Goal: Task Accomplishment & Management: Use online tool/utility

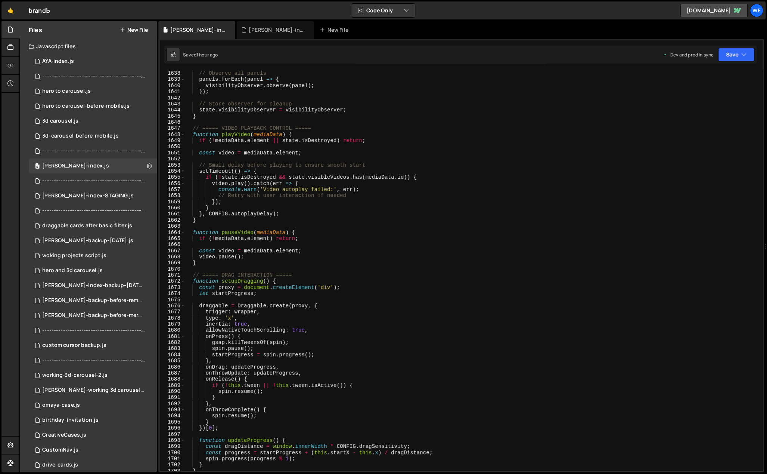
scroll to position [5159, 0]
click at [366, 223] on div "// Observe all panels panels . forEach ( panel => { visibilityObserver . observ…" at bounding box center [472, 270] width 575 height 413
click at [471, 413] on div "// Observe all panels panels . forEach ( panel => { visibilityObserver . observ…" at bounding box center [472, 270] width 575 height 413
click at [457, 440] on div "// Observe all panels panels . forEach ( panel => { visibilityObserver . observ…" at bounding box center [472, 270] width 575 height 413
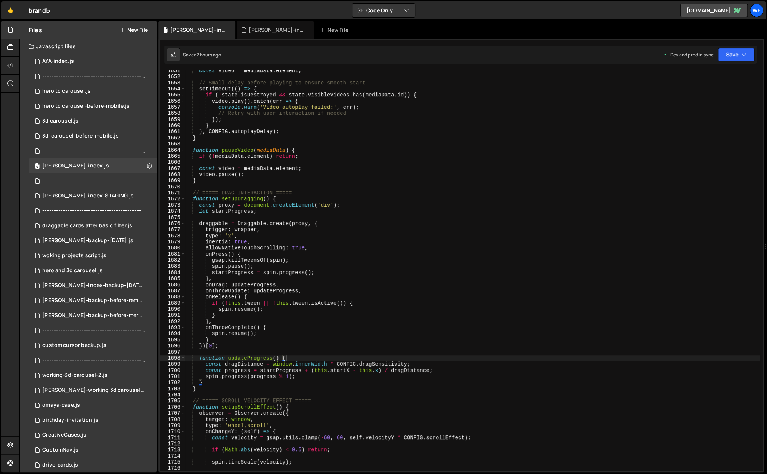
scroll to position [5256, 0]
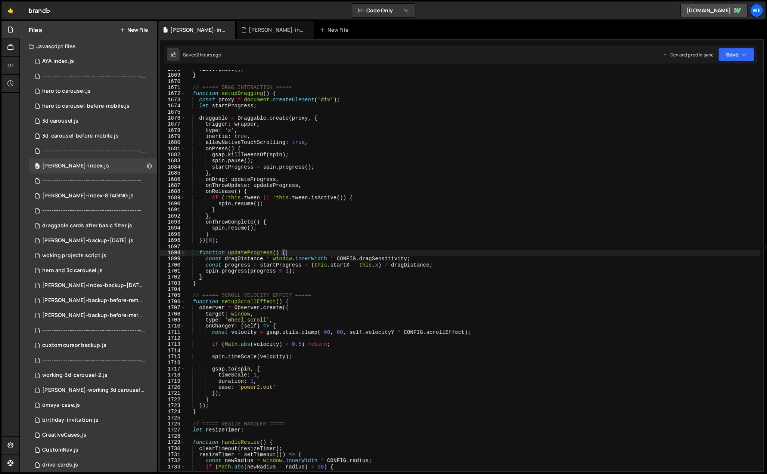
click at [347, 300] on div "video . pause ( ) ; } // ===== DRAG INTERACTION ===== function setupDragging ( …" at bounding box center [472, 272] width 575 height 413
click at [276, 293] on div "video . pause ( ) ; } // ===== DRAG INTERACTION ===== function setupDragging ( …" at bounding box center [472, 272] width 575 height 413
type textarea "// ===== SCROLL VELOCITY EFFECT ====="
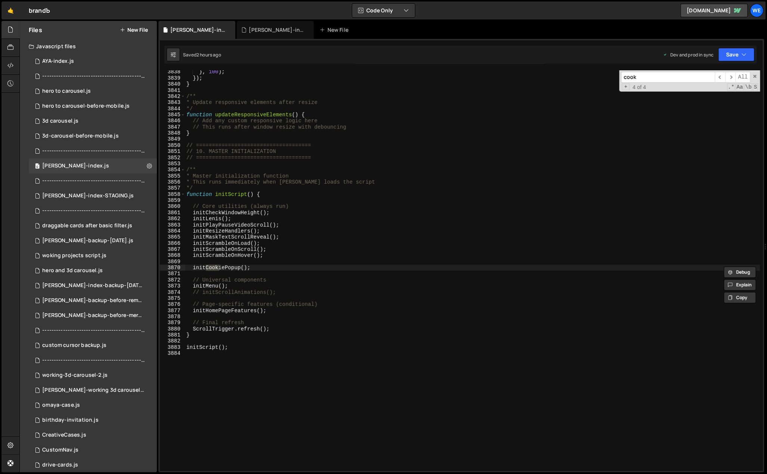
scroll to position [11836, 0]
type input "cookie"
click at [723, 76] on span "​" at bounding box center [720, 77] width 10 height 11
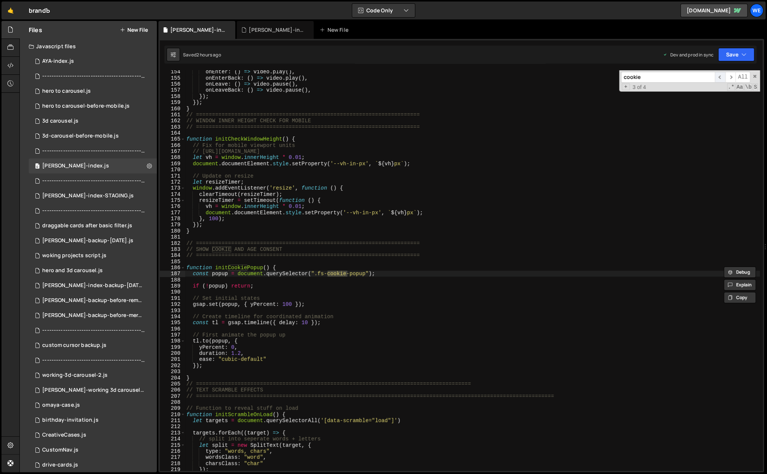
click at [723, 76] on span "​" at bounding box center [720, 77] width 10 height 11
click at [323, 267] on div "onEnter : ( ) => video . play ( ) , onEnterBack : ( ) => video . play ( ) , onL…" at bounding box center [472, 275] width 575 height 413
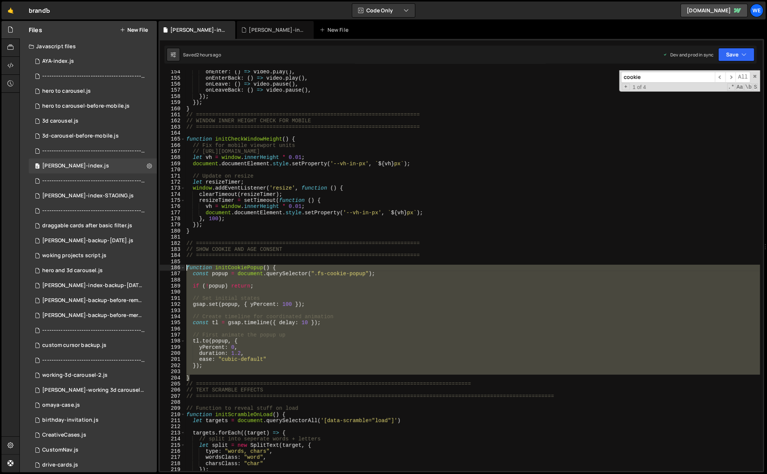
drag, startPoint x: 197, startPoint y: 376, endPoint x: 179, endPoint y: 265, distance: 112.1
click at [179, 265] on div "function initCookiePopup() { 154 155 156 157 158 159 160 161 162 163 164 165 16…" at bounding box center [461, 270] width 603 height 400
type textarea "function initCookiePopup() { const popup = document.querySelector(".fs-cookie-p…"
drag, startPoint x: 233, startPoint y: 369, endPoint x: 226, endPoint y: 371, distance: 8.3
click at [233, 369] on div "onEnter : ( ) => video . play ( ) , onEnterBack : ( ) => video . play ( ) , onL…" at bounding box center [472, 270] width 575 height 400
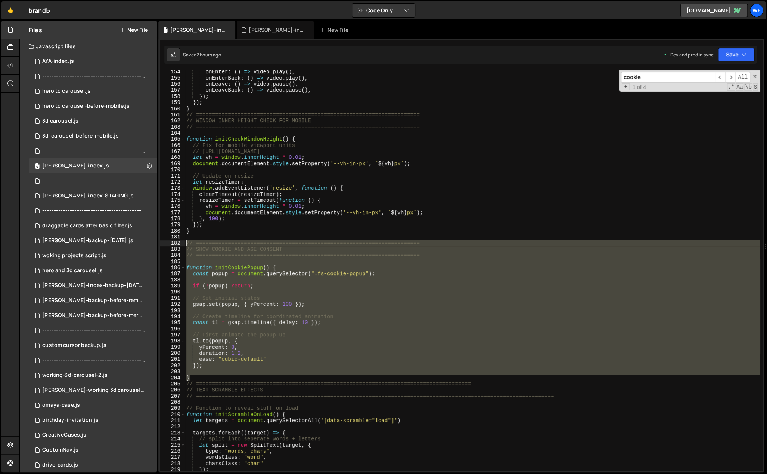
drag, startPoint x: 189, startPoint y: 375, endPoint x: 185, endPoint y: 243, distance: 131.9
click at [185, 243] on div "onEnter : ( ) => video . play ( ) , onEnterBack : ( ) => video . play ( ) , onL…" at bounding box center [472, 275] width 575 height 413
type textarea "// ====================================================================== // SH…"
click at [136, 29] on button "New File" at bounding box center [134, 30] width 28 height 6
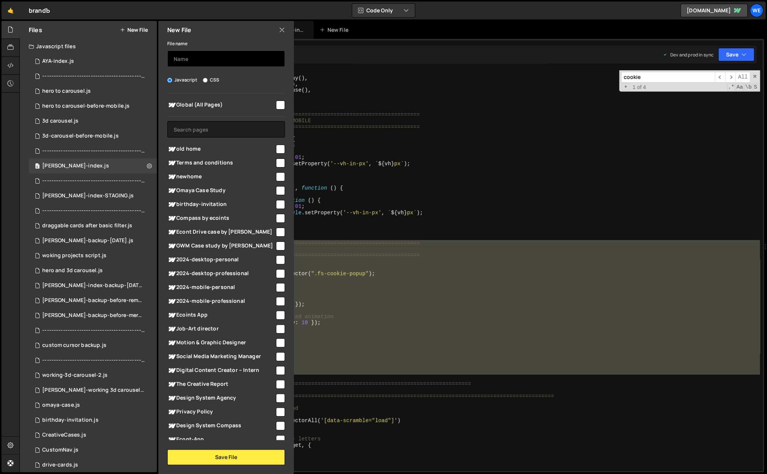
click at [217, 60] on input "text" at bounding box center [226, 58] width 118 height 16
type input "cookie-consent"
click at [233, 457] on button "Save File" at bounding box center [226, 457] width 118 height 16
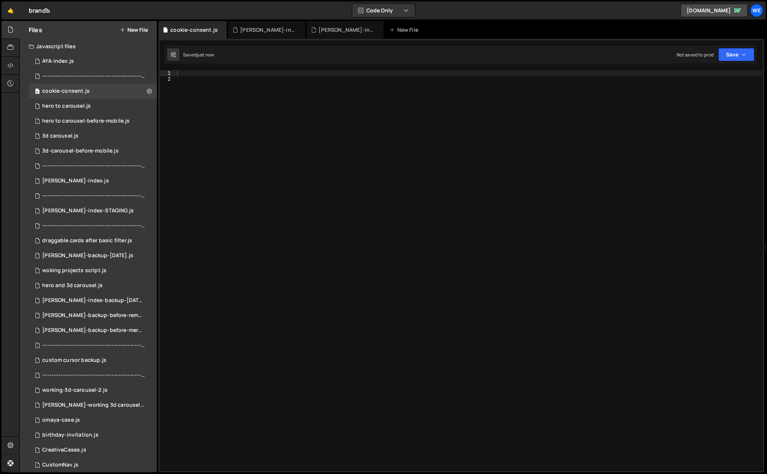
click at [308, 111] on div at bounding box center [469, 276] width 587 height 413
paste textarea "}"
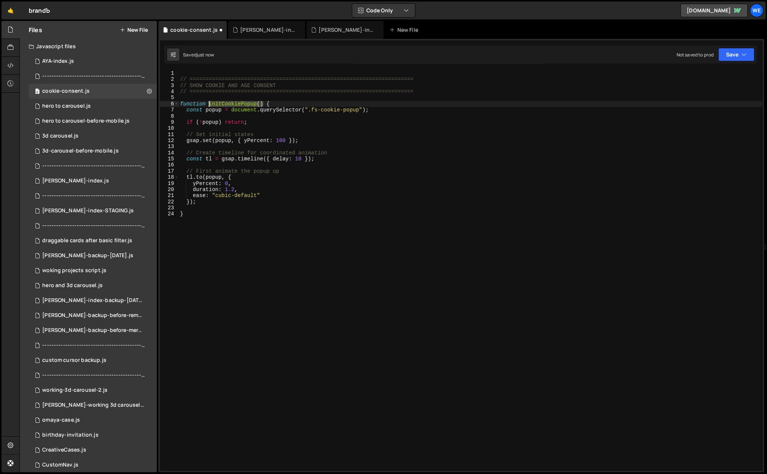
drag, startPoint x: 264, startPoint y: 103, endPoint x: 209, endPoint y: 102, distance: 54.2
click at [209, 102] on div "// ====================================================================== // SH…" at bounding box center [471, 276] width 584 height 413
click at [185, 229] on div "// ====================================================================== // SH…" at bounding box center [471, 276] width 584 height 413
type textarea "}"
paste textarea "initCookiePopup()"
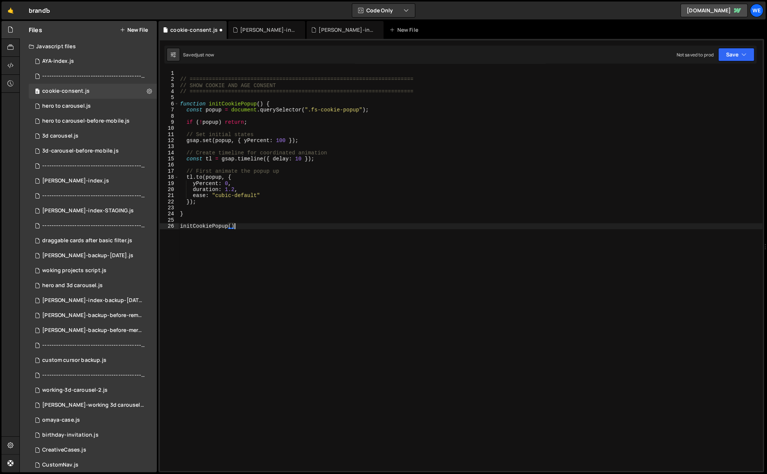
type textarea "initCookiePopup();"
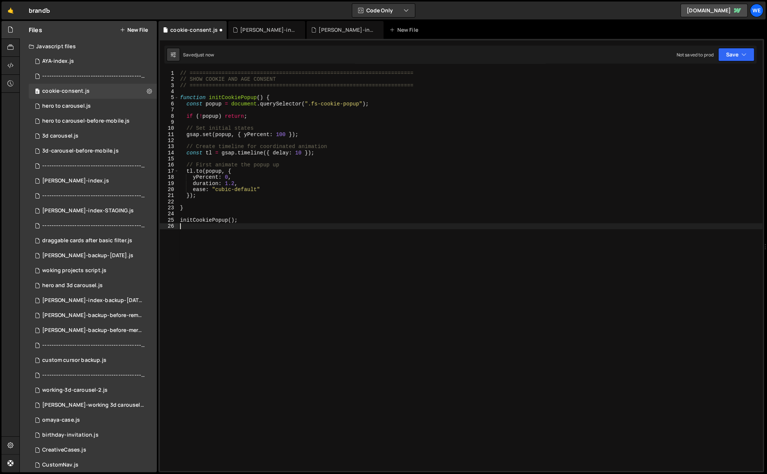
scroll to position [0, 0]
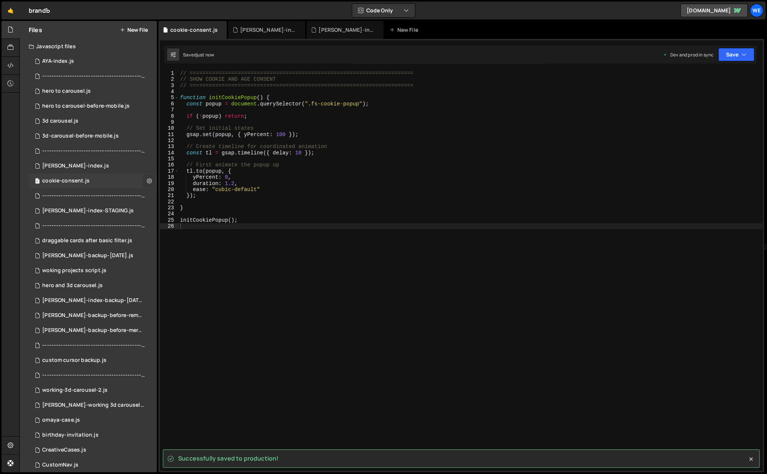
click at [149, 180] on icon at bounding box center [149, 180] width 5 height 7
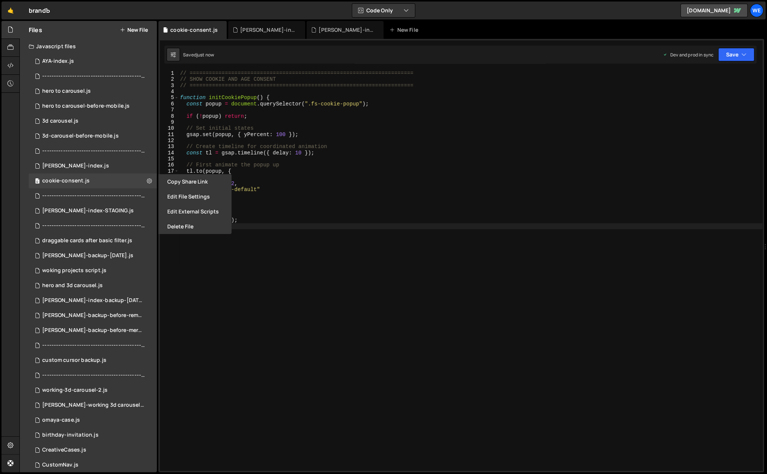
click at [297, 295] on div "// ====================================================================== // SH…" at bounding box center [471, 276] width 584 height 413
click at [10, 64] on icon at bounding box center [10, 65] width 6 height 8
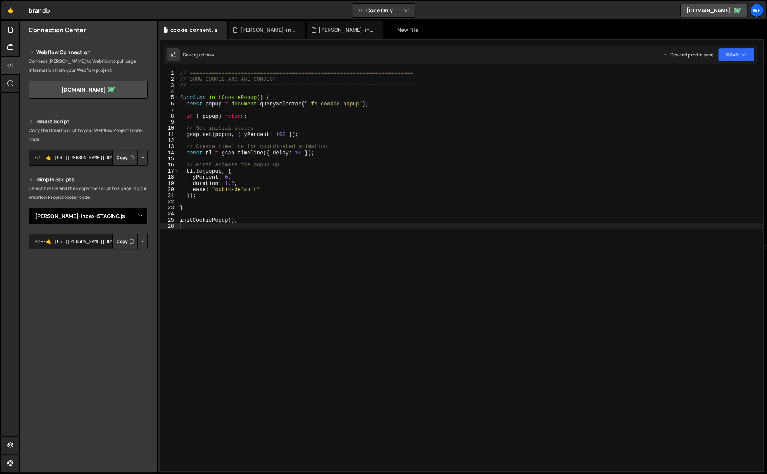
click at [128, 212] on select "Select File AYA-index.js ------------------------------------------------.js he…" at bounding box center [88, 216] width 119 height 16
select select "47656"
click at [29, 208] on select "Select File AYA-index.js ------------------------------------------------.js he…" at bounding box center [88, 216] width 119 height 16
click at [140, 239] on button "Button group with nested dropdown" at bounding box center [142, 241] width 10 height 16
click at [128, 263] on link "Copy Production js" at bounding box center [117, 265] width 62 height 10
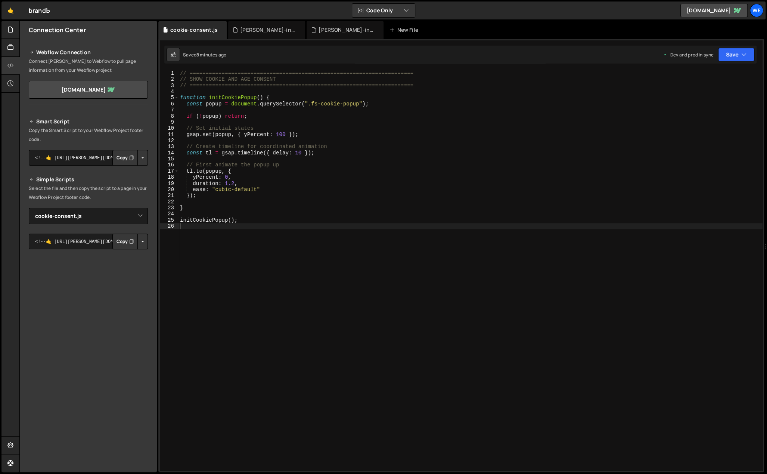
click at [275, 234] on div "// ====================================================================== // SH…" at bounding box center [471, 276] width 584 height 413
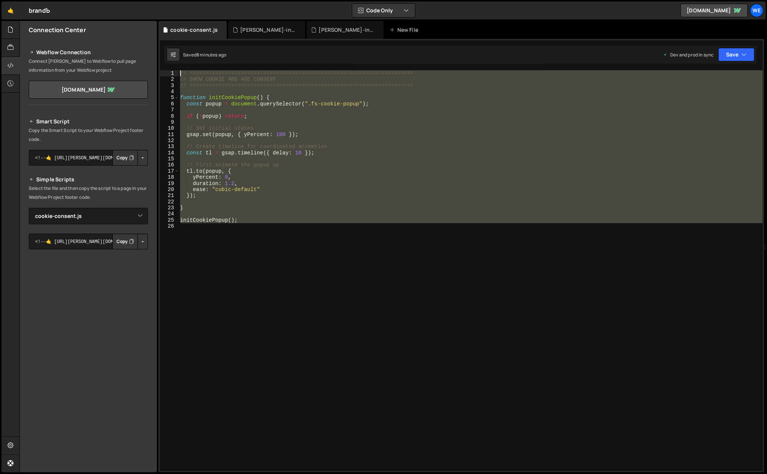
drag, startPoint x: 263, startPoint y: 266, endPoint x: 171, endPoint y: 62, distance: 223.0
click at [171, 62] on div "Debug Explain Copy cookie-consent.js branda-index.js branda-index-STAGING.js Ne…" at bounding box center [461, 246] width 606 height 451
type textarea "// ====================================================================== // SH…"
click at [269, 238] on div "// ====================================================================== // SH…" at bounding box center [471, 270] width 584 height 400
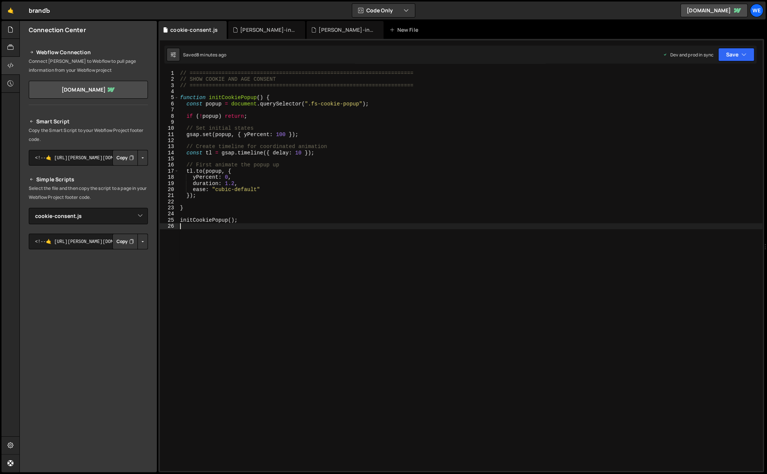
click at [352, 276] on div "// ====================================================================== // SH…" at bounding box center [471, 276] width 584 height 413
click at [11, 32] on icon at bounding box center [10, 29] width 6 height 8
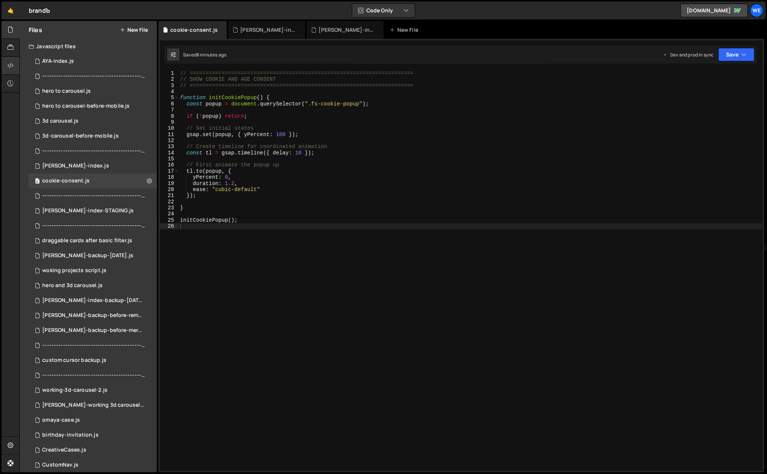
click at [13, 66] on div at bounding box center [10, 66] width 18 height 18
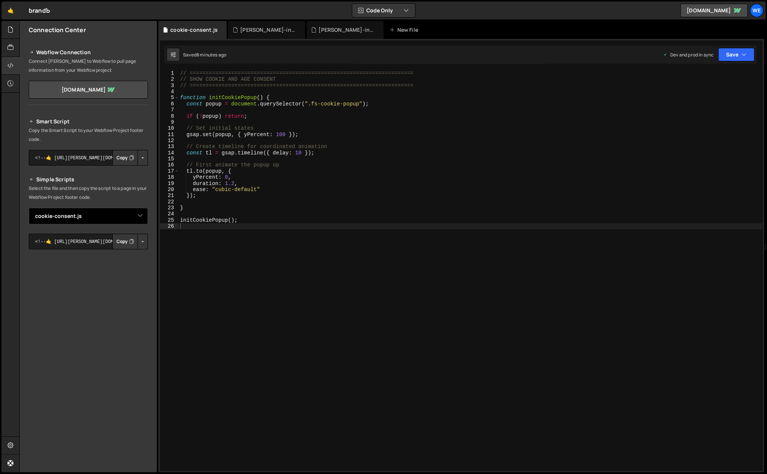
click at [126, 218] on select "Select File AYA-index.js ------------------------------------------------.js he…" at bounding box center [88, 216] width 119 height 16
click at [29, 208] on select "Select File AYA-index.js ------------------------------------------------.js he…" at bounding box center [88, 216] width 119 height 16
click at [141, 237] on button "Button group with nested dropdown" at bounding box center [142, 241] width 10 height 16
click at [134, 263] on link "Copy Production js" at bounding box center [117, 265] width 62 height 10
click at [11, 32] on icon at bounding box center [10, 29] width 6 height 8
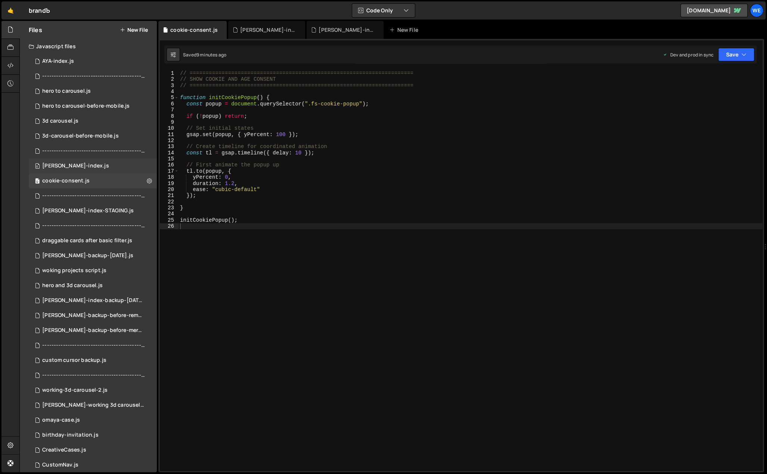
click at [73, 165] on div "branda-index.js" at bounding box center [75, 165] width 67 height 7
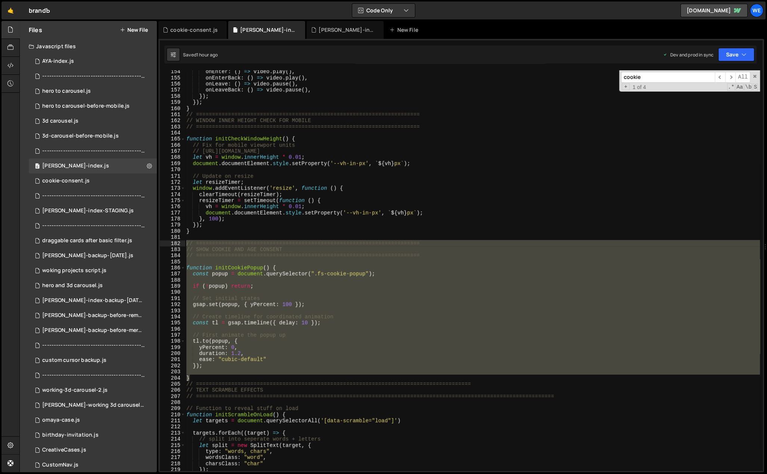
click at [271, 266] on div "onEnter : ( ) => video . play ( ) , onEnterBack : ( ) => video . play ( ) , onL…" at bounding box center [472, 270] width 575 height 400
type textarea "function initCookiePopup() {"
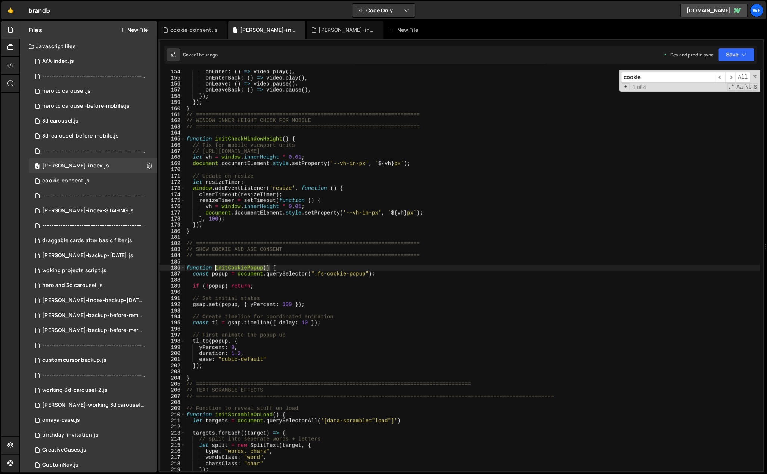
drag, startPoint x: 269, startPoint y: 266, endPoint x: 218, endPoint y: 266, distance: 50.4
click at [215, 266] on div "onEnter : ( ) => video . play ( ) , onEnterBack : ( ) => video . play ( ) , onL…" at bounding box center [472, 275] width 575 height 413
type input "initCookiePopup()"
click at [719, 75] on span "​" at bounding box center [720, 77] width 10 height 11
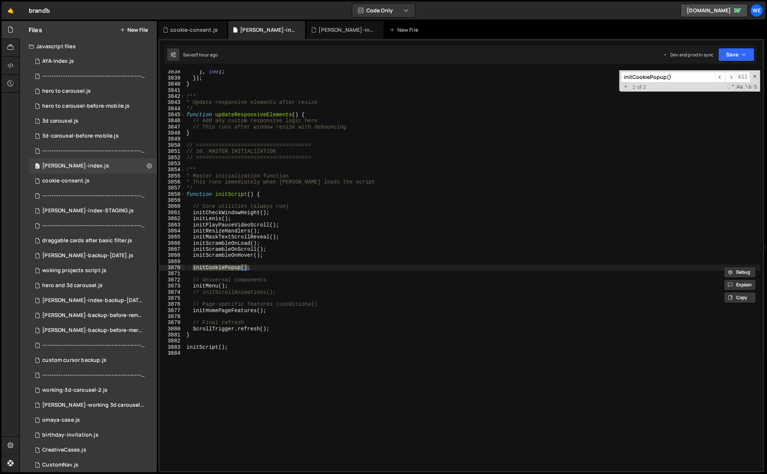
type textarea "initCookiePopup();"
click at [270, 267] on div "} , 100 ) ; }) ; } /** * Update responsive elements after resize */ function up…" at bounding box center [472, 275] width 575 height 413
click at [721, 80] on span "​" at bounding box center [720, 77] width 10 height 11
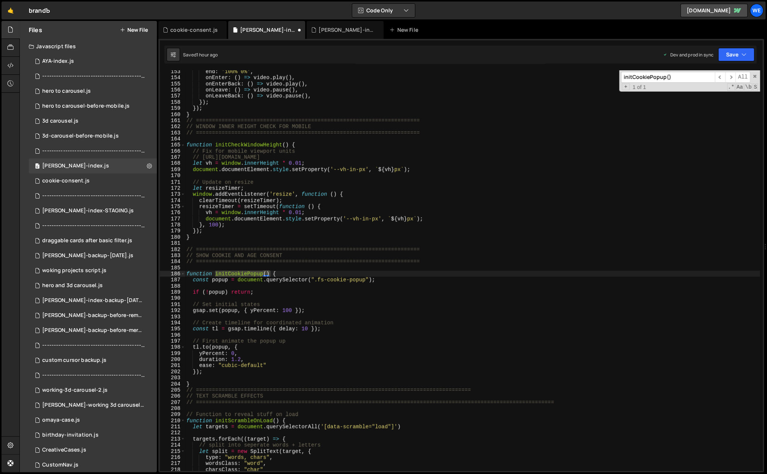
click at [254, 350] on div "end : '100% 0%' , onEnter : ( ) => video . play ( ) , onEnterBack : ( ) => vide…" at bounding box center [472, 275] width 575 height 413
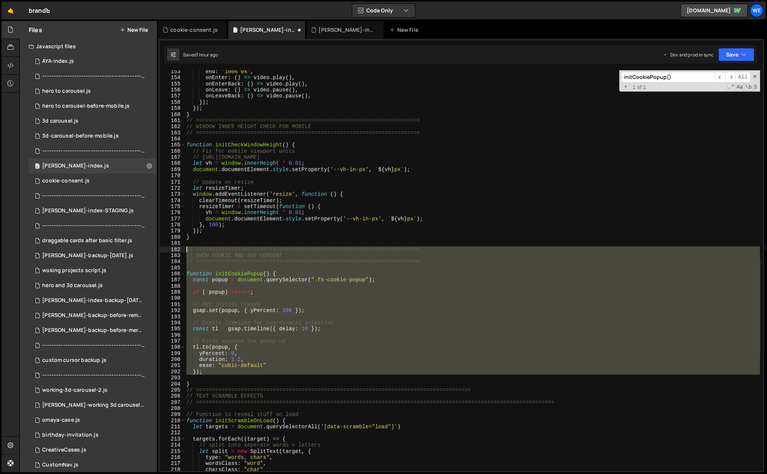
drag, startPoint x: 197, startPoint y: 381, endPoint x: 179, endPoint y: 249, distance: 132.8
click at [179, 249] on div "tl.to(popup, { 153 154 155 156 157 158 159 160 161 162 163 164 165 166 167 168 …" at bounding box center [461, 270] width 603 height 400
type textarea "// ====================================================================== // SH…"
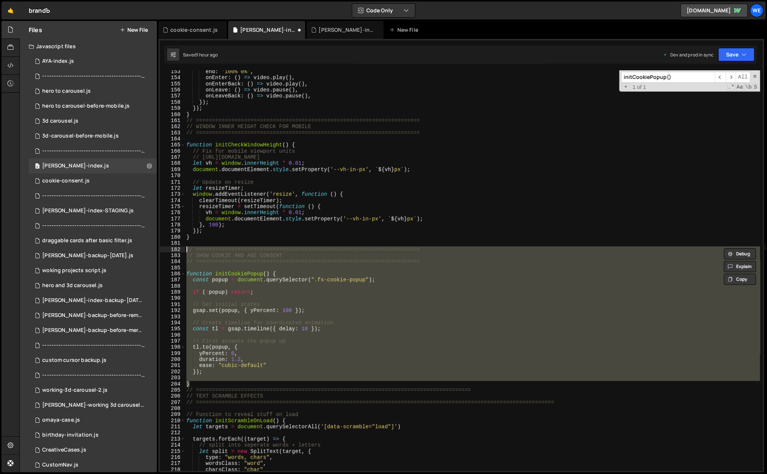
drag, startPoint x: 196, startPoint y: 384, endPoint x: 181, endPoint y: 247, distance: 137.8
click at [181, 247] on div "}); 153 154 155 156 157 158 159 160 161 162 163 164 165 166 167 168 169 170 171…" at bounding box center [461, 270] width 603 height 400
type textarea "// ====================================================================== // SH…"
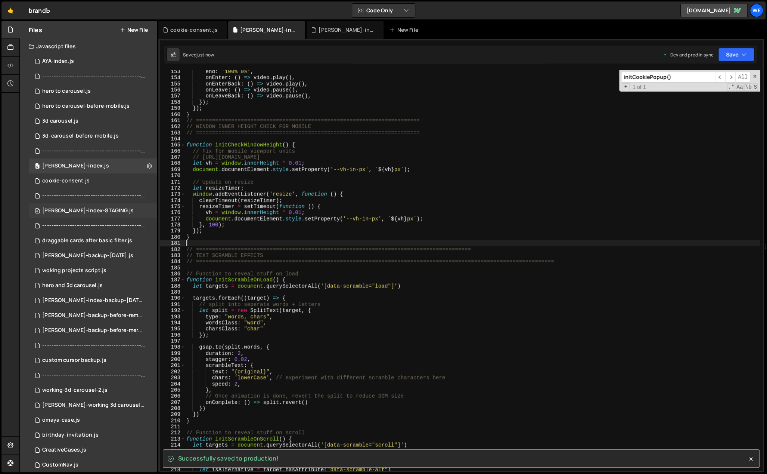
click at [104, 209] on div "branda-index-STAGING.js" at bounding box center [87, 210] width 91 height 7
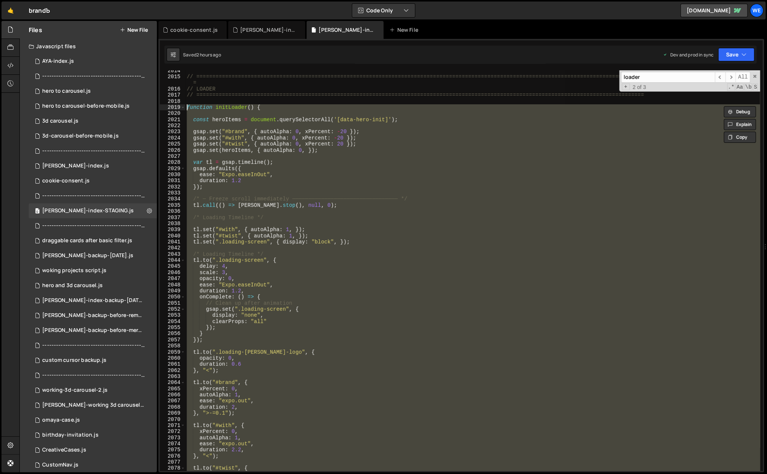
click at [308, 280] on div "// ============================================================================…" at bounding box center [472, 270] width 575 height 400
type textarea "opacity: 0,"
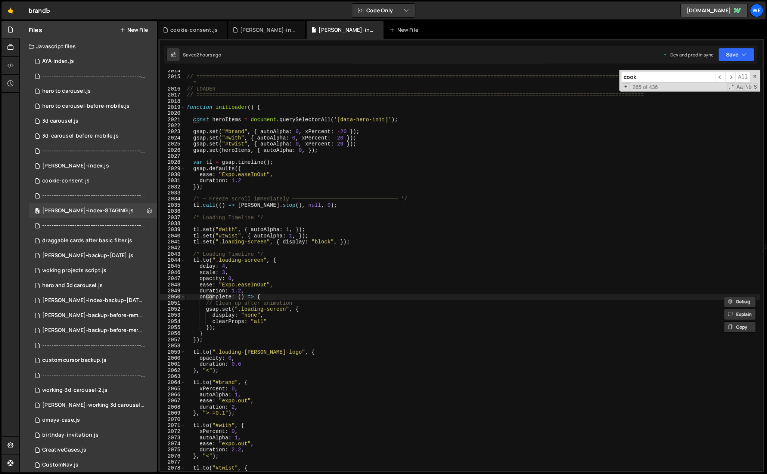
scroll to position [11836, 0]
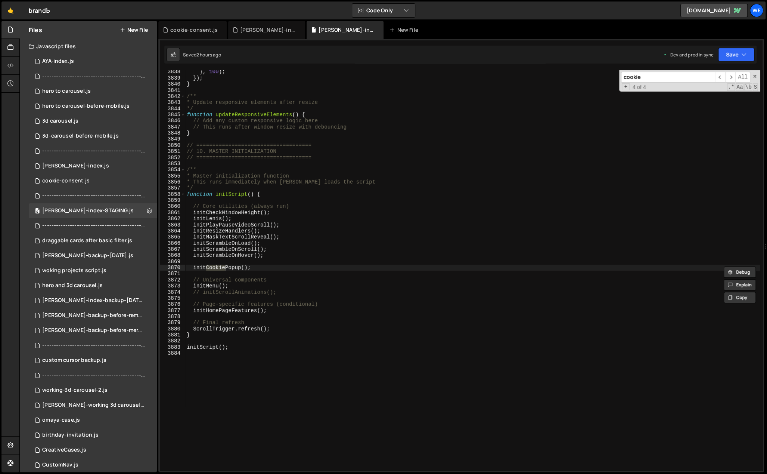
type input "cookie"
type textarea "initCookiePopup();"
click at [316, 267] on div "} , 100 ) ; }) ; } /** * Update responsive elements after resize */ function up…" at bounding box center [472, 275] width 575 height 413
click at [720, 77] on span "​" at bounding box center [720, 77] width 10 height 11
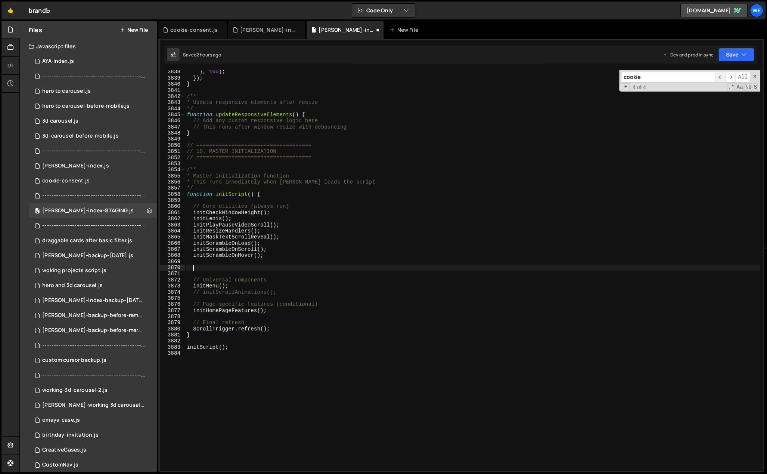
scroll to position [489, 0]
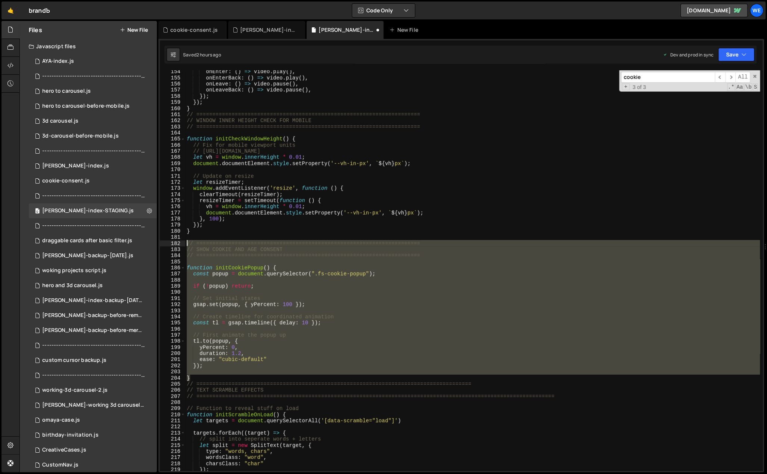
drag, startPoint x: 198, startPoint y: 363, endPoint x: 184, endPoint y: 245, distance: 119.2
click at [184, 245] on div "} 154 155 156 157 158 159 160 161 162 163 164 165 166 167 168 169 170 171 172 1…" at bounding box center [461, 270] width 603 height 400
type textarea "// ====================================================================== // SH…"
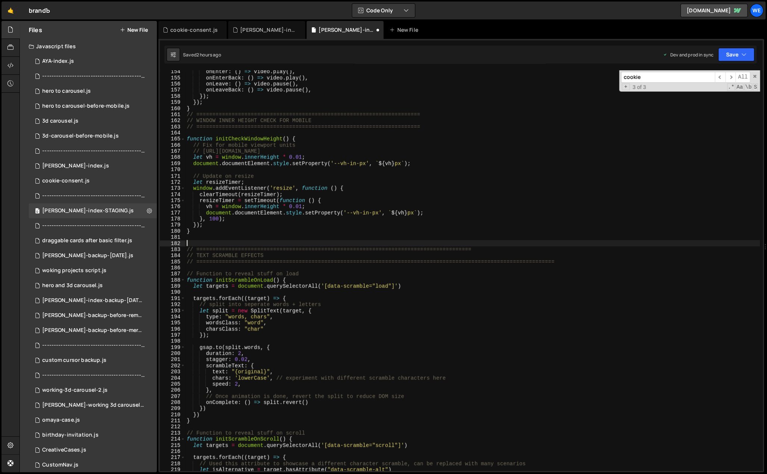
type textarea "// ============================================================================…"
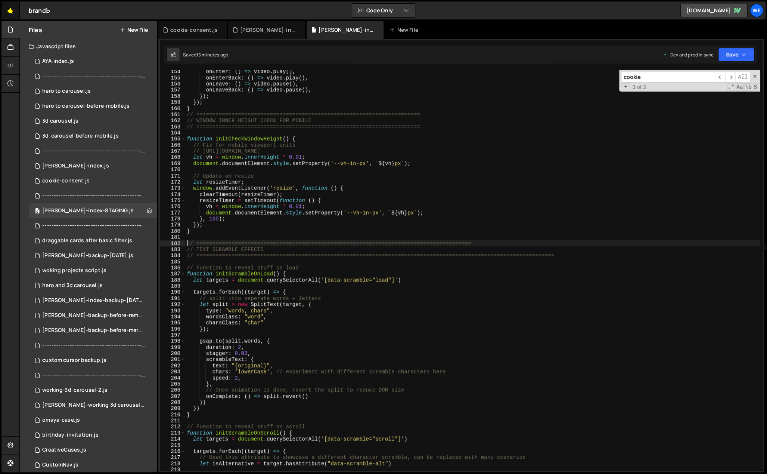
click at [13, 13] on link "🤙" at bounding box center [10, 10] width 18 height 18
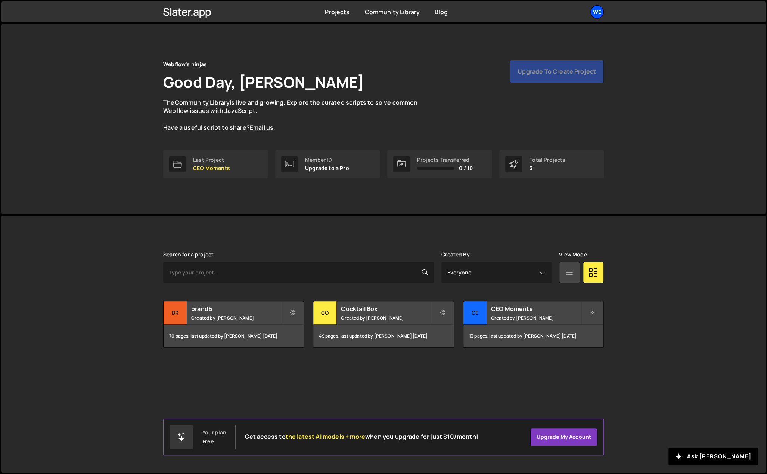
click at [599, 13] on div "We" at bounding box center [596, 11] width 13 height 13
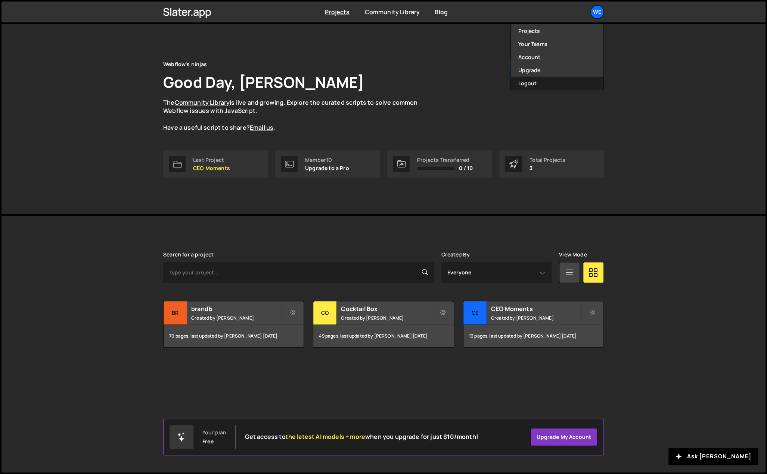
click at [569, 82] on button "Logout" at bounding box center [557, 83] width 93 height 13
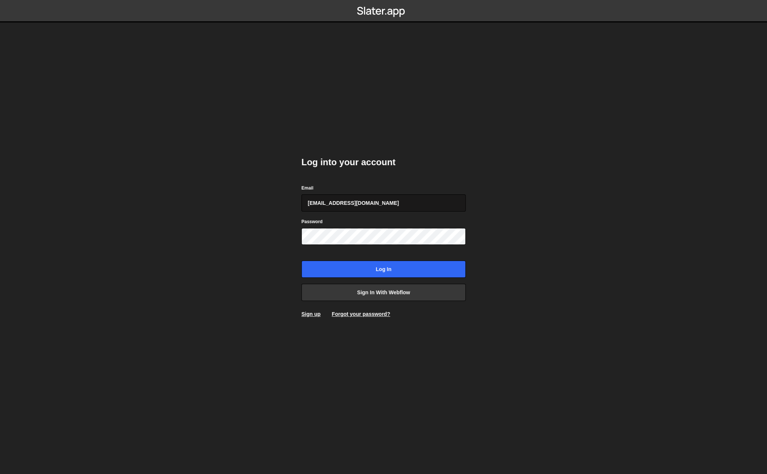
click at [368, 203] on input "gdtsonev@gmail.com" at bounding box center [383, 202] width 164 height 17
type input "georgi@branda.bg"
click at [364, 266] on input "Log in" at bounding box center [383, 268] width 164 height 17
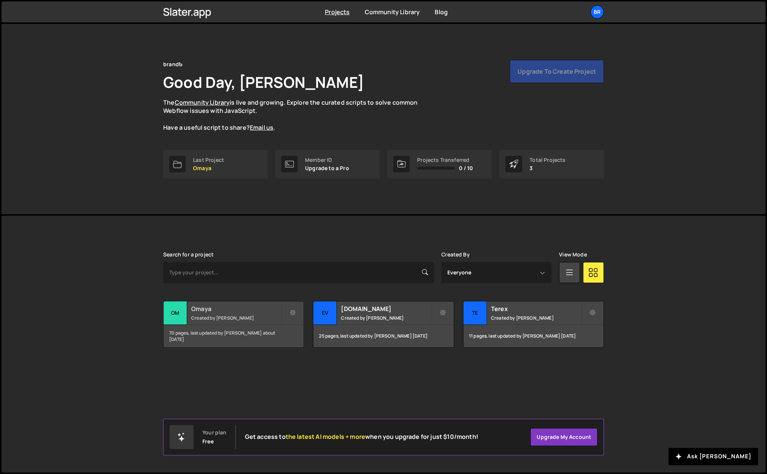
click at [239, 316] on small "Created by [PERSON_NAME]" at bounding box center [236, 317] width 90 height 6
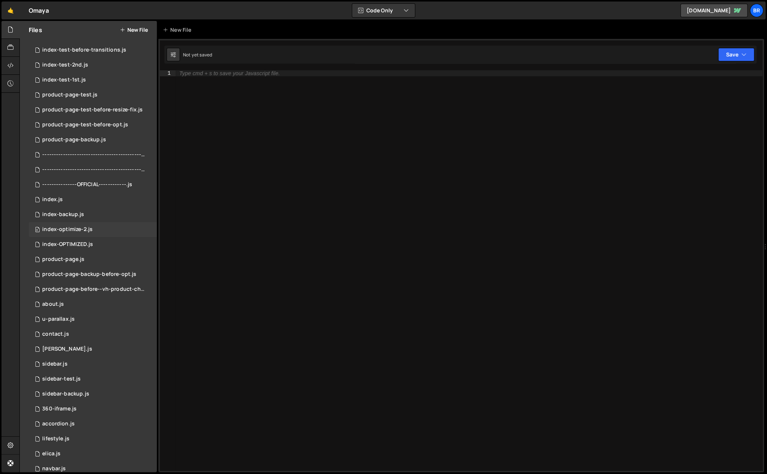
scroll to position [70, 0]
click at [68, 204] on div "0 index.js 0" at bounding box center [93, 200] width 128 height 15
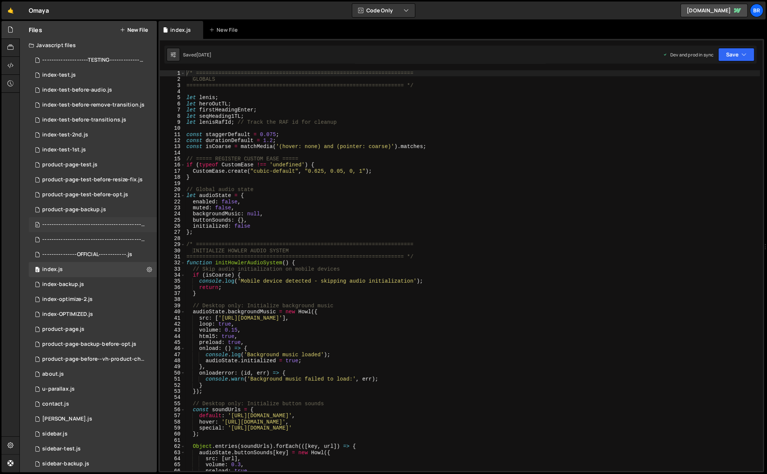
scroll to position [0, 0]
type textarea "buttonSounds: {},"
click at [366, 222] on div "/* ==================================================================== GLOBALS…" at bounding box center [472, 276] width 575 height 413
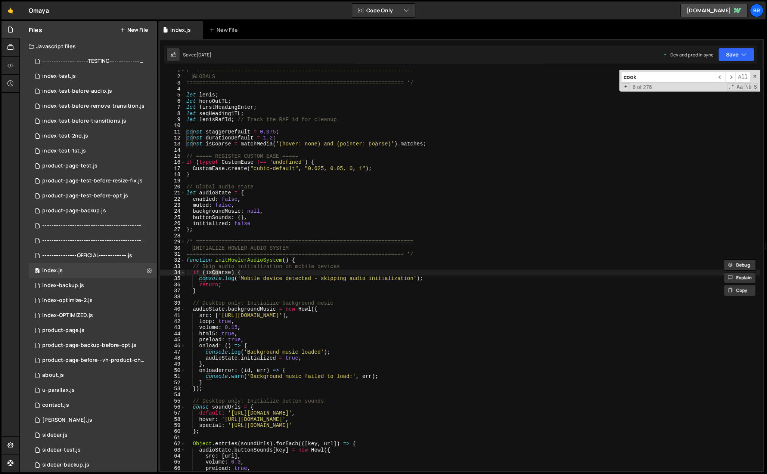
scroll to position [2751, 0]
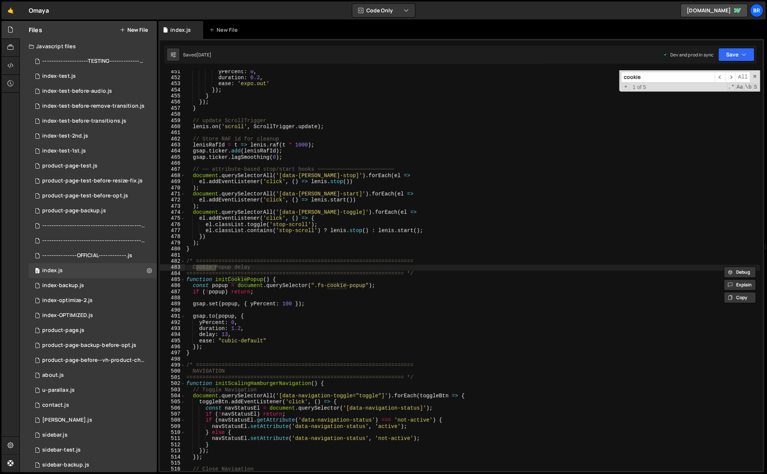
type input "cookie"
click at [292, 311] on div "yPercent : 0 , duration : 0.2 , ease : 'expo.out' }) ; } }) ; } // update Scrol…" at bounding box center [472, 275] width 575 height 413
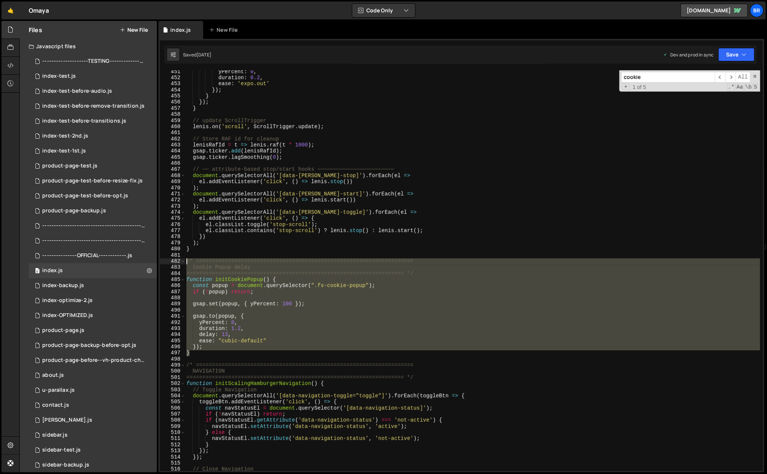
drag, startPoint x: 192, startPoint y: 356, endPoint x: 185, endPoint y: 261, distance: 95.1
click at [185, 261] on div "yPercent : 0 , duration : 0.2 , ease : 'expo.out' }) ; } }) ; } // update Scrol…" at bounding box center [472, 275] width 575 height 413
type textarea "/* ==================================================================== Cookie …"
click at [142, 30] on button "New File" at bounding box center [134, 30] width 28 height 6
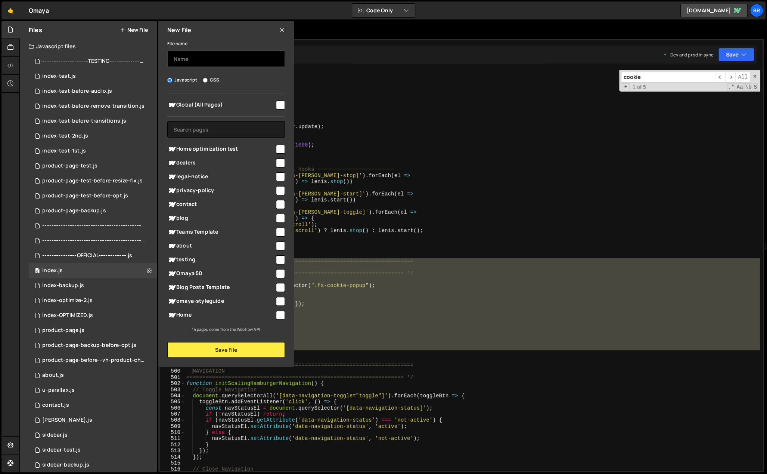
click at [183, 60] on input "text" at bounding box center [226, 58] width 118 height 16
type input "cookie-banner"
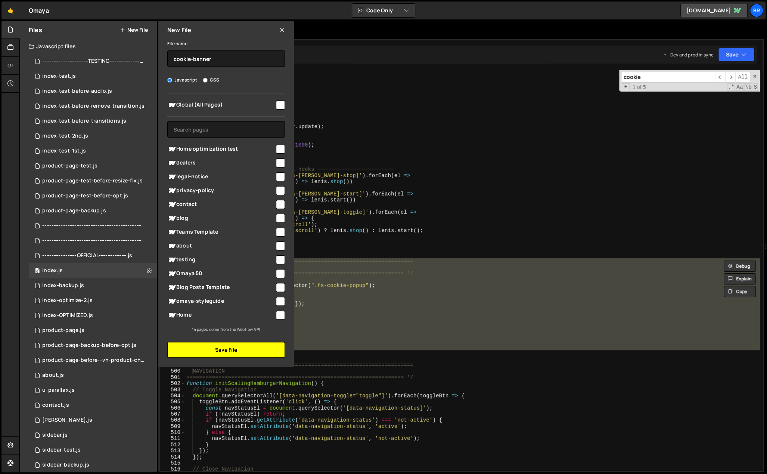
click at [220, 349] on button "Save File" at bounding box center [226, 350] width 118 height 16
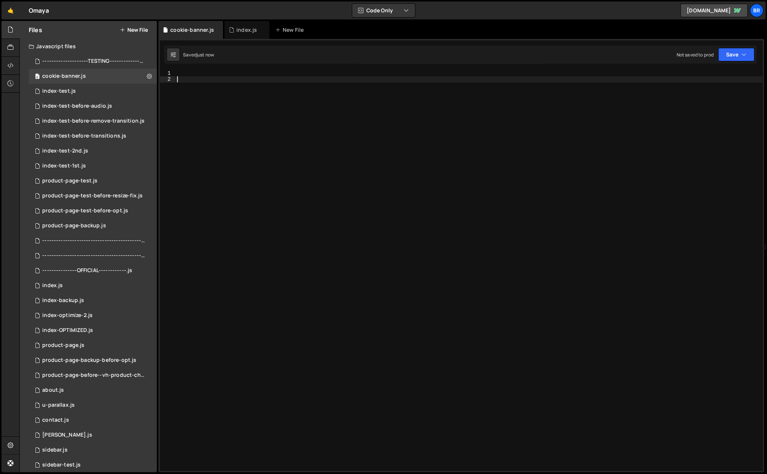
click at [281, 291] on div at bounding box center [469, 276] width 587 height 413
paste textarea "}"
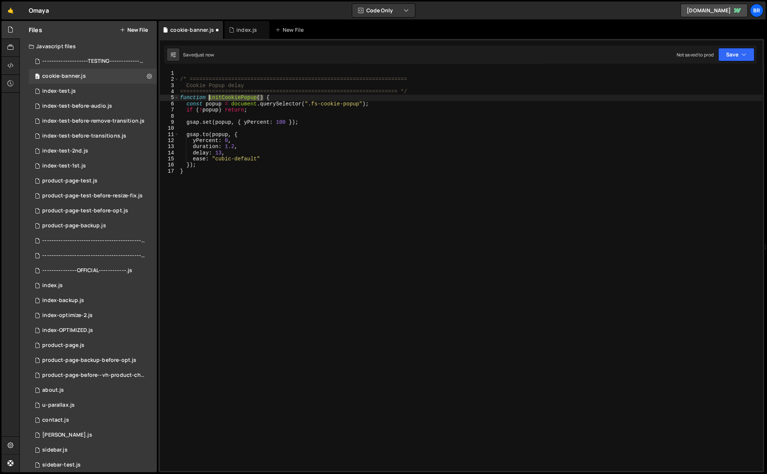
drag, startPoint x: 263, startPoint y: 97, endPoint x: 209, endPoint y: 97, distance: 53.4
click at [209, 97] on div "/* ==================================================================== Cookie …" at bounding box center [471, 276] width 584 height 413
click at [211, 199] on div "/* ==================================================================== Cookie …" at bounding box center [471, 276] width 584 height 413
type textarea "}"
paste textarea "initCookiePopup()"
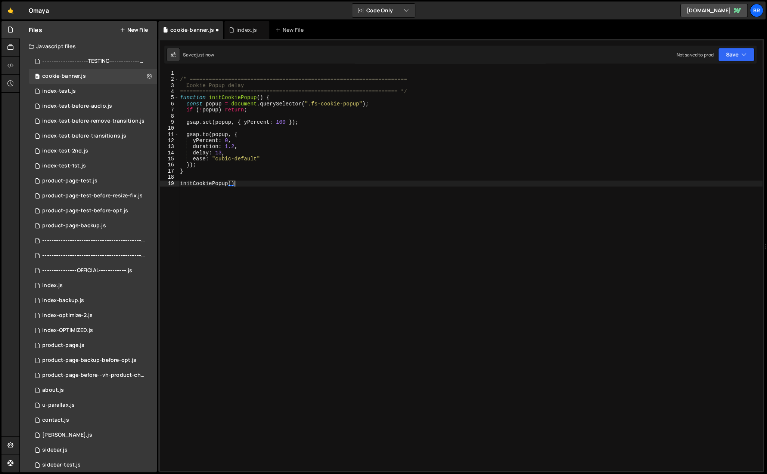
type textarea "initCookiePopup();"
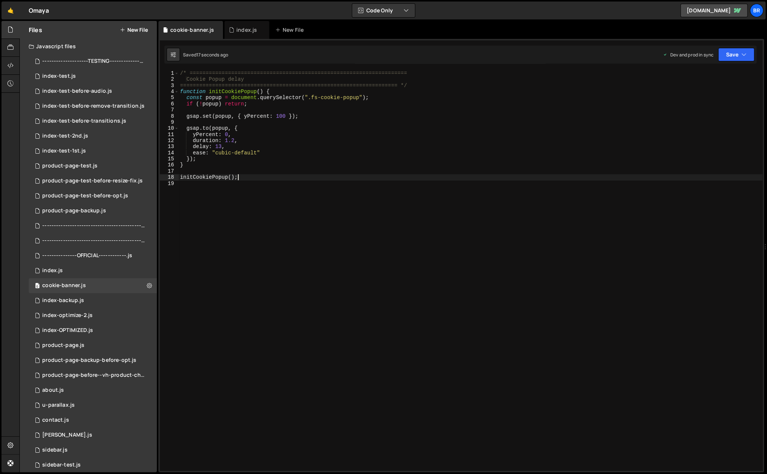
click at [313, 176] on div "/* ==================================================================== Cookie …" at bounding box center [471, 276] width 584 height 413
click at [248, 177] on div "/* ==================================================================== Cookie …" at bounding box center [471, 276] width 584 height 413
click at [248, 180] on div "/* ==================================================================== Cookie …" at bounding box center [471, 276] width 584 height 413
type textarea "initCookiePopup();"
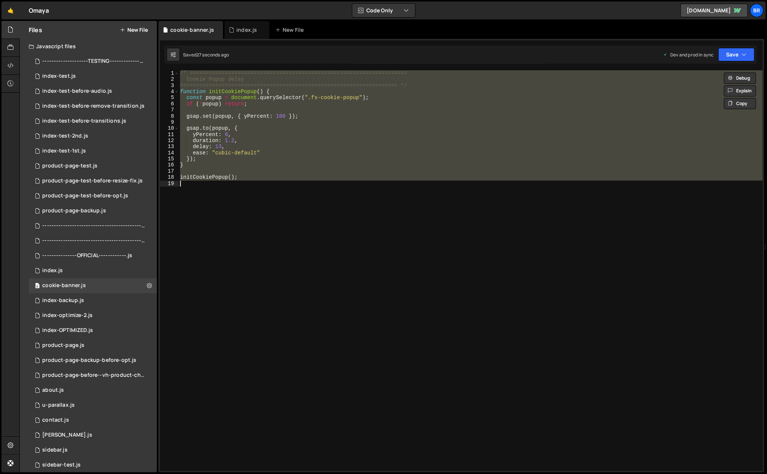
click at [252, 202] on div "/* ==================================================================== Cookie …" at bounding box center [471, 270] width 584 height 400
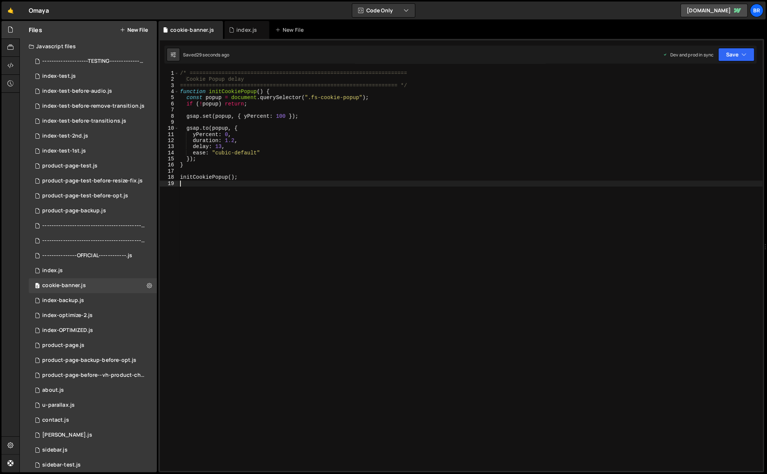
click at [253, 202] on div "/* ==================================================================== Cookie …" at bounding box center [471, 276] width 584 height 413
type textarea "initCookiePopup();"
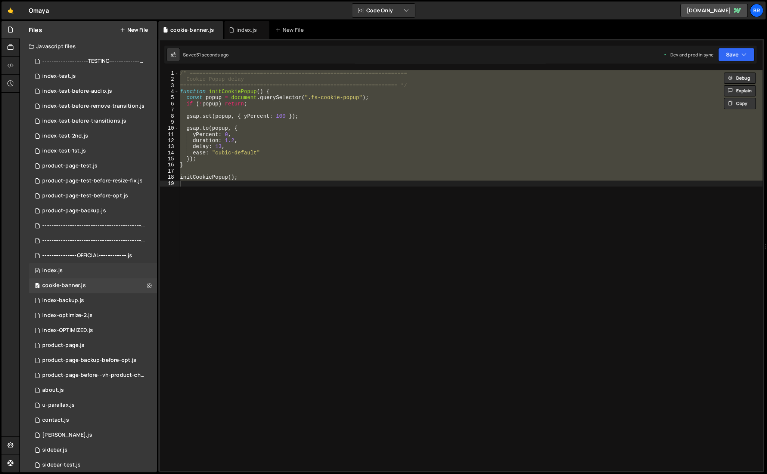
click at [113, 267] on div "0 index.js 0" at bounding box center [93, 270] width 128 height 15
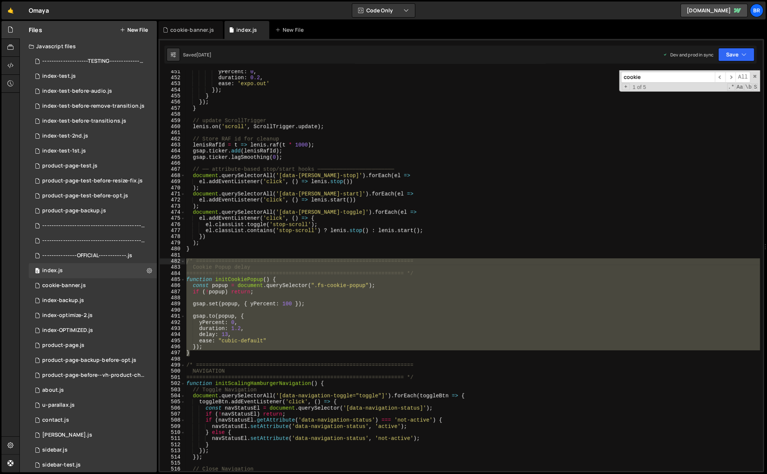
click at [353, 261] on div "yPercent : 0 , duration : 0.2 , ease : 'expo.out' }) ; } }) ; } // update Scrol…" at bounding box center [472, 270] width 575 height 400
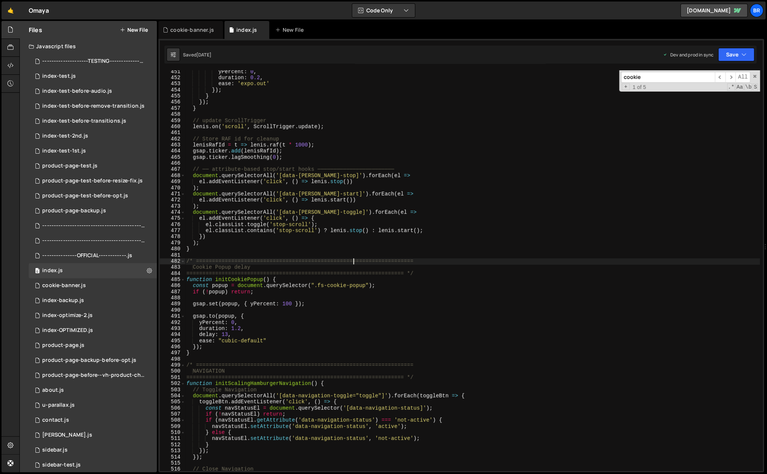
scroll to position [1844, 0]
drag, startPoint x: 270, startPoint y: 277, endPoint x: 215, endPoint y: 278, distance: 54.2
click at [215, 278] on div "yPercent : 0 , duration : 0.2 , ease : 'expo.out' }) ; } }) ; } // update Scrol…" at bounding box center [472, 275] width 575 height 413
type textarea "function initCookiePopup() {"
type input "initCookiePopup()"
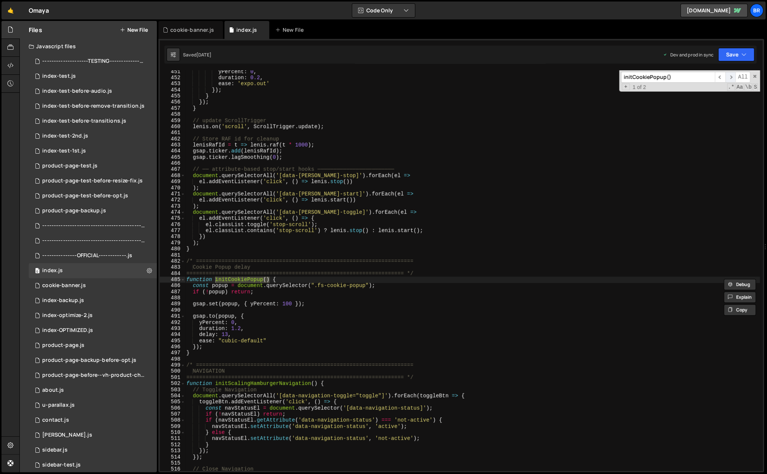
click at [733, 74] on span "​" at bounding box center [730, 77] width 10 height 11
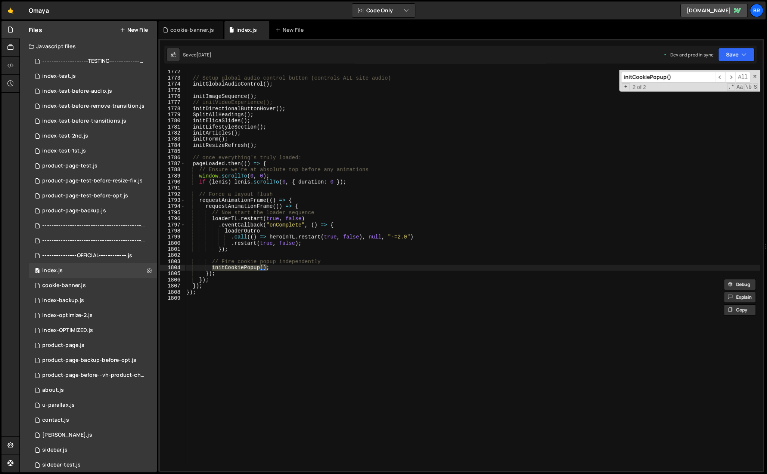
click at [283, 267] on div "// Setup global audio control button (controls ALL site audio) initGlobalAudioC…" at bounding box center [472, 275] width 575 height 413
click at [276, 267] on div "// Setup global audio control button (controls ALL site audio) initGlobalAudioC…" at bounding box center [472, 275] width 575 height 413
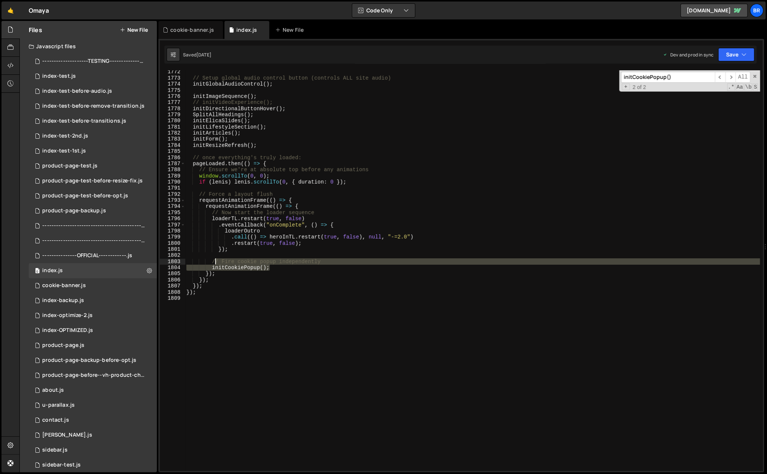
drag, startPoint x: 277, startPoint y: 267, endPoint x: 217, endPoint y: 263, distance: 60.3
click at [217, 263] on div "// Setup global audio control button (controls ALL site audio) initGlobalAudioC…" at bounding box center [472, 275] width 575 height 413
type textarea "// Fire cookie popup independently initCookiePopup();"
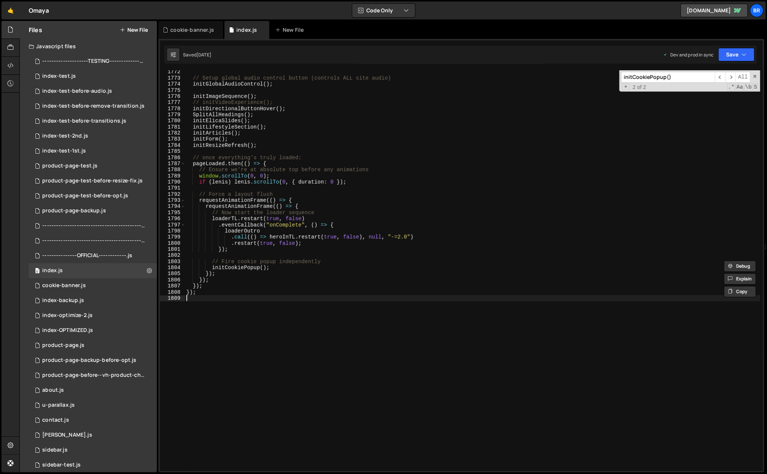
click at [347, 305] on div "// Setup global audio control button (controls ALL site audio) initGlobalAudioC…" at bounding box center [472, 275] width 575 height 413
click at [272, 269] on div "// Setup global audio control button (controls ALL site audio) initGlobalAudioC…" at bounding box center [472, 275] width 575 height 413
type textarea "// initCookiePopup();"
drag, startPoint x: 276, startPoint y: 266, endPoint x: 224, endPoint y: 267, distance: 51.9
click at [224, 267] on div "// Setup global audio control button (controls ALL site audio) initGlobalAudioC…" at bounding box center [472, 275] width 575 height 413
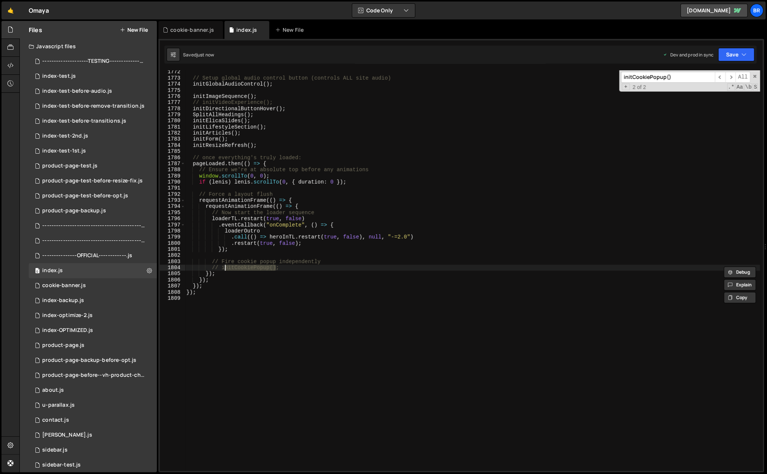
type input "nitCookiePopup()"
click at [721, 74] on span "​" at bounding box center [720, 77] width 10 height 11
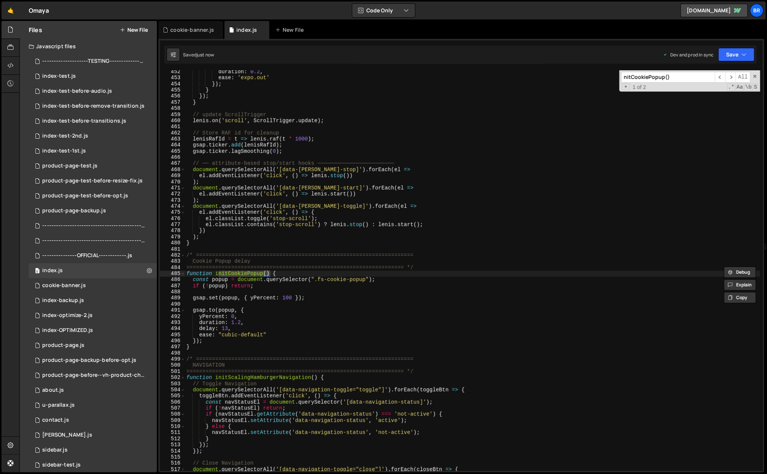
click at [356, 304] on div "duration : 0.2 , ease : 'expo.out' }) ; } }) ; } // update ScrollTrigger [PERSO…" at bounding box center [472, 275] width 575 height 413
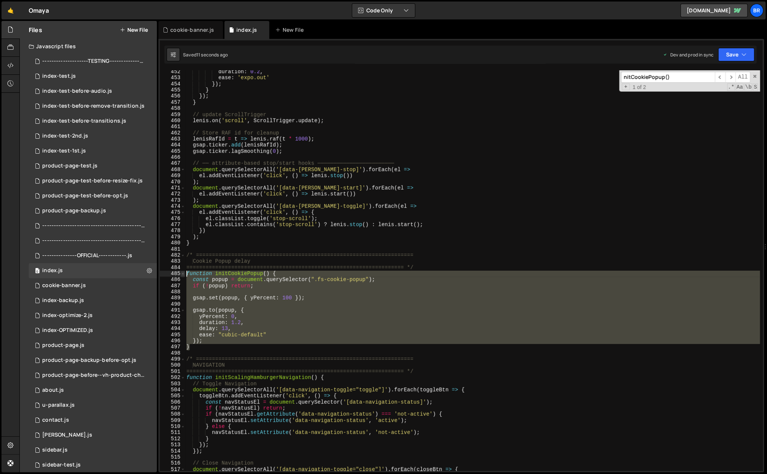
drag, startPoint x: 198, startPoint y: 348, endPoint x: 184, endPoint y: 273, distance: 76.3
click at [184, 273] on div "452 453 454 455 456 457 458 459 460 461 462 463 464 465 466 467 468 469 470 471…" at bounding box center [461, 270] width 603 height 400
click at [283, 272] on div "duration : 0.2 , ease : 'expo.out' }) ; } }) ; } // update ScrollTrigger [PERSO…" at bounding box center [472, 270] width 575 height 400
type textarea "// function initCookiePopup() {"
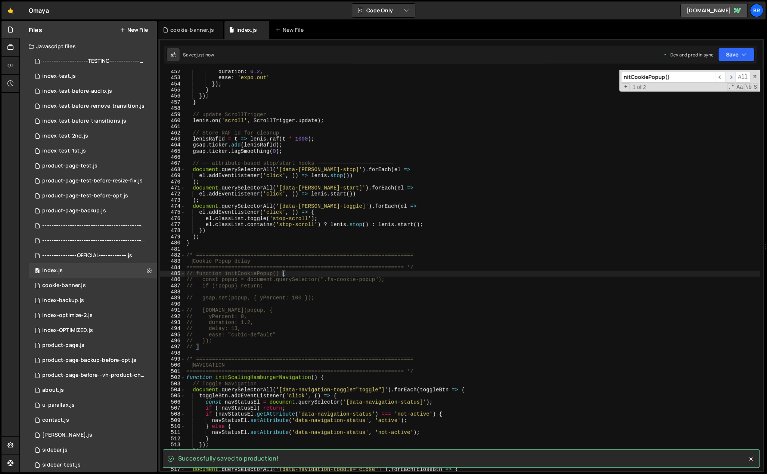
click at [733, 76] on span "​" at bounding box center [730, 77] width 10 height 11
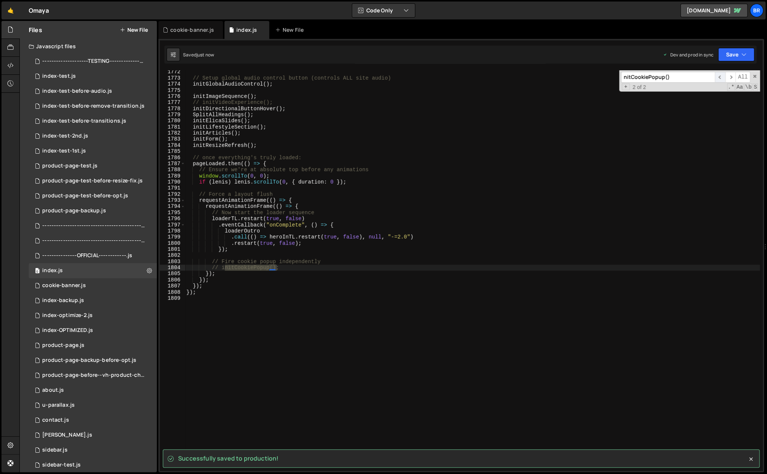
click at [720, 76] on span "​" at bounding box center [720, 77] width 10 height 11
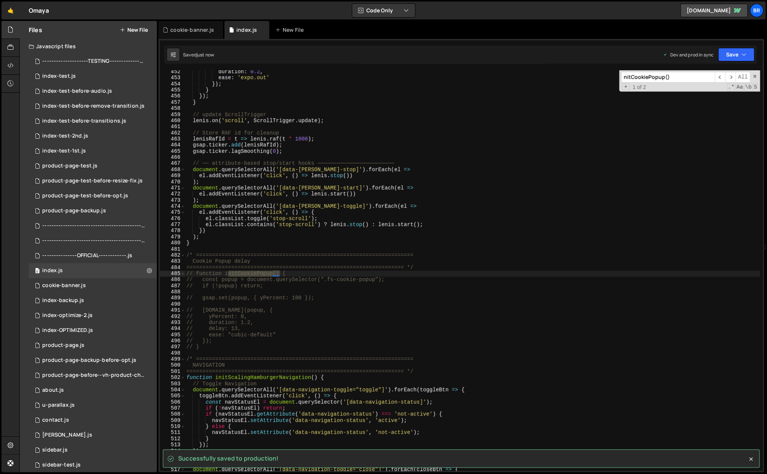
click at [383, 289] on div "duration : 0.2 , ease : 'expo.out' }) ; } }) ; } // update ScrollTrigger [PERSO…" at bounding box center [472, 275] width 575 height 413
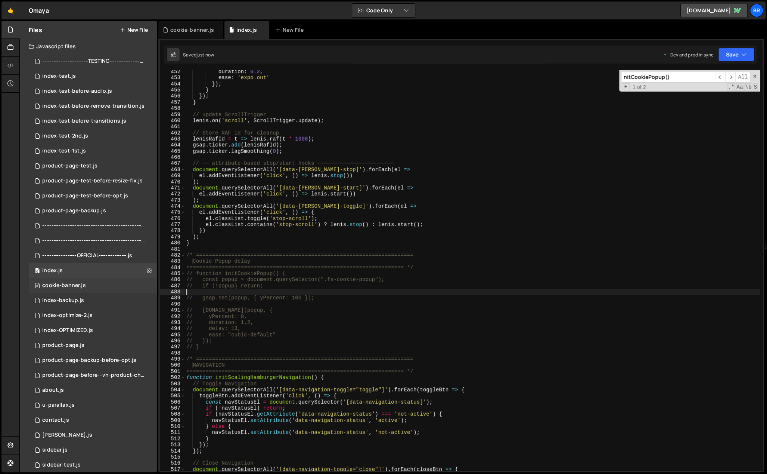
click at [80, 281] on div "0 cookie-banner.js 0" at bounding box center [93, 285] width 128 height 15
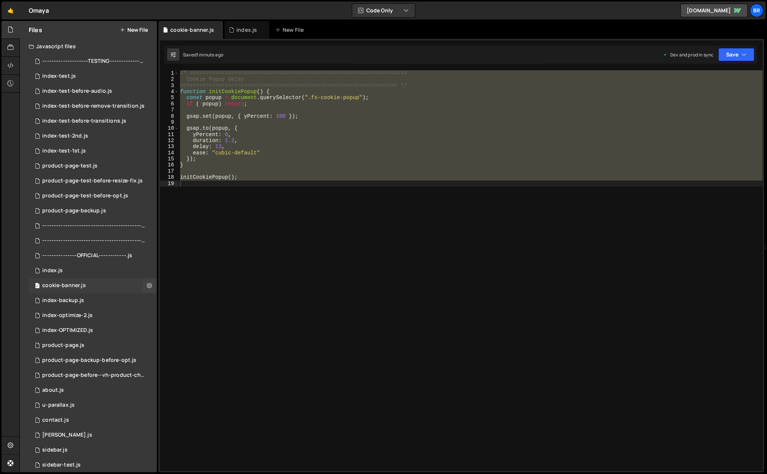
scroll to position [0, 0]
click at [10, 65] on icon at bounding box center [10, 65] width 6 height 8
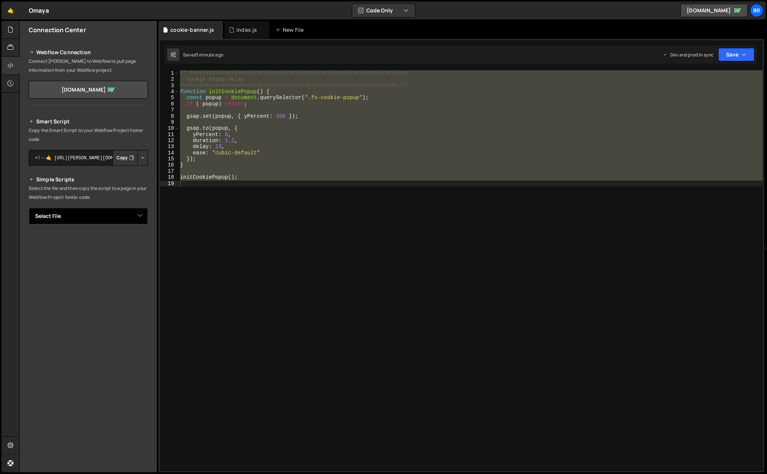
click at [71, 212] on select "Select File --------------------TESTING-----------------------.js index-test.js…" at bounding box center [88, 216] width 119 height 16
select select "47657"
click at [29, 208] on select "Select File --------------------TESTING-----------------------.js index-test.js…" at bounding box center [88, 216] width 119 height 16
click at [142, 244] on button "Button group with nested dropdown" at bounding box center [142, 241] width 10 height 16
click at [137, 263] on link "Copy Production js" at bounding box center [117, 265] width 62 height 10
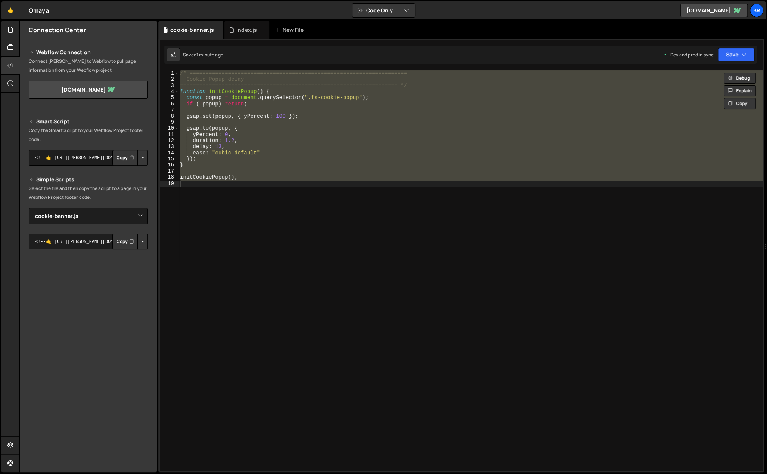
click at [300, 312] on div "/* ==================================================================== Cookie …" at bounding box center [471, 270] width 584 height 400
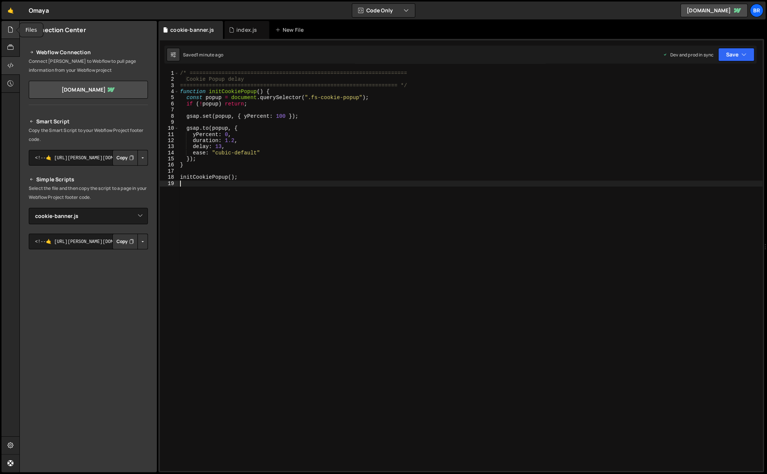
click at [12, 32] on icon at bounding box center [10, 29] width 6 height 8
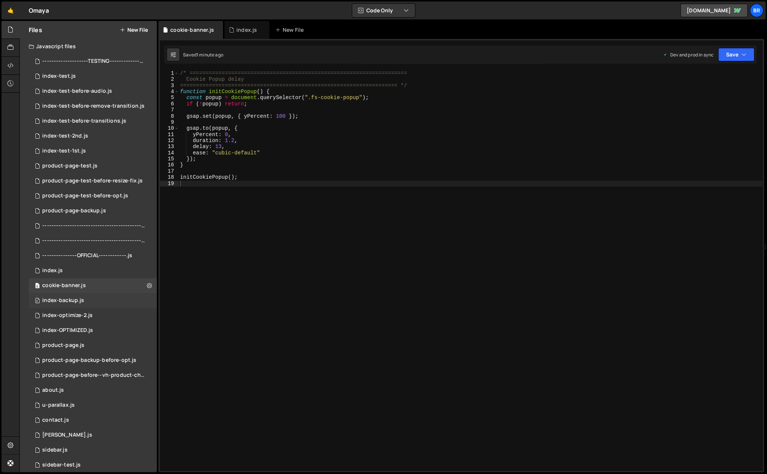
click at [134, 295] on div "0 index-backup.js 0" at bounding box center [93, 300] width 128 height 15
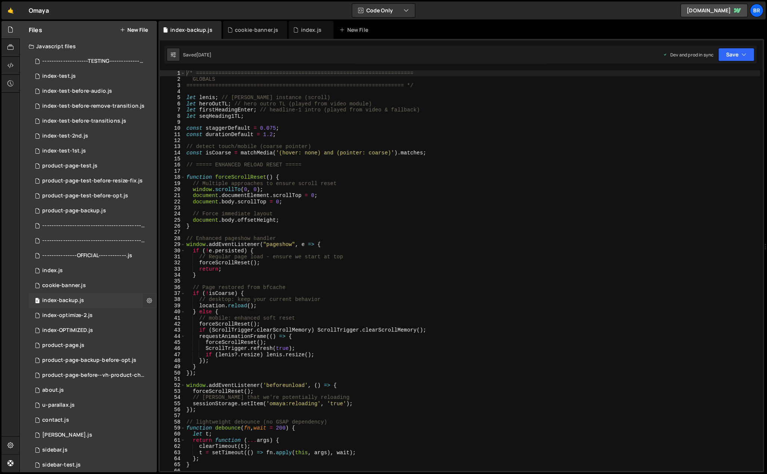
click at [147, 298] on icon at bounding box center [149, 300] width 5 height 7
click at [172, 343] on button "Delete File" at bounding box center [194, 345] width 73 height 15
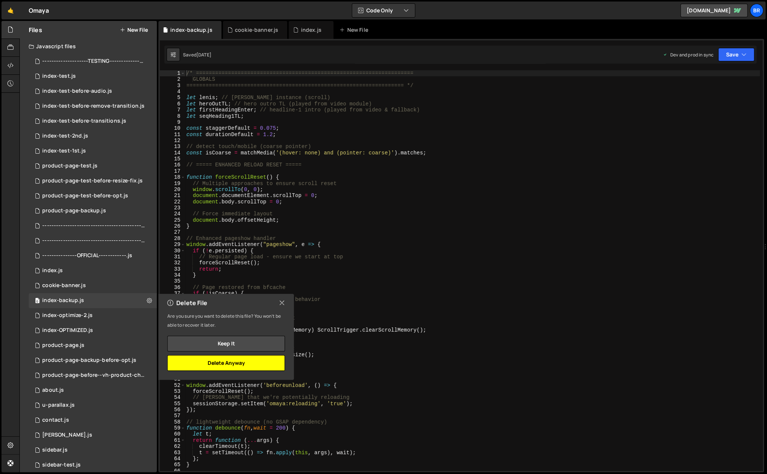
click at [245, 362] on button "Delete Anyway" at bounding box center [226, 363] width 118 height 16
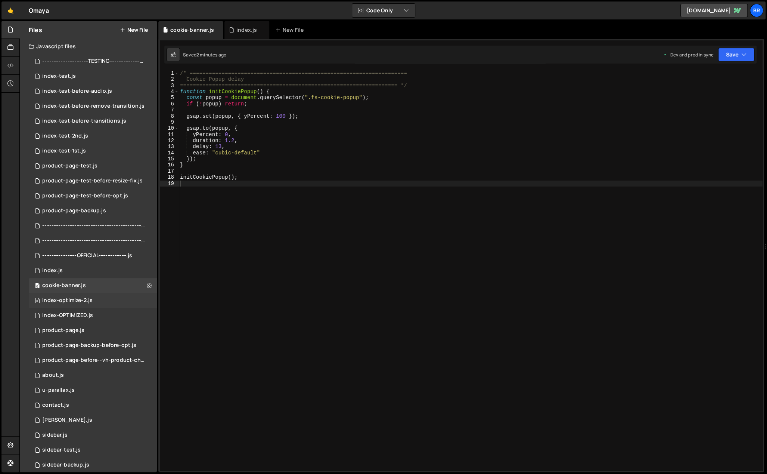
click at [145, 298] on div "0 index-optimize-2.js 0" at bounding box center [93, 300] width 128 height 15
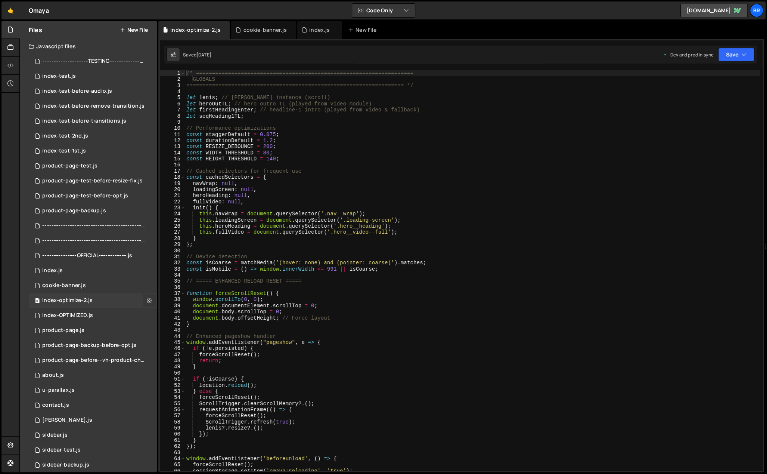
click at [147, 299] on icon at bounding box center [149, 300] width 5 height 7
click at [186, 349] on button "Delete File" at bounding box center [194, 345] width 73 height 15
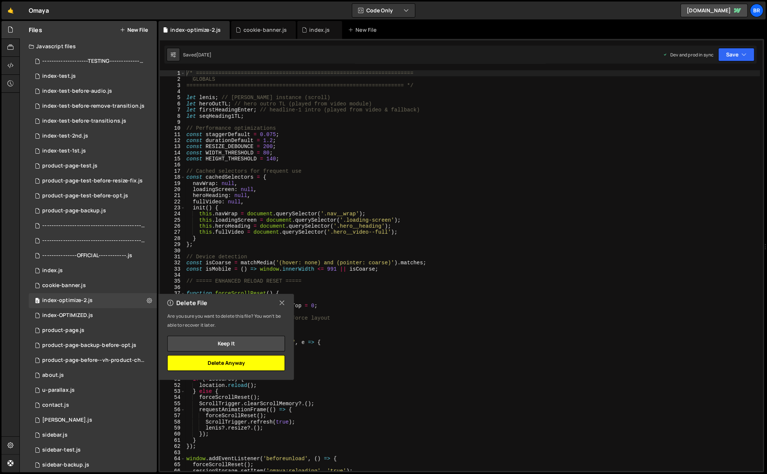
click at [229, 361] on button "Delete Anyway" at bounding box center [226, 363] width 118 height 16
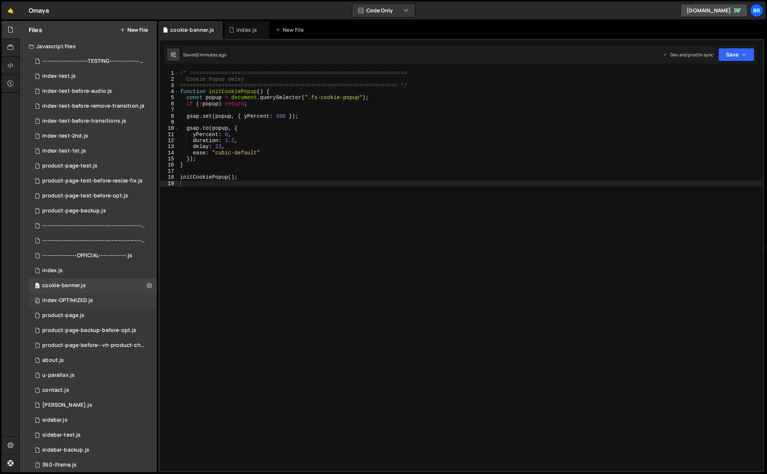
click at [143, 297] on div "0 index-OPTIMIZED.js 0" at bounding box center [93, 300] width 128 height 15
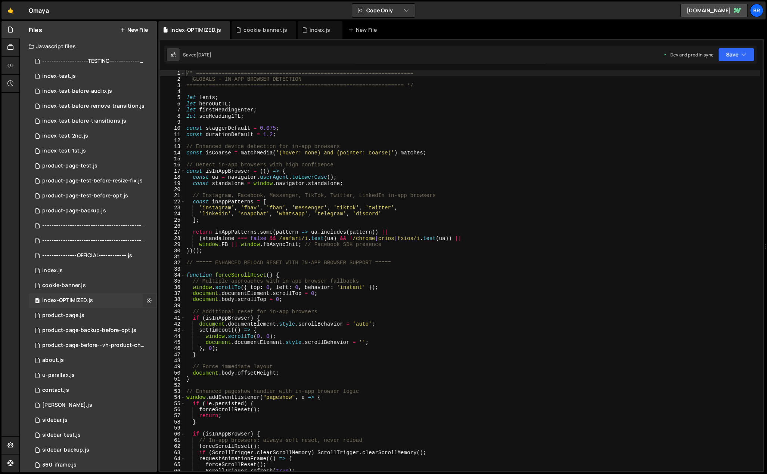
click at [147, 297] on icon at bounding box center [149, 300] width 5 height 7
click at [171, 346] on button "Delete File" at bounding box center [194, 345] width 73 height 15
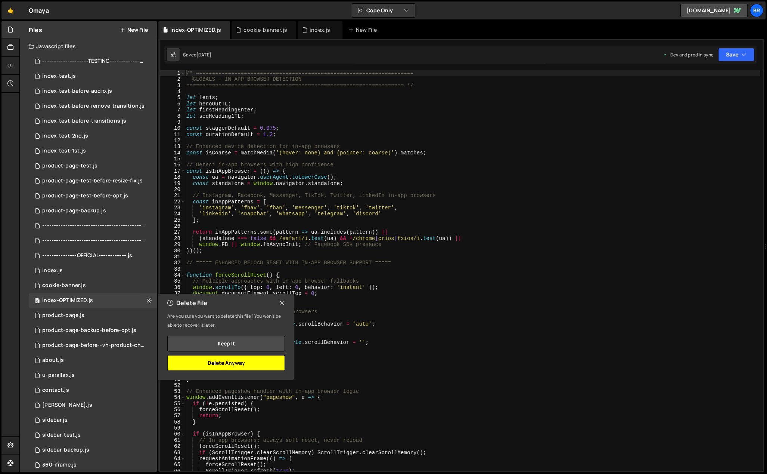
click at [212, 363] on button "Delete Anyway" at bounding box center [226, 363] width 118 height 16
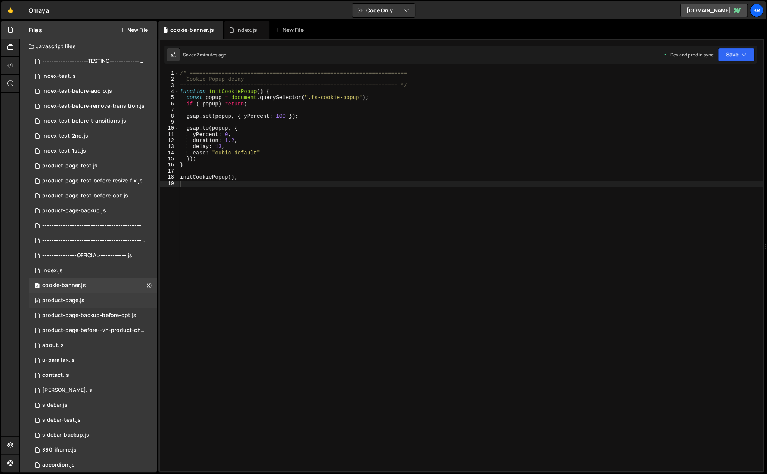
click at [93, 300] on div "0 product-page.js 0" at bounding box center [93, 300] width 128 height 15
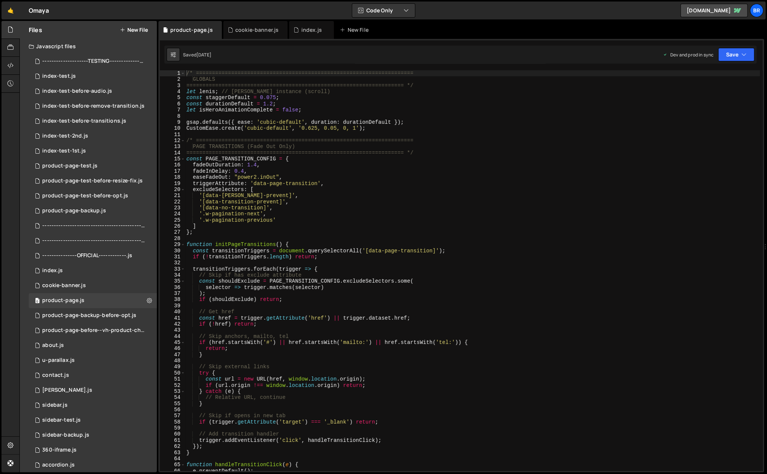
click at [305, 304] on div "/* ==================================================================== GLOBALS…" at bounding box center [472, 276] width 575 height 413
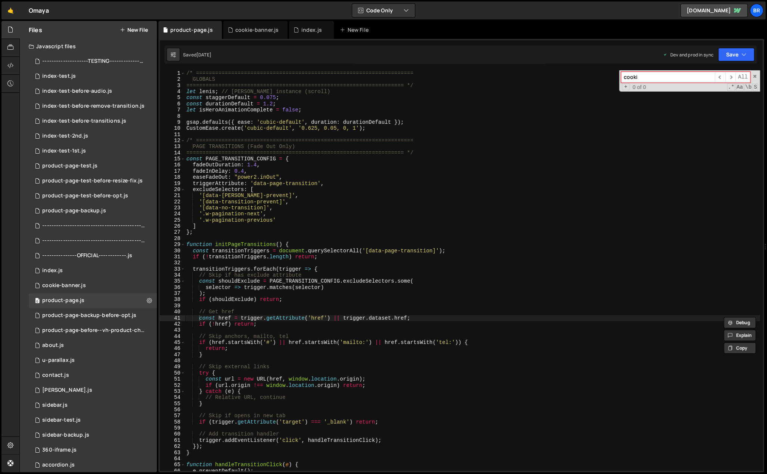
type input "cookie"
click at [356, 284] on div "/* ==================================================================== GLOBALS…" at bounding box center [472, 276] width 575 height 413
type textarea "selector => trigger.matches(selector)"
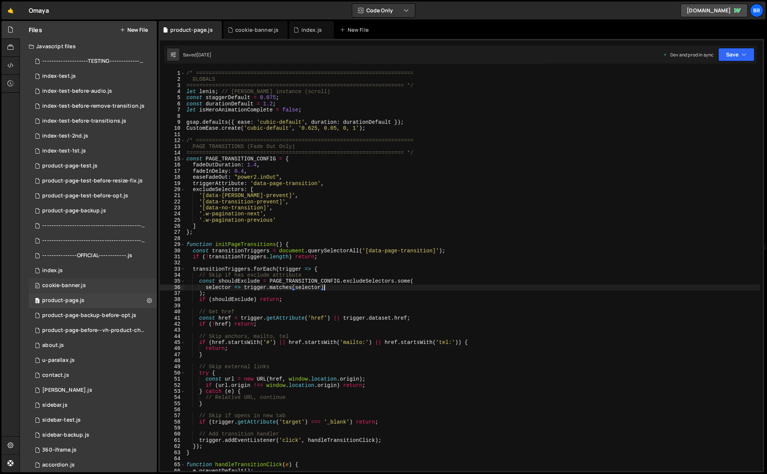
click at [69, 284] on div "cookie-banner.js" at bounding box center [64, 285] width 44 height 7
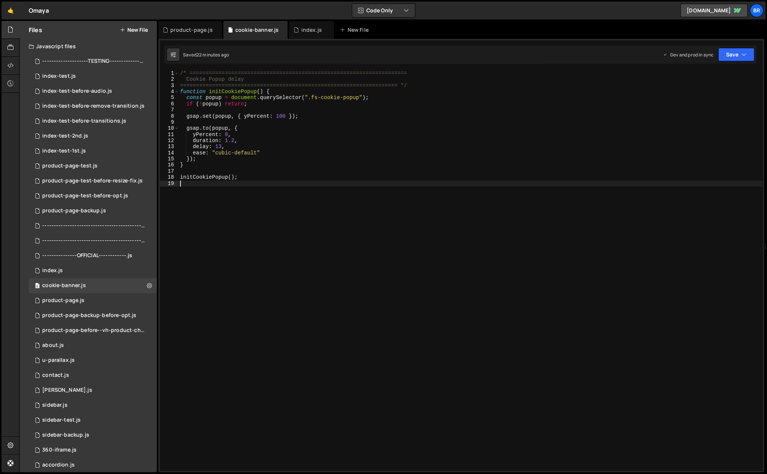
click at [408, 311] on div "/* ==================================================================== Cookie …" at bounding box center [471, 276] width 584 height 413
click at [75, 345] on div "0 about.js 0" at bounding box center [93, 345] width 128 height 15
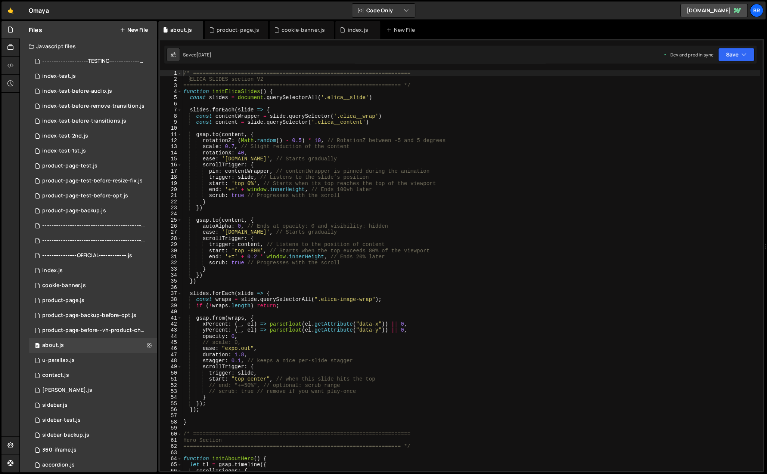
type textarea "slides.forEach(slide => {"
click at [453, 296] on div "/* ==================================================================== ELICA S…" at bounding box center [471, 276] width 578 height 413
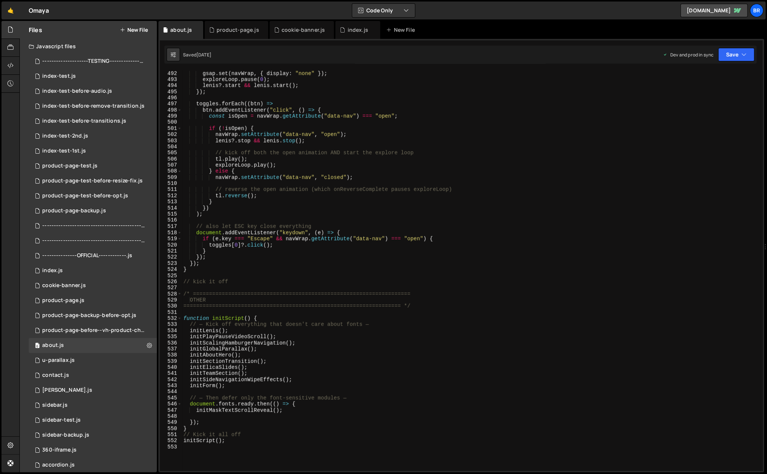
scroll to position [3176, 0]
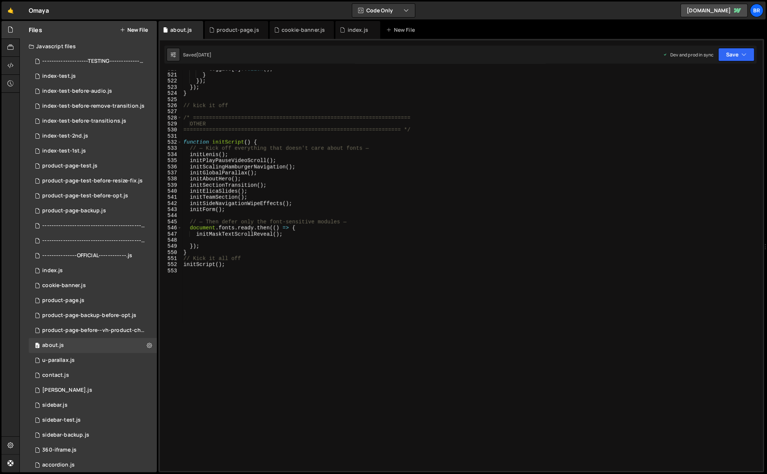
click at [254, 317] on div "toggles [ 0 ] ?. click ( ) ; } }) ; }) ; } // kick it off /* ==================…" at bounding box center [471, 272] width 578 height 413
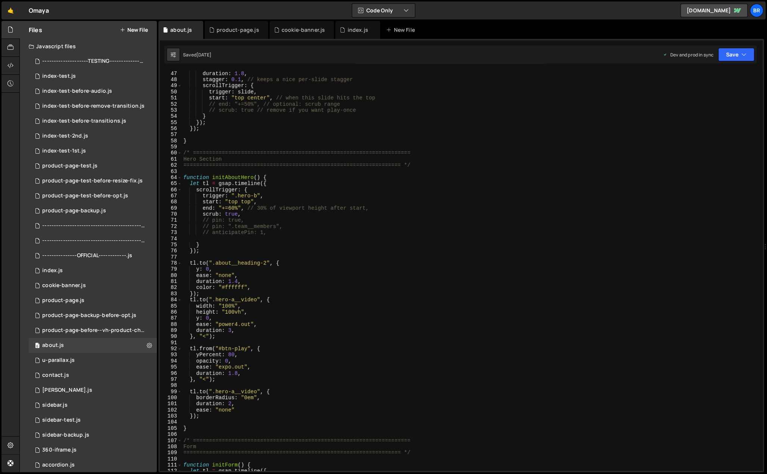
scroll to position [0, 0]
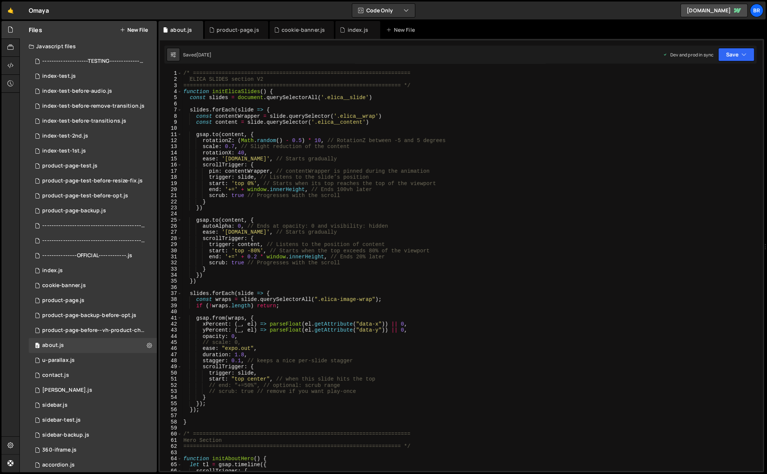
click at [183, 72] on div "/* ==================================================================== ELICA S…" at bounding box center [471, 276] width 578 height 413
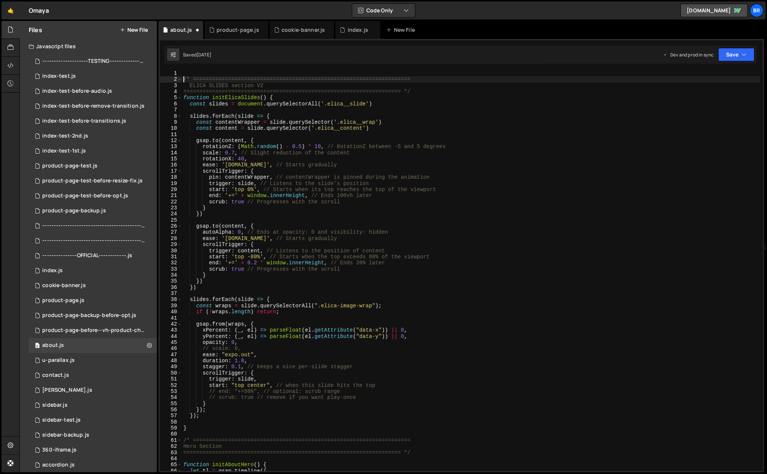
type textarea "/* ===================================================================="
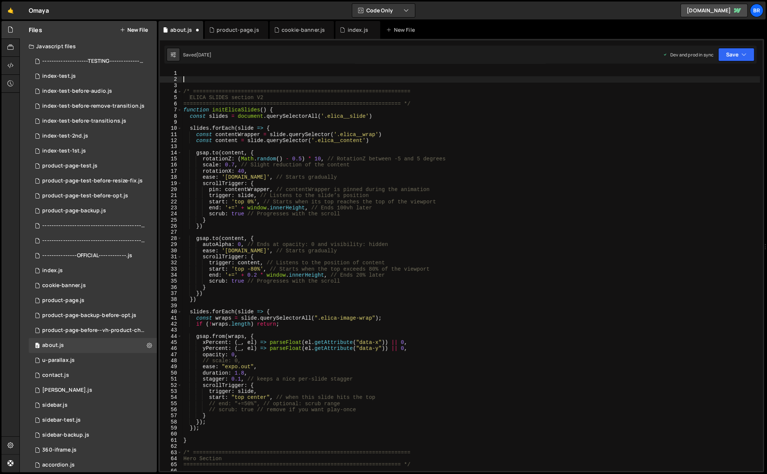
paste textarea "});"
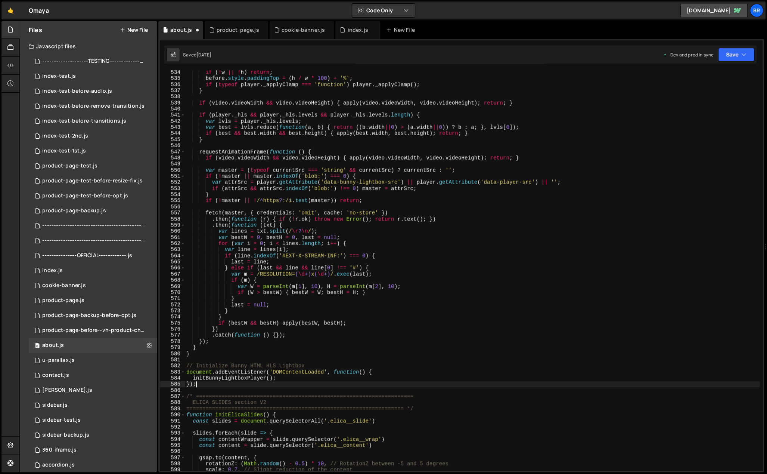
scroll to position [3258, 0]
drag, startPoint x: 246, startPoint y: 378, endPoint x: 193, endPoint y: 376, distance: 53.0
click at [193, 376] on div "if ( ! w || ! h ) return ; before . style . paddingTop = ( h / w * 100 ) + '%' …" at bounding box center [472, 275] width 575 height 413
type textarea "initBunnyLightboxPlayer();"
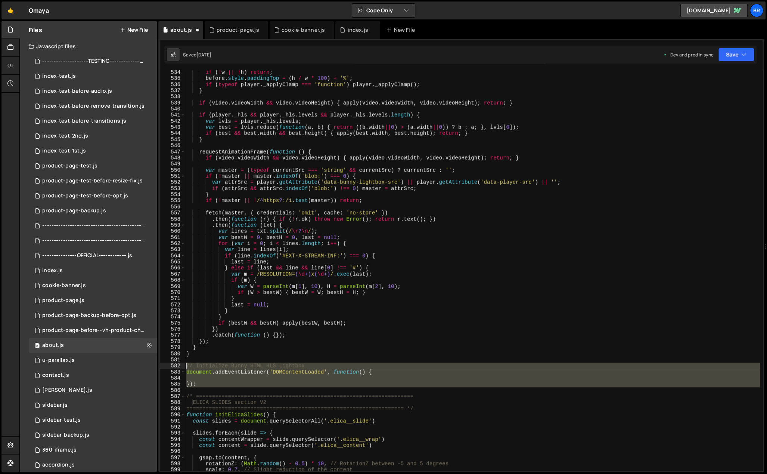
drag, startPoint x: 205, startPoint y: 388, endPoint x: 181, endPoint y: 363, distance: 34.6
click at [181, 363] on div "534 535 536 537 538 539 540 541 542 543 544 545 546 547 548 549 550 551 552 553…" at bounding box center [461, 270] width 603 height 400
type textarea "// Initialize Bunny HTML HLS Lightbox document.addEventListener('DOMContentLoad…"
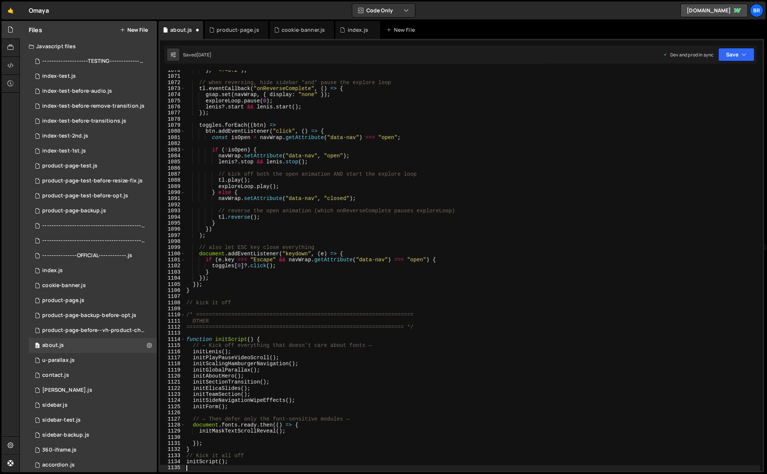
scroll to position [6543, 0]
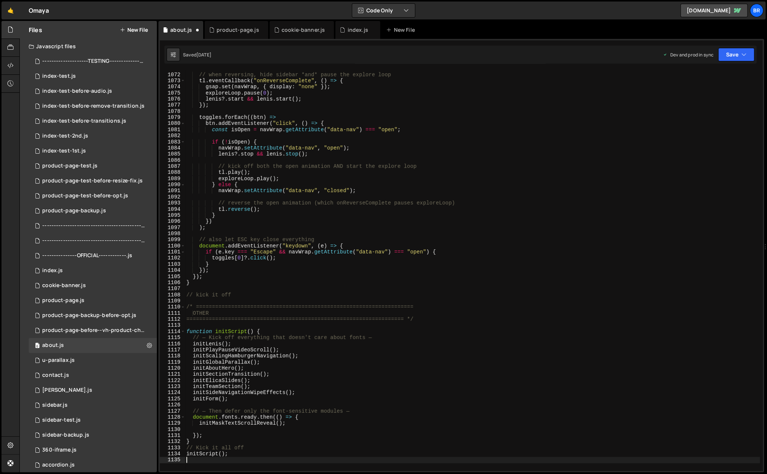
click at [241, 343] on div "// when reversing, hide sidebar *and* pause the explore loop tl . eventCallback…" at bounding box center [472, 271] width 575 height 413
type textarea "initLenis();"
paste textarea "initBunnyLightboxPlayer();"
type textarea "initBunnyLightboxPlayer();"
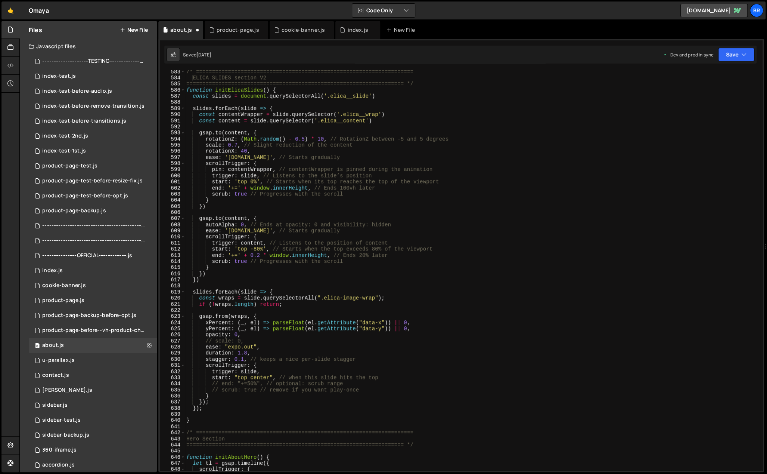
scroll to position [3445, 0]
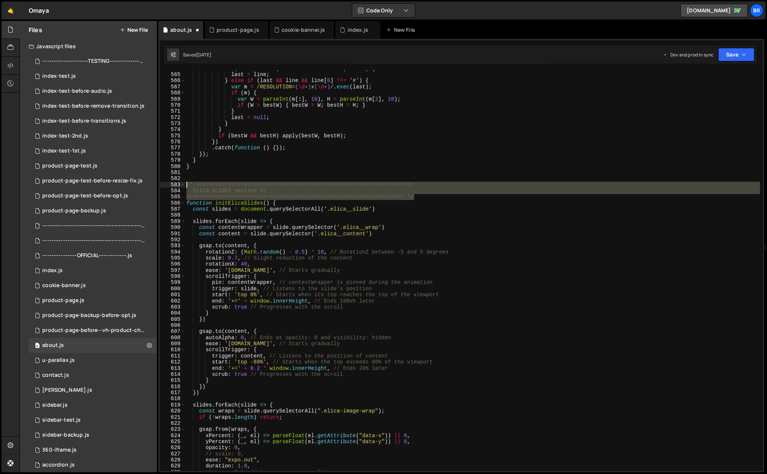
drag, startPoint x: 417, startPoint y: 196, endPoint x: 187, endPoint y: 186, distance: 229.9
click at [187, 186] on div "if ( line . indexOf ( '#EXT-X-STREAM-INF:' ) === 0 ) { last = line ; } else if …" at bounding box center [472, 271] width 575 height 413
type textarea "/* ==================================================================== ELICA S…"
click at [217, 175] on div "if ( line . indexOf ( '#EXT-X-STREAM-INF:' ) === 0 ) { last = line ; } else if …" at bounding box center [472, 271] width 575 height 413
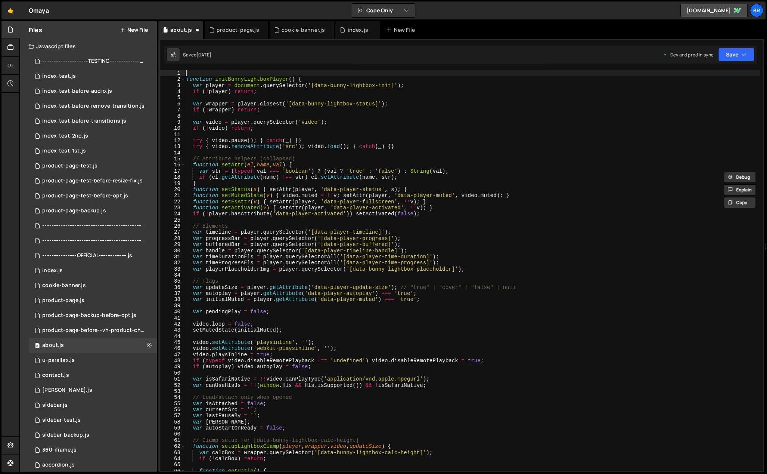
scroll to position [0, 0]
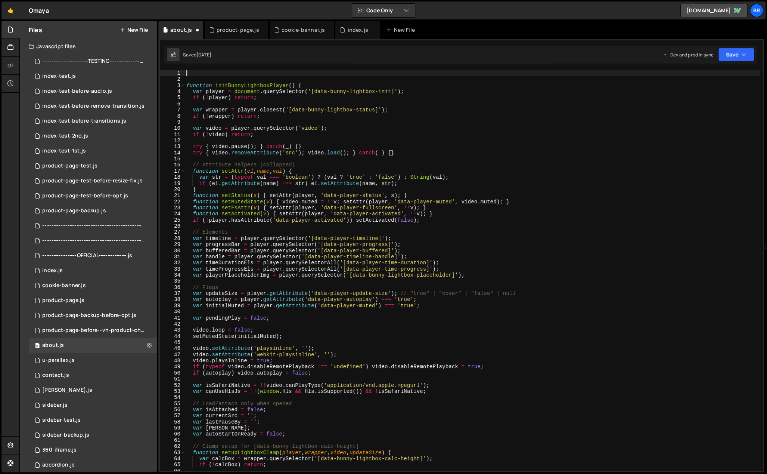
paste textarea "==================================================================== */"
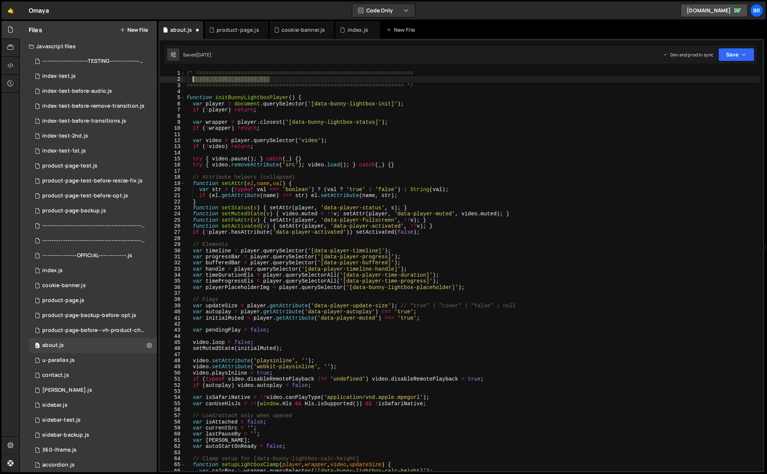
drag, startPoint x: 223, startPoint y: 83, endPoint x: 195, endPoint y: 80, distance: 27.8
click at [195, 80] on div "/* ==================================================================== ELICA S…" at bounding box center [472, 276] width 575 height 413
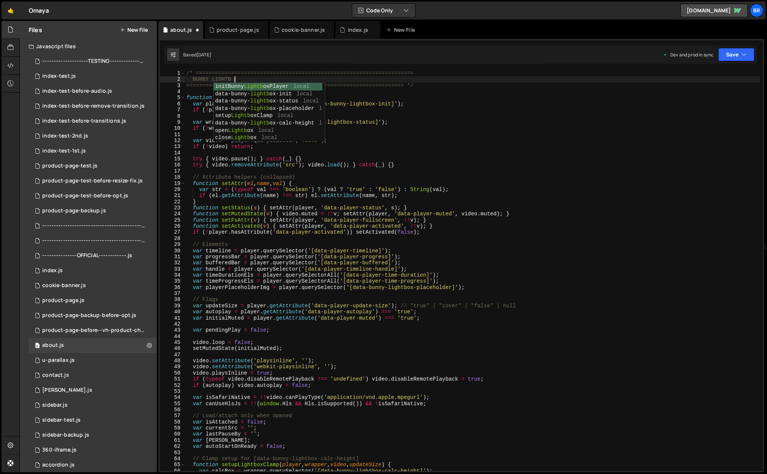
scroll to position [0, 3]
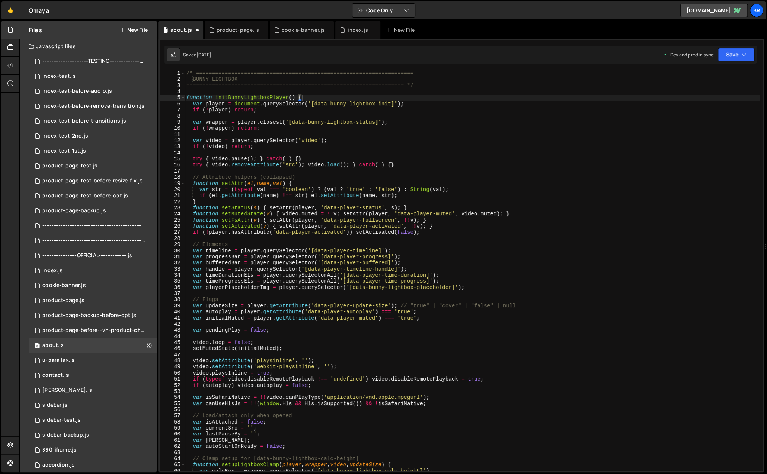
click at [517, 97] on div "/* ==================================================================== BUNNY L…" at bounding box center [472, 276] width 575 height 413
click at [319, 299] on div "/* ==================================================================== BUNNY L…" at bounding box center [472, 276] width 575 height 413
type textarea "// Flags"
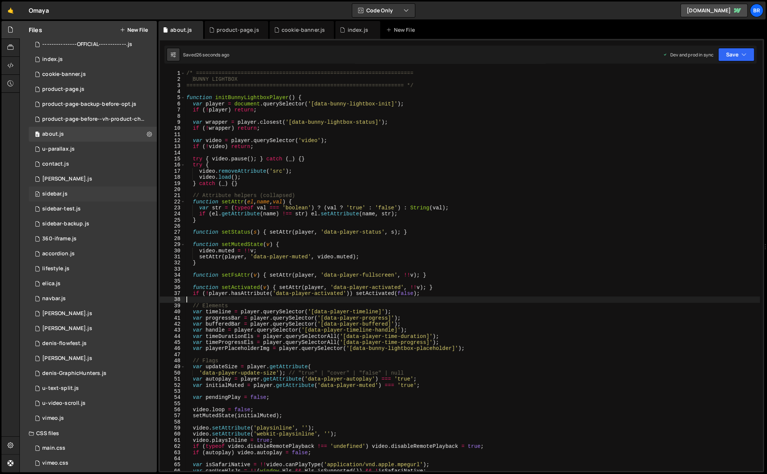
scroll to position [217, 0]
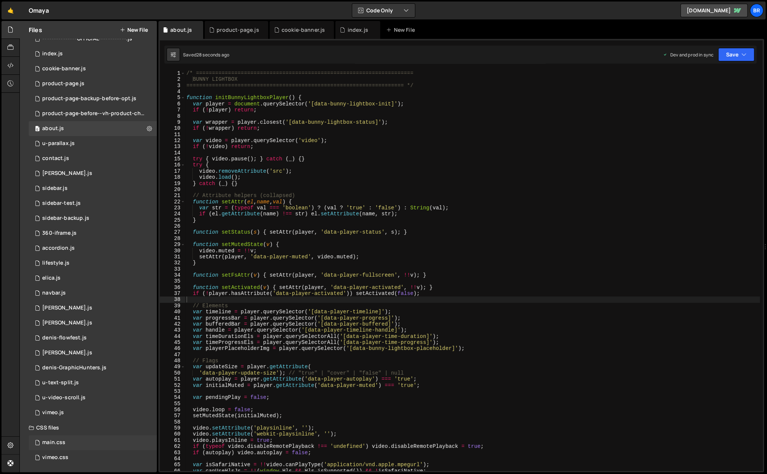
click at [74, 444] on div "main.css 0" at bounding box center [93, 442] width 128 height 15
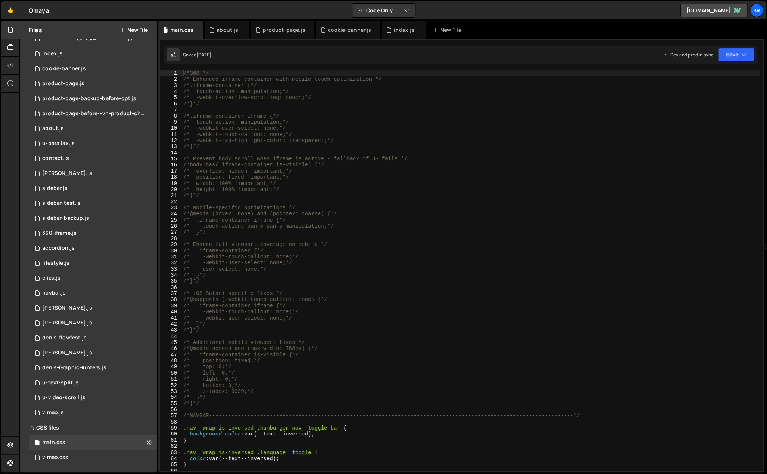
click at [288, 392] on div "/*360 */ /* Enhanced iframe container with mobile touch optimization */ /*.ifra…" at bounding box center [471, 276] width 578 height 413
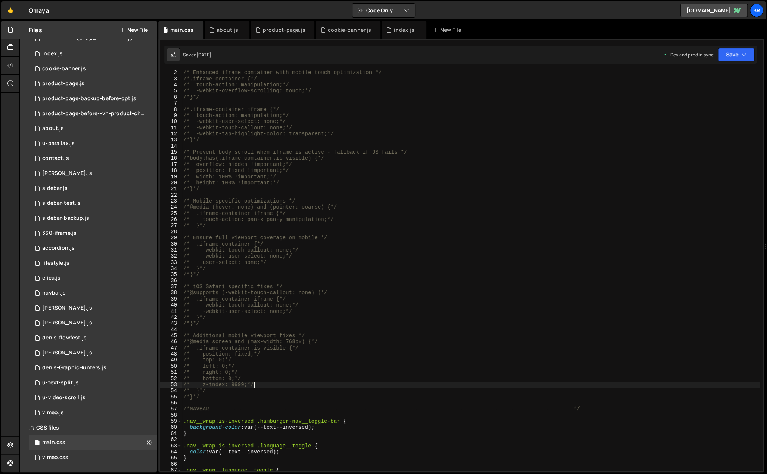
scroll to position [0, 0]
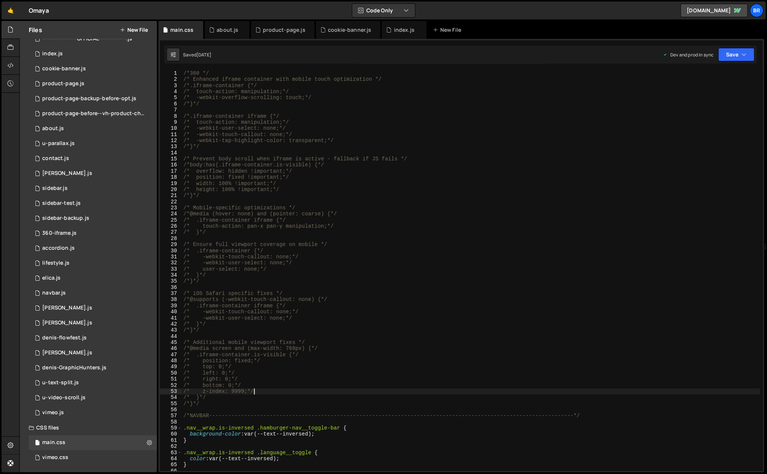
click at [336, 379] on div "/*360 */ /* Enhanced iframe container with mobile touch optimization */ /*.ifra…" at bounding box center [471, 276] width 578 height 413
click at [333, 398] on div "/*360 */ /* Enhanced iframe container with mobile touch optimization */ /*.ifra…" at bounding box center [471, 276] width 578 height 413
type textarea "/*}*/"
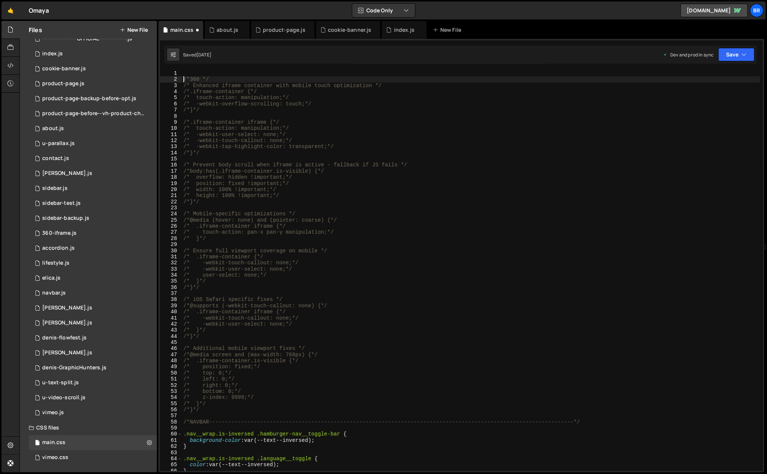
type textarea "/*360 */"
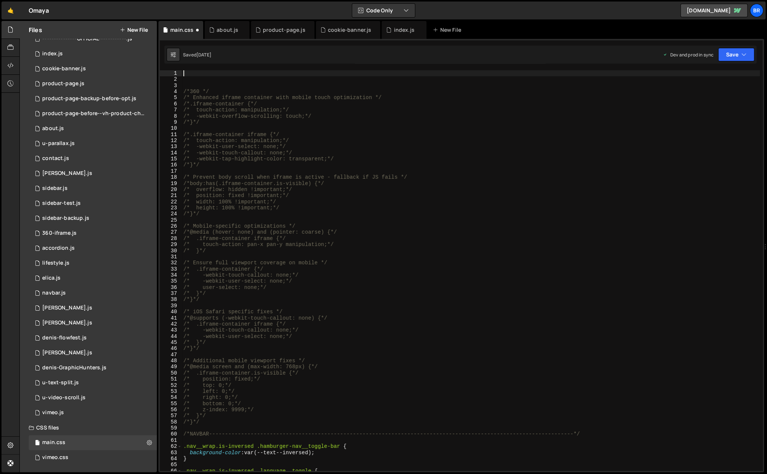
paste textarea "}"
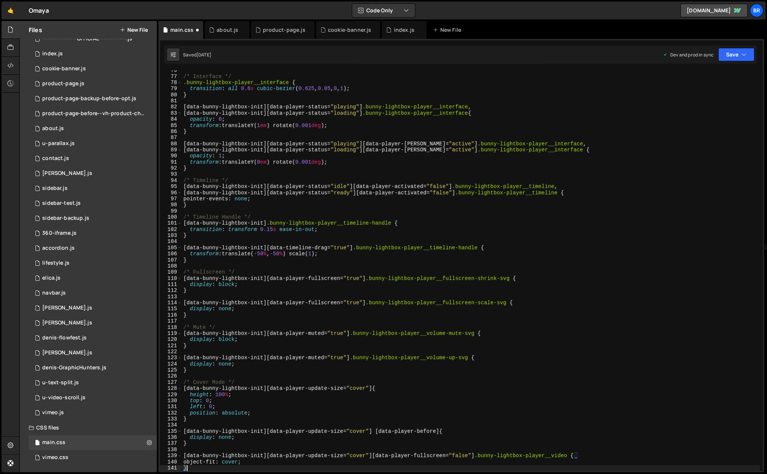
click at [183, 74] on div "/* Interface */ .bunny-lightbox-player__interface { transition : all 0.6 s cubi…" at bounding box center [471, 273] width 578 height 413
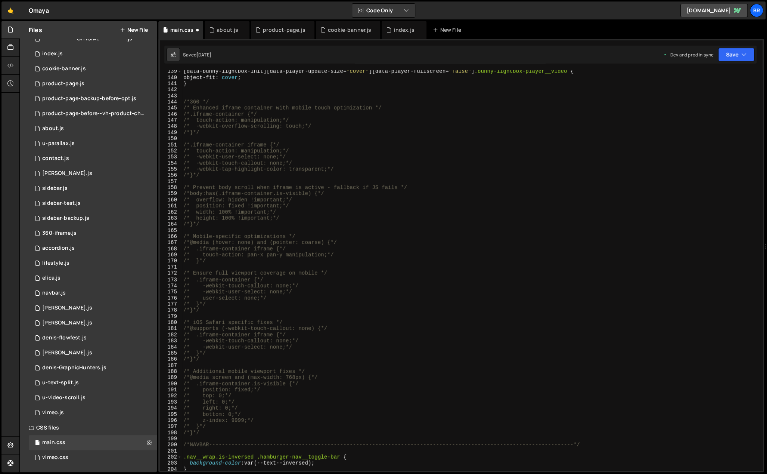
scroll to position [845, 0]
drag, startPoint x: 417, startPoint y: 446, endPoint x: 175, endPoint y: 444, distance: 242.0
click at [173, 444] on div "/* Interface */ 139 140 141 142 143 144 145 146 147 148 149 150 151 152 153 154…" at bounding box center [461, 270] width 603 height 400
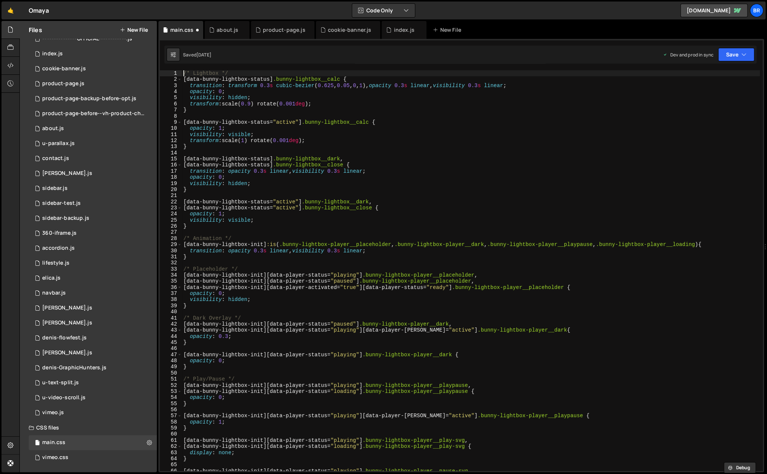
type textarea "/* Lightbox */"
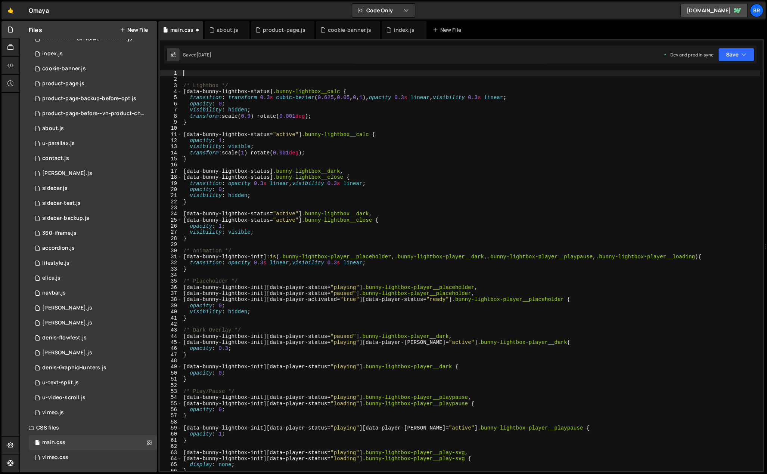
paste textarea "/*NAVBAR-----------------------------------------------------------------------…"
drag, startPoint x: 209, startPoint y: 73, endPoint x: 190, endPoint y: 73, distance: 18.7
click at [190, 73] on div "/*NAVBAR-----------------------------------------------------------------------…" at bounding box center [471, 276] width 578 height 413
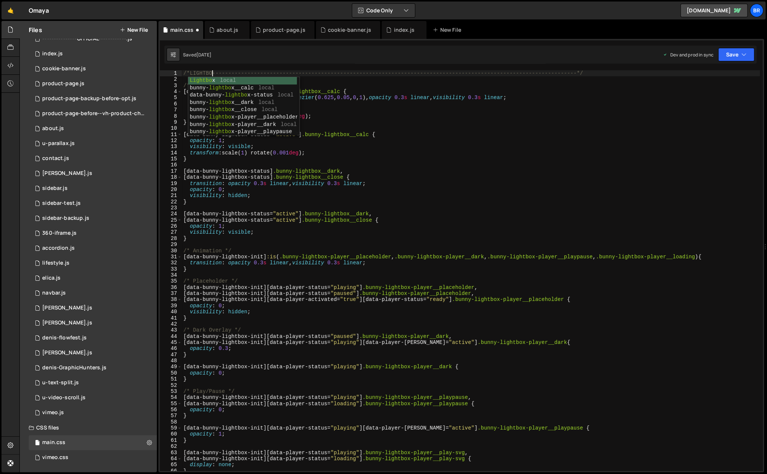
scroll to position [0, 2]
click at [500, 155] on div "/*LIGHTBOX---------------------------------------------------------------------…" at bounding box center [471, 276] width 578 height 413
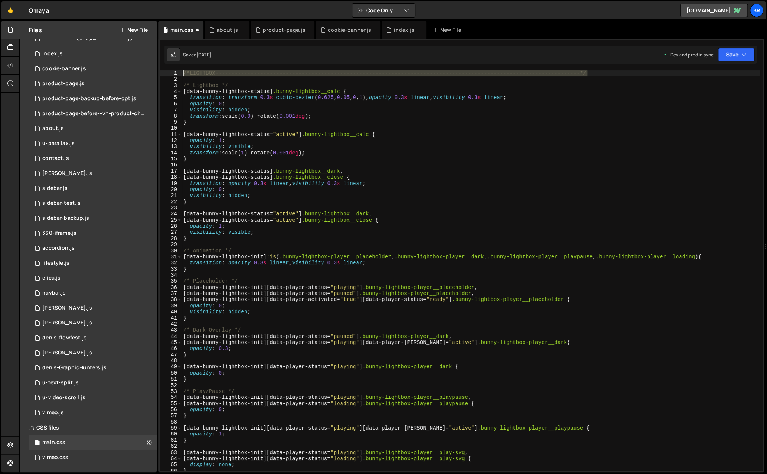
drag, startPoint x: 592, startPoint y: 73, endPoint x: 176, endPoint y: 74, distance: 416.4
click at [173, 71] on div "transform: scale(1) rotate(0.001deg); 1 2 3 4 5 6 7 8 9 10 11 12 13 14 15 16 17…" at bounding box center [461, 270] width 603 height 400
type textarea "/*LIGHTBOX---------------------------------------------------------------------…"
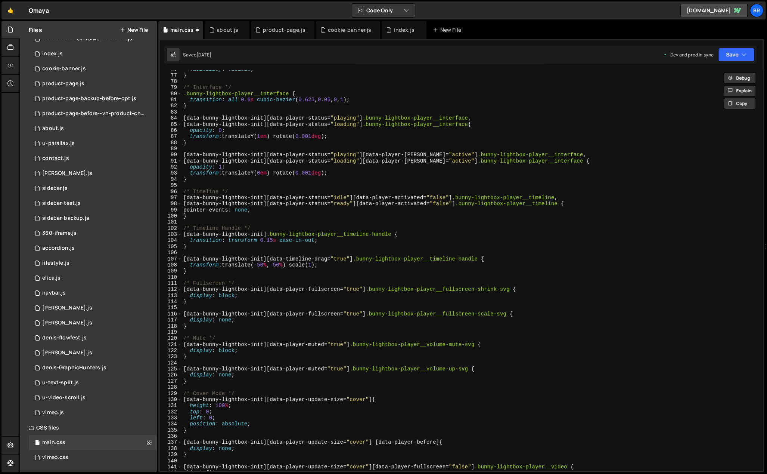
scroll to position [606, 0]
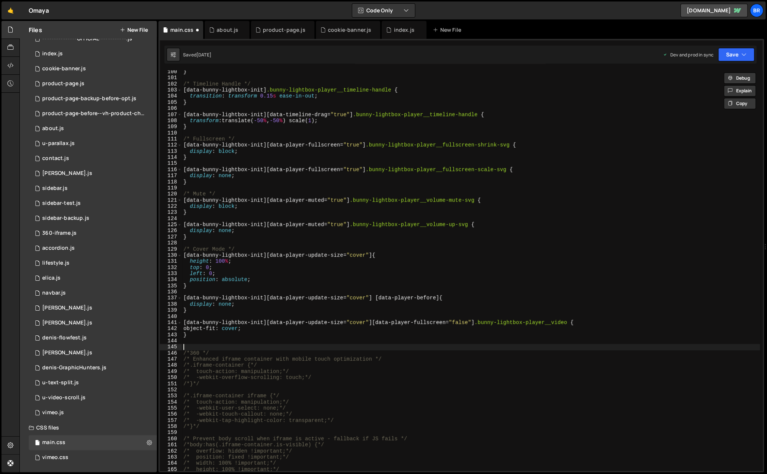
click at [240, 345] on div "} /* Timeline Handle */ [ data-bunny-lightbox-init ] .bunny-lightbox-player__ti…" at bounding box center [471, 275] width 578 height 413
paste textarea "/*LIGHTBOX---------------------------------------------------------------------…"
drag, startPoint x: 212, startPoint y: 351, endPoint x: 190, endPoint y: 353, distance: 22.5
click at [190, 351] on div "} /* Timeline Handle */ [ data-bunny-lightbox-init ] .bunny-lightbox-player__ti…" at bounding box center [471, 275] width 578 height 413
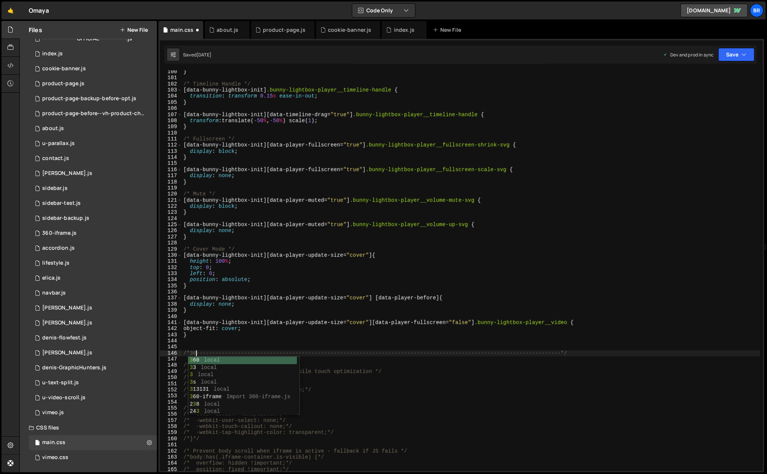
type textarea "/*360--------------------------------------------------------------------------…"
click at [244, 343] on div "} /* Timeline Handle */ [ data-bunny-lightbox-init ] .bunny-lightbox-player__ti…" at bounding box center [471, 275] width 578 height 413
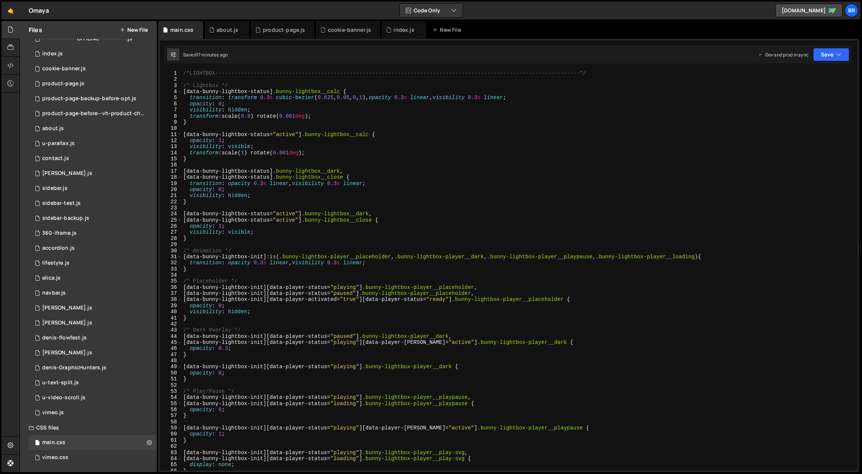
scroll to position [0, 0]
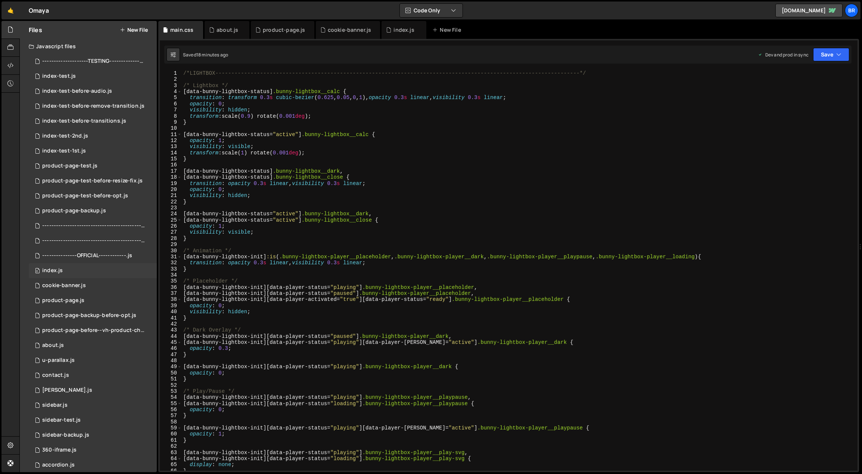
click at [109, 273] on div "0 index.js 0" at bounding box center [93, 270] width 128 height 15
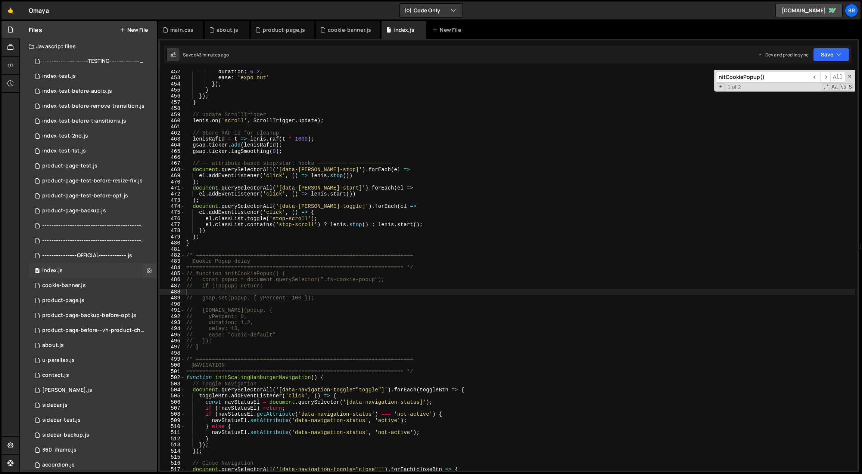
scroll to position [1844, 0]
click at [375, 307] on div "duration : 0.2 , ease : 'expo.out' }) ; } }) ; } // update ScrollTrigger [PERSO…" at bounding box center [520, 275] width 670 height 413
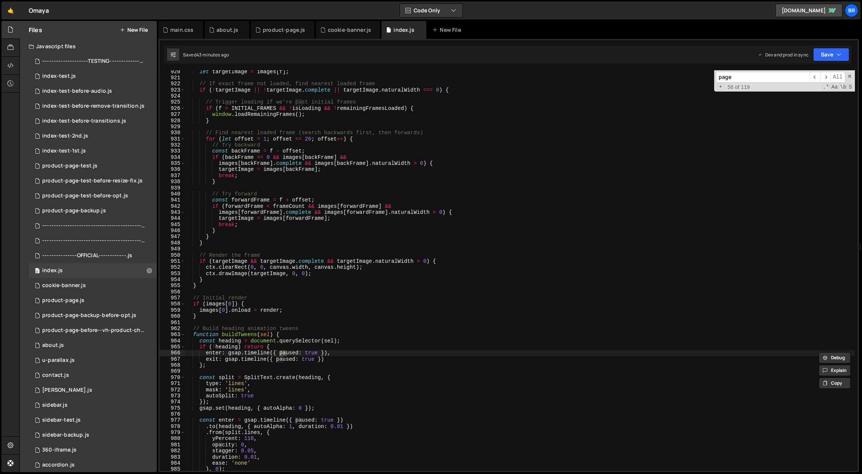
scroll to position [10481, 0]
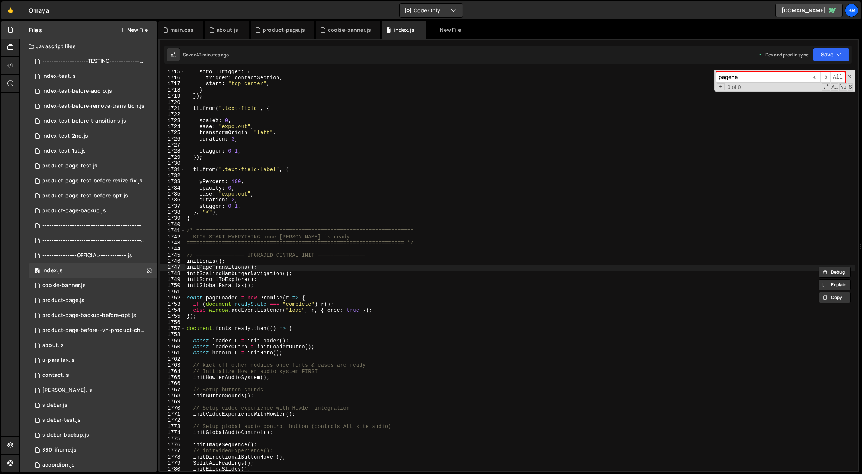
type input "pagehe"
click at [443, 325] on div "scrollTrigger : { trigger : contactSection , start : "top center" , } }) ; tl .…" at bounding box center [520, 275] width 670 height 413
click at [392, 217] on div "scrollTrigger : { trigger : contactSection , start : "top center" , } }) ; tl .…" at bounding box center [520, 275] width 670 height 413
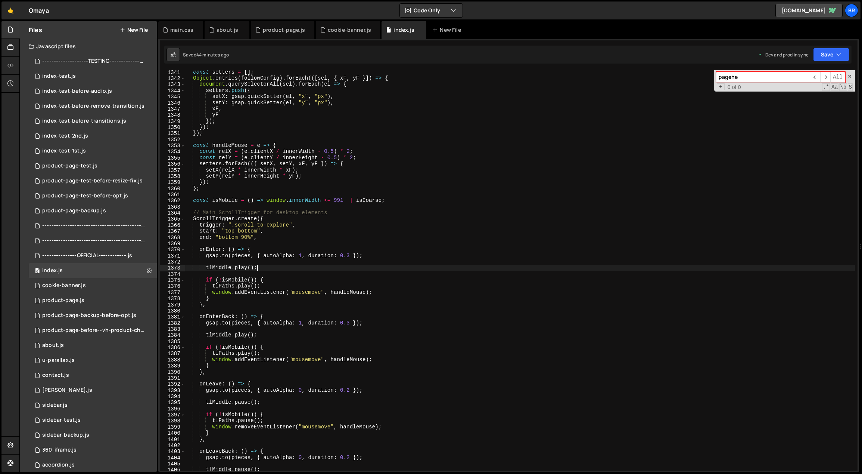
scroll to position [7927, 0]
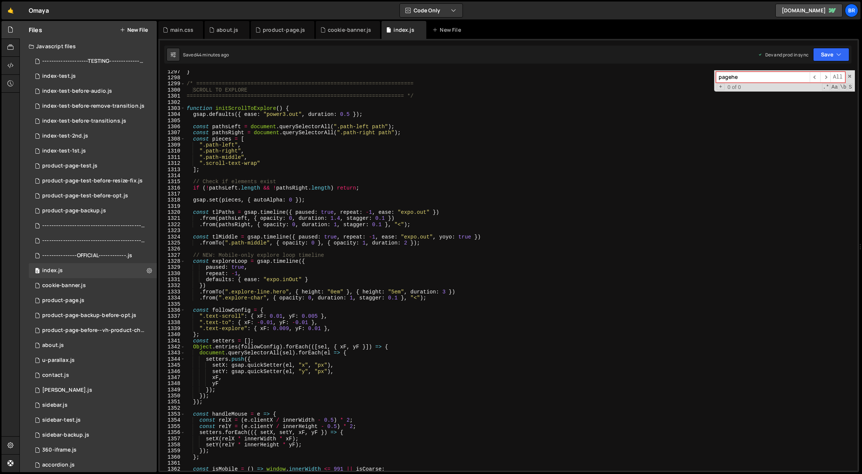
click at [393, 240] on div "} /* ==================================================================== SCROL…" at bounding box center [520, 275] width 670 height 413
type textarea "/* ===================================================================="
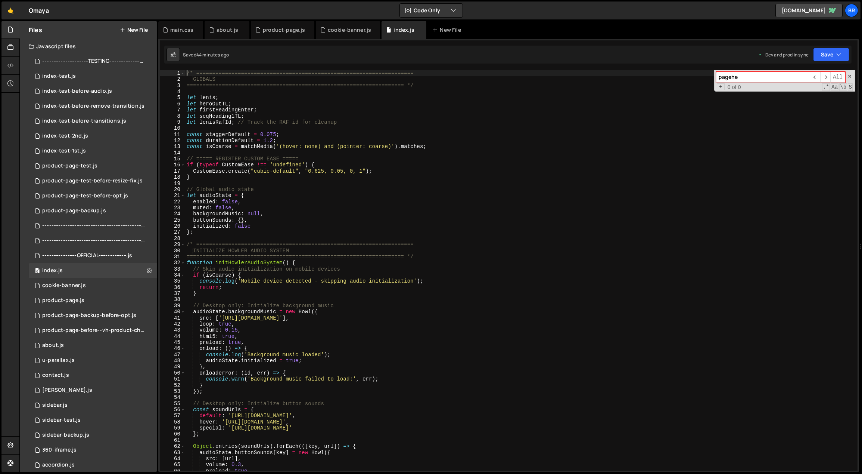
click at [393, 240] on div "/* ==================================================================== GLOBALS…" at bounding box center [520, 276] width 670 height 413
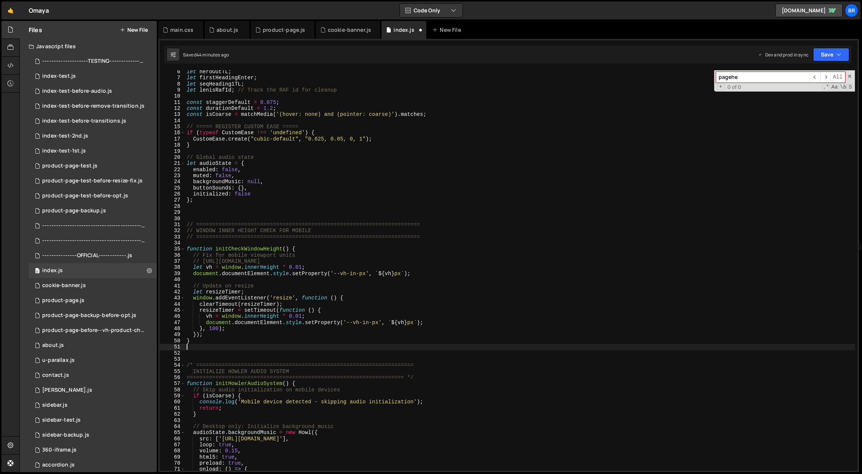
scroll to position [111, 0]
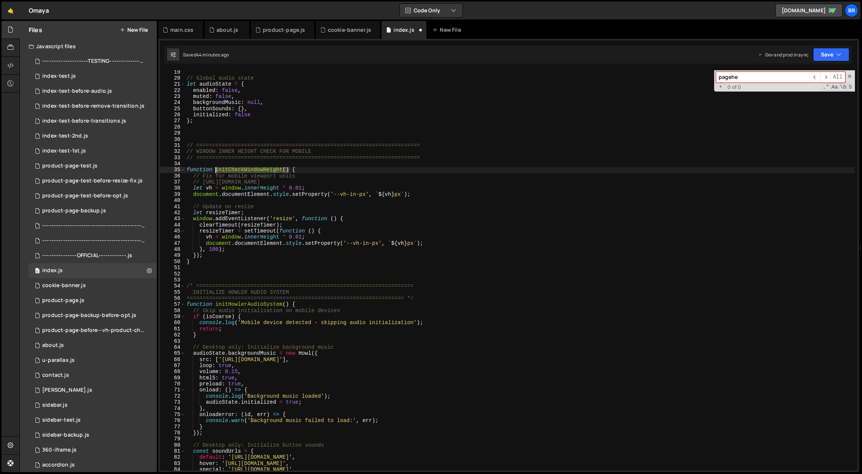
drag, startPoint x: 289, startPoint y: 169, endPoint x: 215, endPoint y: 170, distance: 74.3
click at [214, 170] on div "// Global audio state let audioState = { enabled : false , muted : false , back…" at bounding box center [520, 275] width 670 height 413
click at [349, 224] on div "// Global audio state let audioState = { enabled : false , muted : false , back…" at bounding box center [520, 275] width 670 height 413
type textarea "clearTimeout(resizeTimer);"
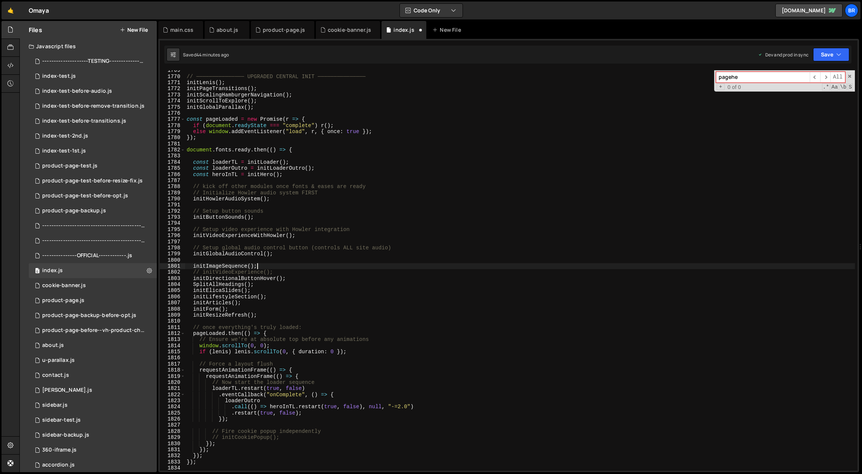
click at [323, 267] on div "// ─────────────── UPGRADED CENTRAL INIT ─────────────── initLenis ( ) ; initPa…" at bounding box center [520, 273] width 670 height 413
type textarea "initImageSequence();"
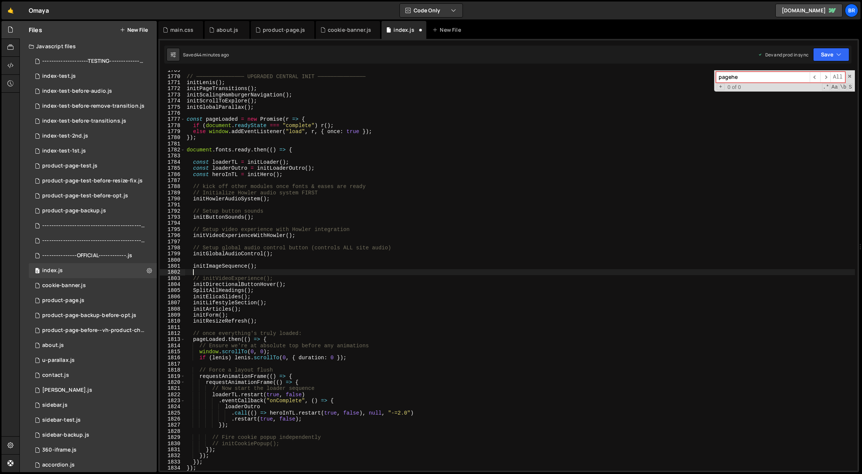
paste textarea "initCheckWindowHeight()"
type textarea "initCheckWindowHeight();"
drag, startPoint x: 289, startPoint y: 272, endPoint x: 193, endPoint y: 273, distance: 96.7
click at [193, 273] on div "// ─────────────── UPGRADED CENTRAL INIT ─────────────── initLenis ( ) ; initPa…" at bounding box center [520, 273] width 670 height 413
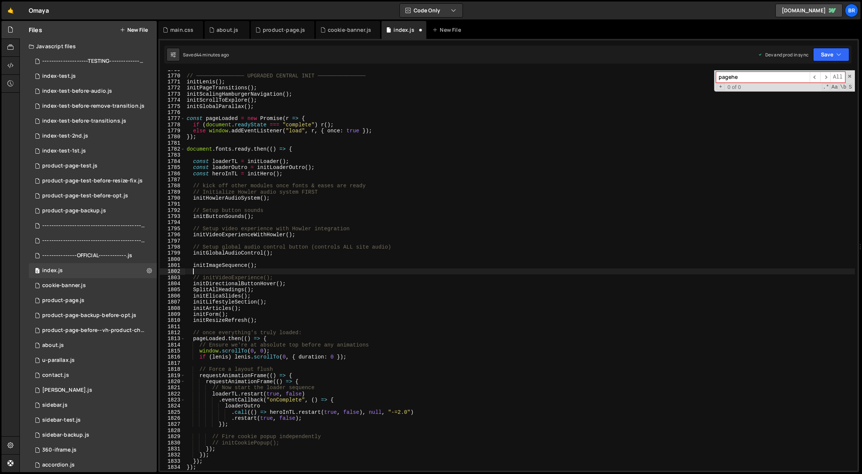
scroll to position [10814, 0]
click at [255, 205] on div "// ─────────────── UPGRADED CENTRAL INIT ─────────────── initLenis ( ) ; initPa…" at bounding box center [520, 272] width 670 height 413
click at [275, 204] on div "// ─────────────── UPGRADED CENTRAL INIT ─────────────── initLenis ( ) ; initPa…" at bounding box center [520, 272] width 670 height 413
paste textarea "initCheckWindowHeight();"
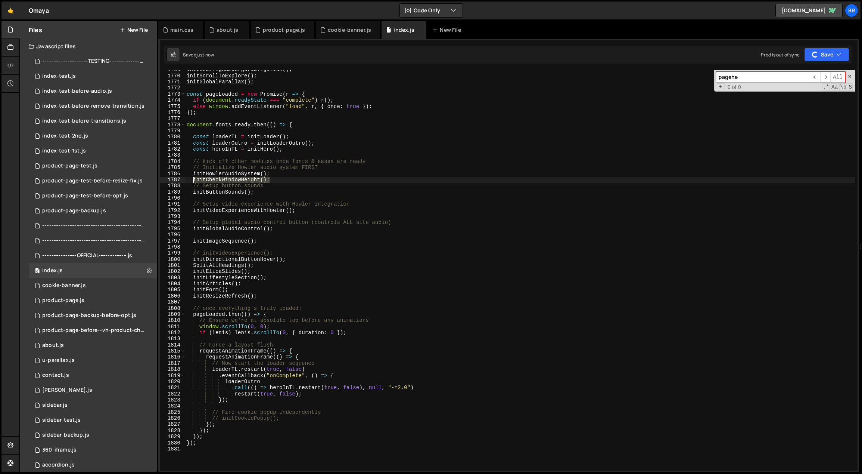
drag, startPoint x: 269, startPoint y: 179, endPoint x: 191, endPoint y: 181, distance: 78.4
click at [192, 180] on div "initScalingHamburgerNavigation ( ) ; initScrollToExplore ( ) ; initGlobalParall…" at bounding box center [520, 272] width 670 height 413
type textarea "initCheckWindowHeight();"
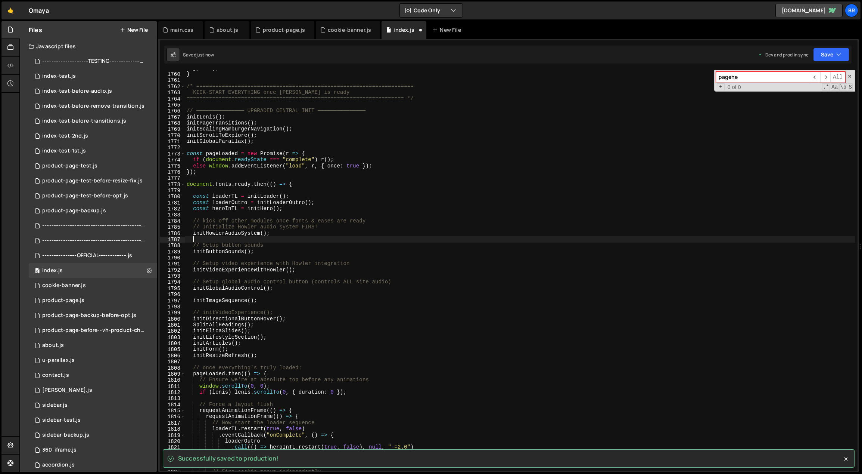
scroll to position [10754, 0]
click at [251, 117] on div "} , "<" ) ; } /* ==============================================================…" at bounding box center [520, 271] width 670 height 413
type textarea "initLenis();"
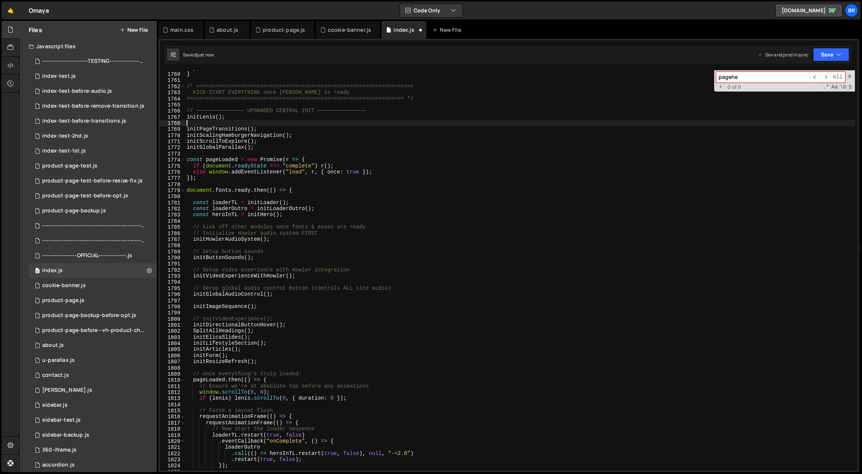
paste textarea "initCheckWindowHeight();"
click at [297, 358] on div "} , "<" ) ; } /* ==============================================================…" at bounding box center [520, 271] width 670 height 413
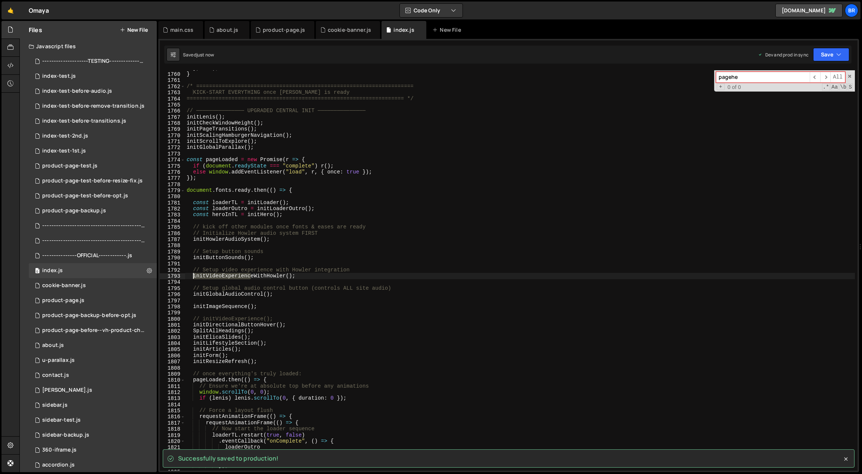
drag, startPoint x: 252, startPoint y: 276, endPoint x: 195, endPoint y: 275, distance: 57.2
click at [195, 275] on div "} , "<" ) ; } /* ==============================================================…" at bounding box center [520, 271] width 670 height 413
type textarea "initVideoExperienceWithHowler();"
type input "initVideoExperienc"
click at [767, 76] on span "​" at bounding box center [815, 77] width 10 height 11
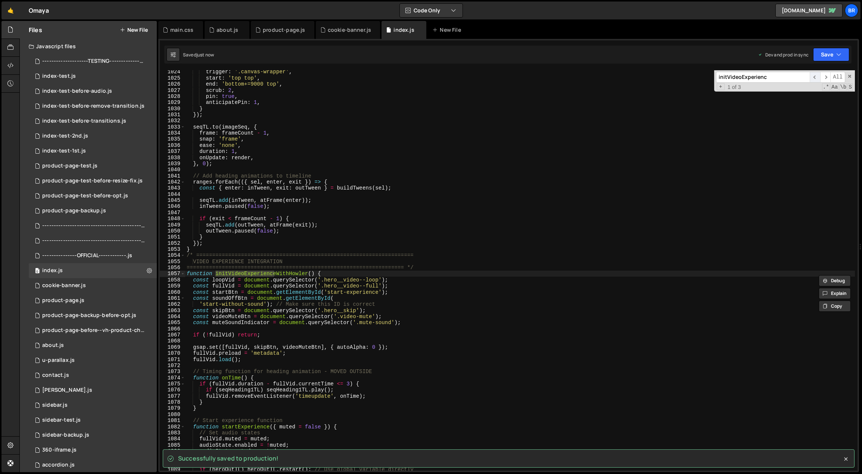
scroll to position [6259, 0]
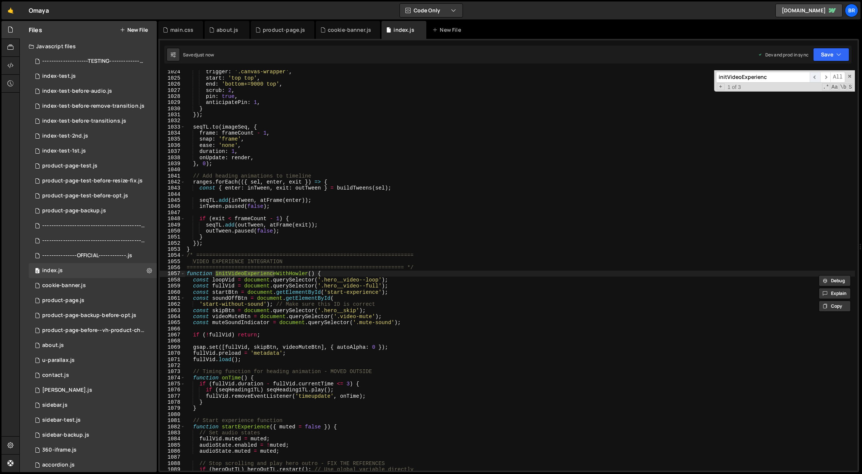
click at [767, 76] on span "​" at bounding box center [815, 77] width 10 height 11
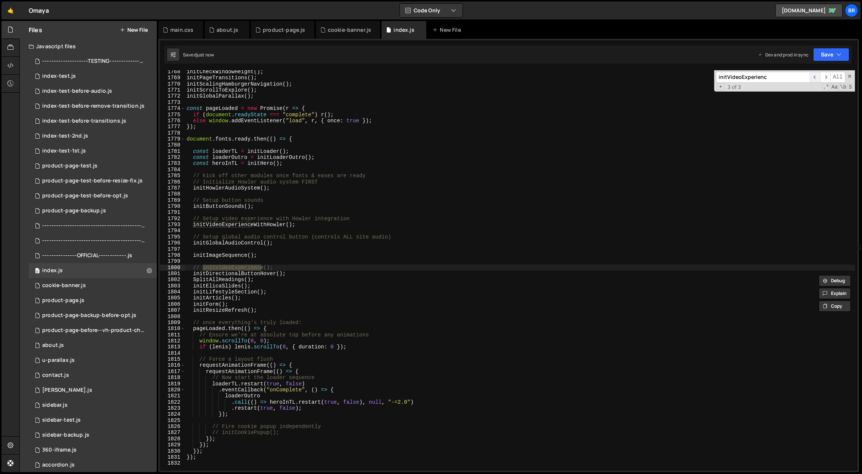
scroll to position [10805, 0]
click at [320, 260] on div "initCheckWindowHeight ( ) ; initPageTransitions ( ) ; initScalingHamburgerNavig…" at bounding box center [520, 275] width 670 height 413
drag, startPoint x: 270, startPoint y: 266, endPoint x: 203, endPoint y: 267, distance: 66.5
click at [203, 267] on div "initCheckWindowHeight ( ) ; initPageTransitions ( ) ; initScalingHamburgerNavig…" at bounding box center [520, 275] width 670 height 413
type textarea "// initVideoExperience();"
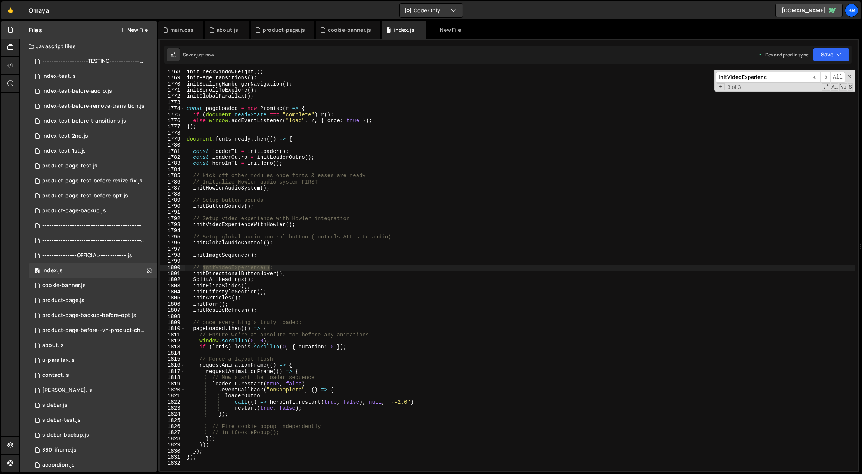
type input "initVideoExperience()"
click at [741, 195] on div "initCheckWindowHeight ( ) ; initPageTransitions ( ) ; initScalingHamburgerNavig…" at bounding box center [520, 275] width 670 height 413
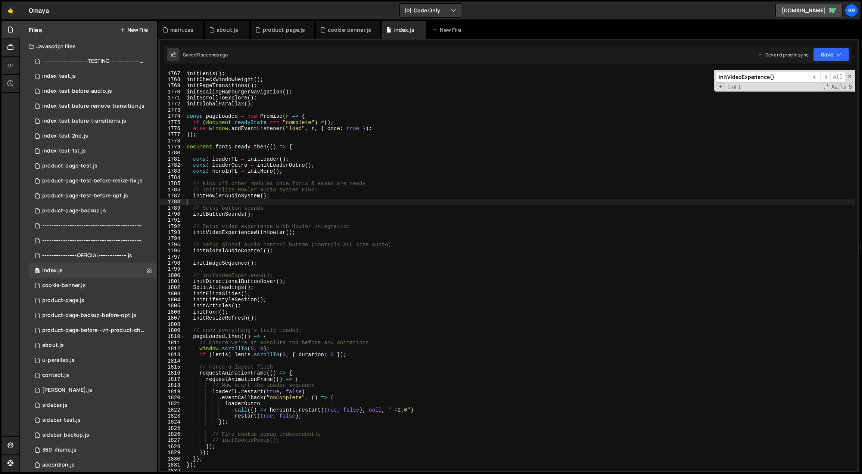
click at [294, 275] on div "// ─────────────── UPGRADED CENTRAL INIT ─────────────── initLenis ( ) ; initCh…" at bounding box center [520, 270] width 670 height 413
type textarea "// initVideoExperience();"
click at [294, 275] on div "// ─────────────── UPGRADED CENTRAL INIT ─────────────── initLenis ( ) ; initCh…" at bounding box center [520, 270] width 670 height 413
click at [369, 324] on div "// ─────────────── UPGRADED CENTRAL INIT ─────────────── initLenis ( ) ; initCh…" at bounding box center [520, 270] width 670 height 413
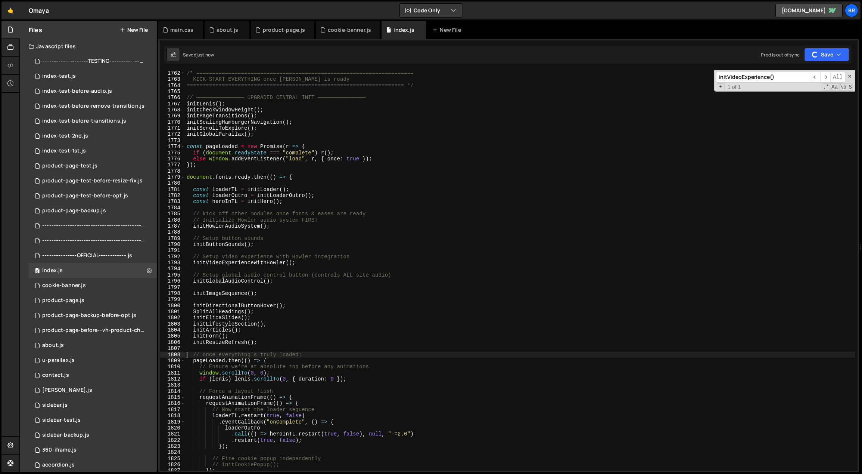
scroll to position [10767, 0]
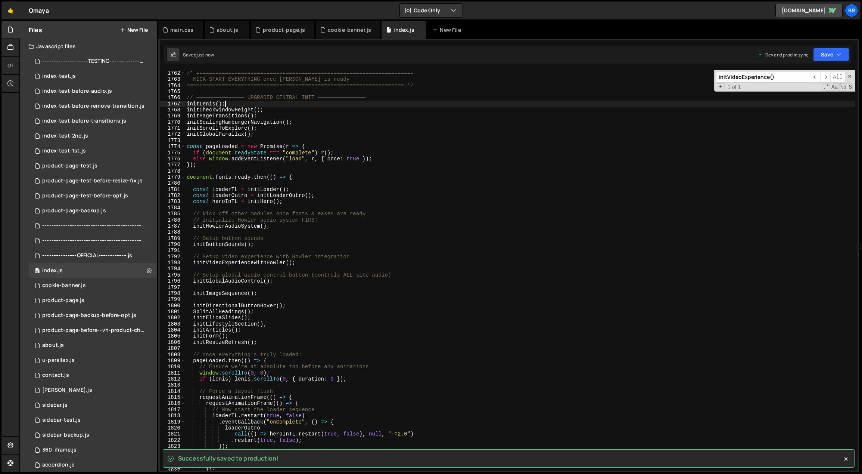
click at [273, 105] on div "/* ==================================================================== KICK-ST…" at bounding box center [520, 276] width 670 height 413
click at [271, 108] on div "/* ==================================================================== KICK-ST…" at bounding box center [520, 276] width 670 height 413
type textarea "initCheckWindowHeight();"
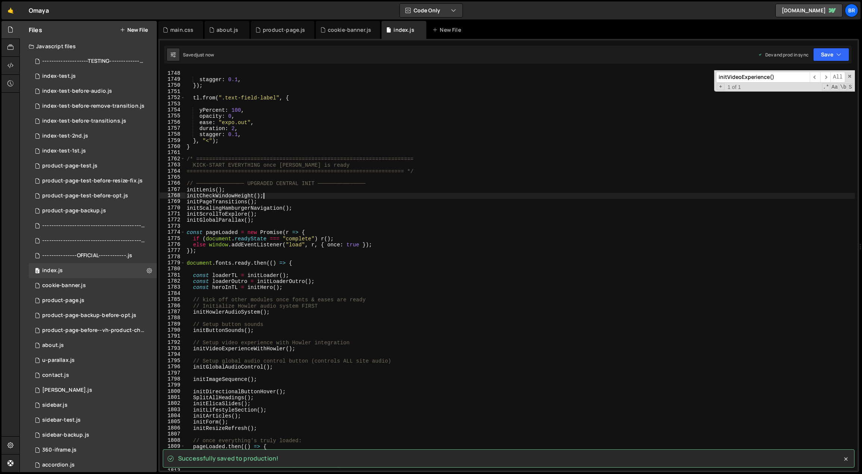
scroll to position [10681, 0]
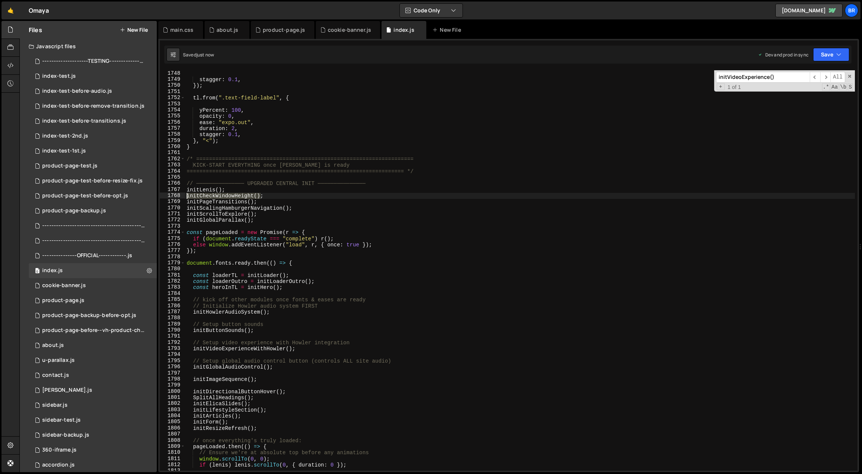
drag, startPoint x: 255, startPoint y: 193, endPoint x: 182, endPoint y: 195, distance: 73.6
click at [182, 195] on div "initCheckWindowHeight(); 1747 1748 1749 1750 1751 1752 1753 1754 1755 1756 1757…" at bounding box center [509, 270] width 698 height 400
type input "initCheckWindowHeight()"
click at [767, 77] on span "​" at bounding box center [815, 77] width 10 height 11
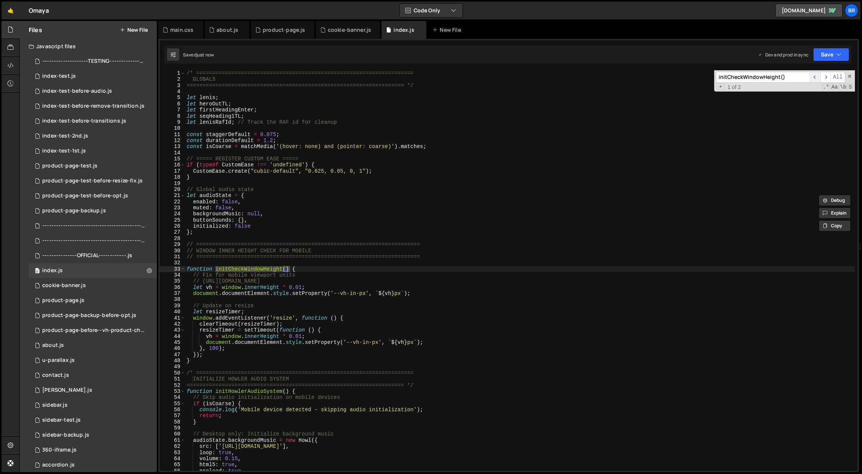
scroll to position [0, 0]
click at [562, 272] on div "/* ==================================================================== GLOBALS…" at bounding box center [520, 276] width 670 height 413
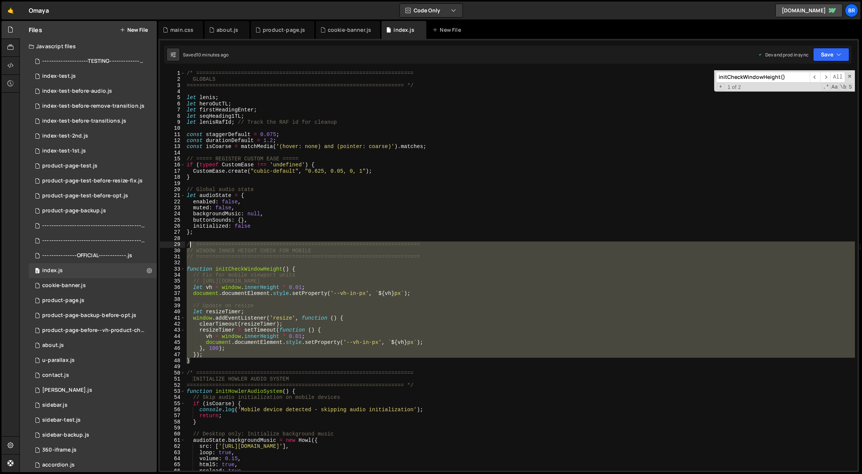
drag, startPoint x: 199, startPoint y: 362, endPoint x: 187, endPoint y: 244, distance: 118.6
click at [187, 244] on div "/* ==================================================================== GLOBALS…" at bounding box center [520, 276] width 670 height 413
type textarea "// ====================================================================== // WI…"
click at [80, 298] on div "product-page.js" at bounding box center [63, 300] width 42 height 7
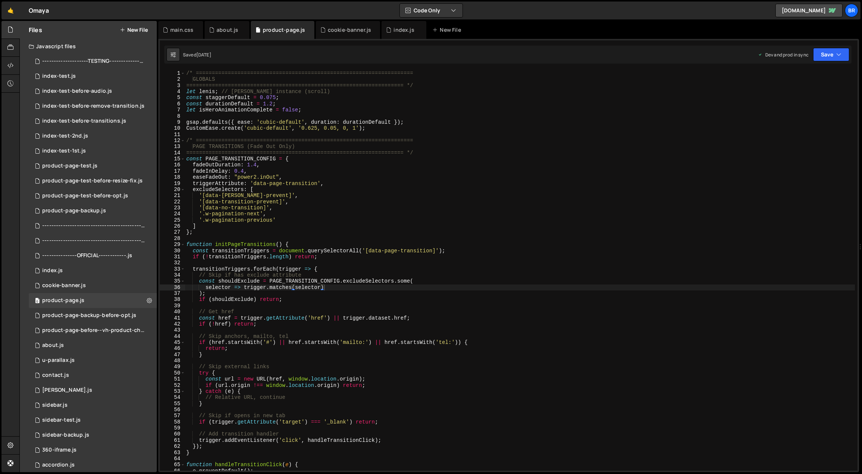
click at [325, 207] on div "/* ==================================================================== GLOBALS…" at bounding box center [520, 276] width 670 height 413
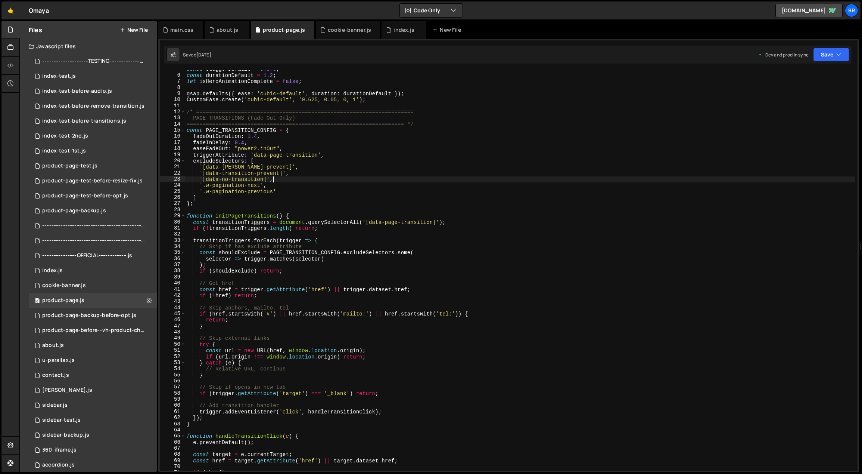
click at [310, 215] on div "const staggerDefault = 0.075 ; const durationDefault = 1.2 ; let isHeroAnimatio…" at bounding box center [520, 272] width 670 height 413
type textarea "function initPageTransitions() {"
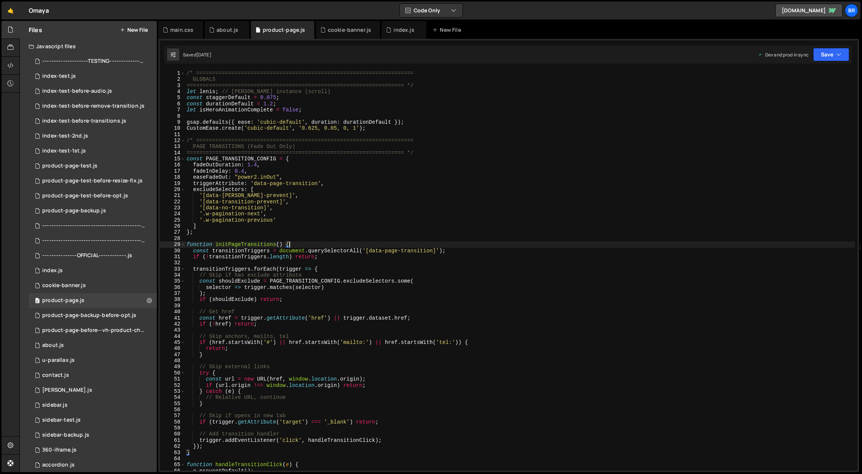
click at [239, 133] on div "/* ==================================================================== GLOBALS…" at bounding box center [520, 276] width 670 height 413
click at [409, 130] on div "/* ==================================================================== GLOBALS…" at bounding box center [520, 276] width 670 height 413
type textarea "CustomEase.create('cubic-default', '0.625, 0.05, 0, 1');"
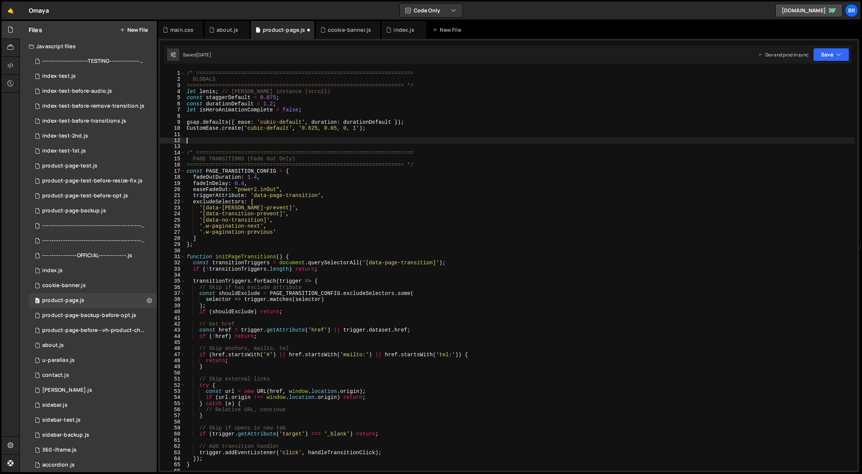
paste textarea "}"
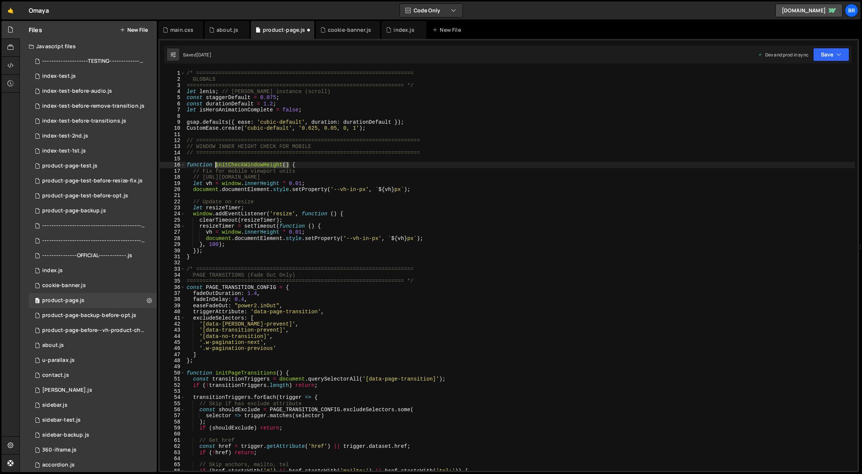
drag, startPoint x: 289, startPoint y: 164, endPoint x: 215, endPoint y: 165, distance: 73.9
click at [215, 165] on div "/* ==================================================================== GLOBALS…" at bounding box center [520, 276] width 670 height 413
type textarea "function initCheckWindowHeight() {"
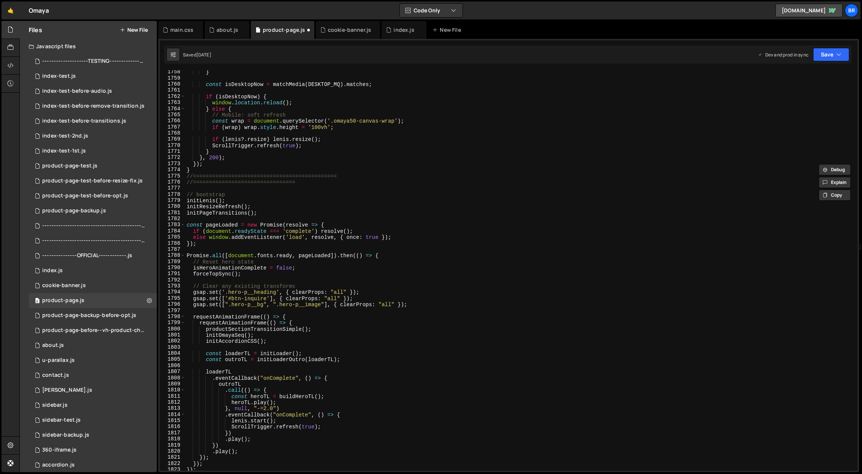
scroll to position [10674, 0]
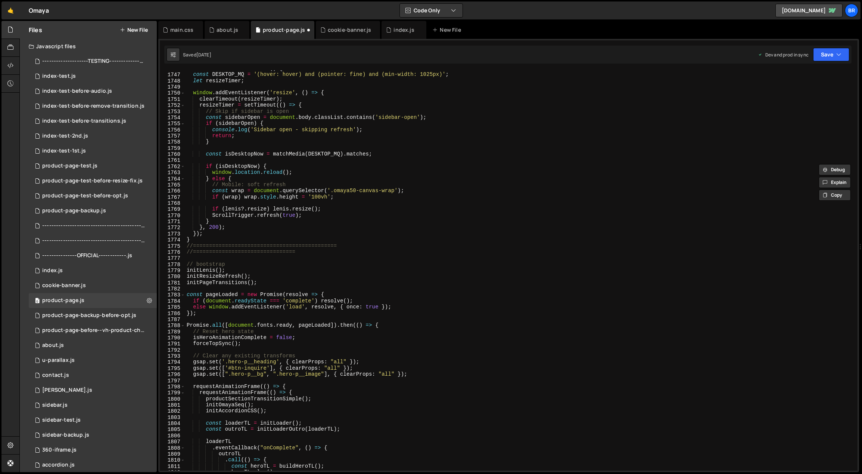
click at [246, 269] on div "function initResizeRefresh ( ) { const DESKTOP_MQ = '(hover: hover) and (pointe…" at bounding box center [520, 271] width 670 height 413
type textarea "initLenis();"
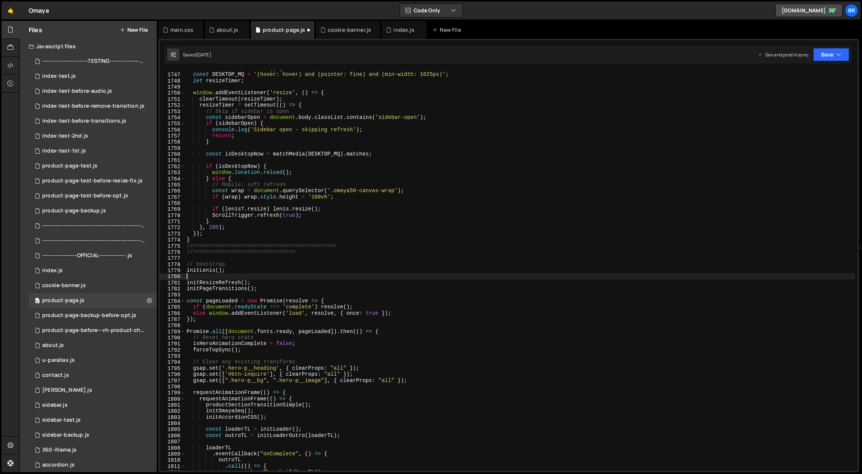
paste textarea "initCheckWindowHeight()"
type textarea "initCheckWindowHeight();"
drag, startPoint x: 267, startPoint y: 277, endPoint x: 167, endPoint y: 277, distance: 100.5
click at [167, 277] on div "initCheckWindowHeight(); 1746 1747 1748 1749 1750 1751 1752 1753 1754 1755 1756…" at bounding box center [509, 270] width 698 height 400
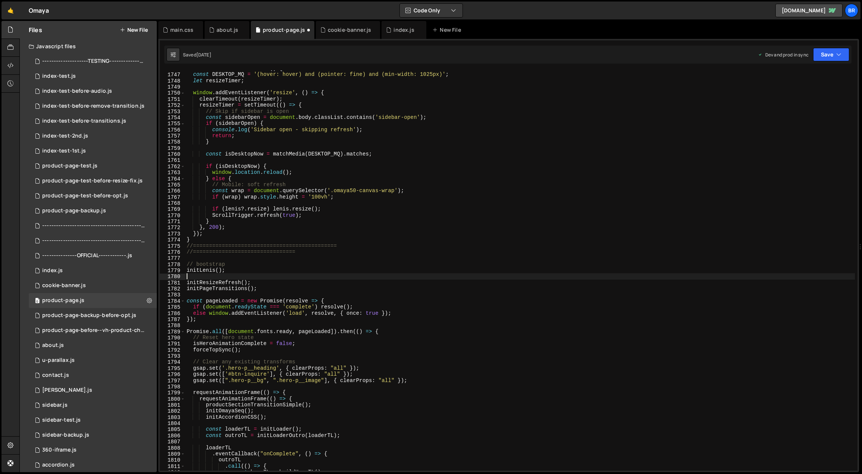
scroll to position [0, 0]
click at [234, 266] on div "function initResizeRefresh ( ) { const DESKTOP_MQ = '(hover: hover) and (pointe…" at bounding box center [520, 271] width 670 height 413
type textarea "// bootstrap"
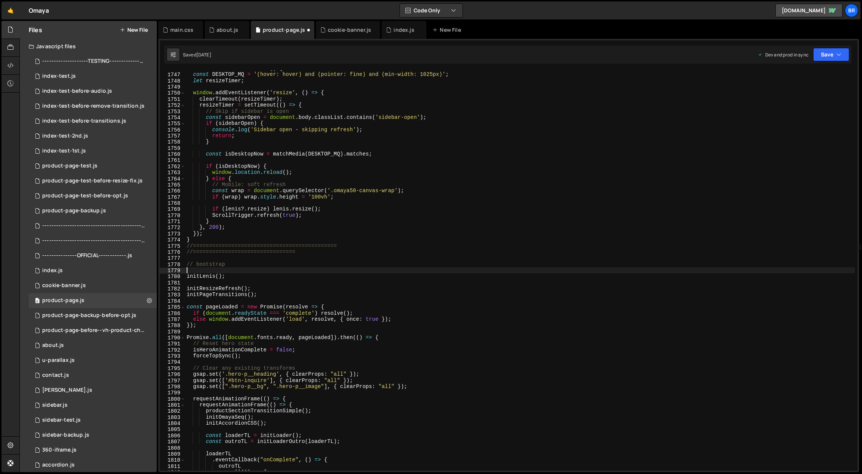
type textarea "// bootstrap"
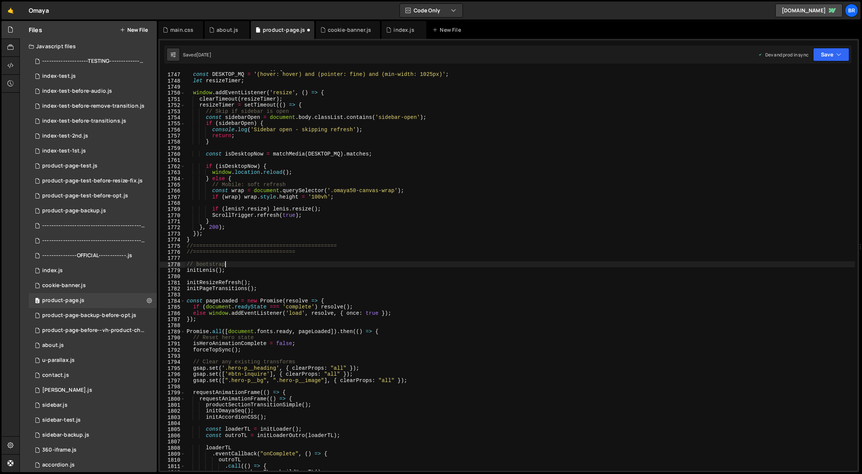
paste textarea "initCheckWindowHeight();"
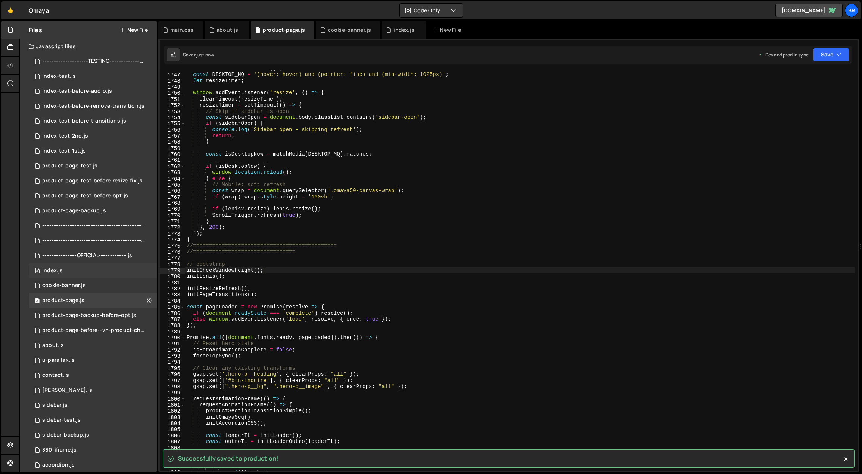
type textarea "initCheckWindowHeight();"
click at [69, 273] on div "0 index.js 0" at bounding box center [93, 270] width 128 height 15
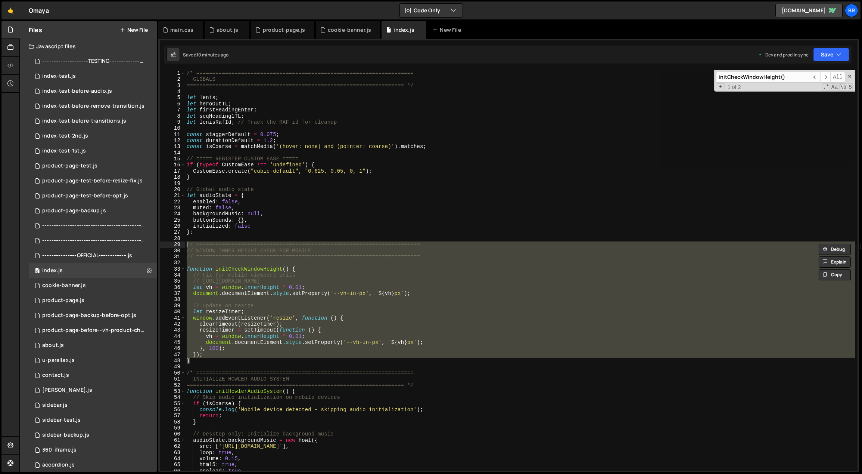
scroll to position [1844, 0]
click at [345, 303] on div "/* ==================================================================== GLOBALS…" at bounding box center [520, 270] width 670 height 400
type textarea "// Update on resize"
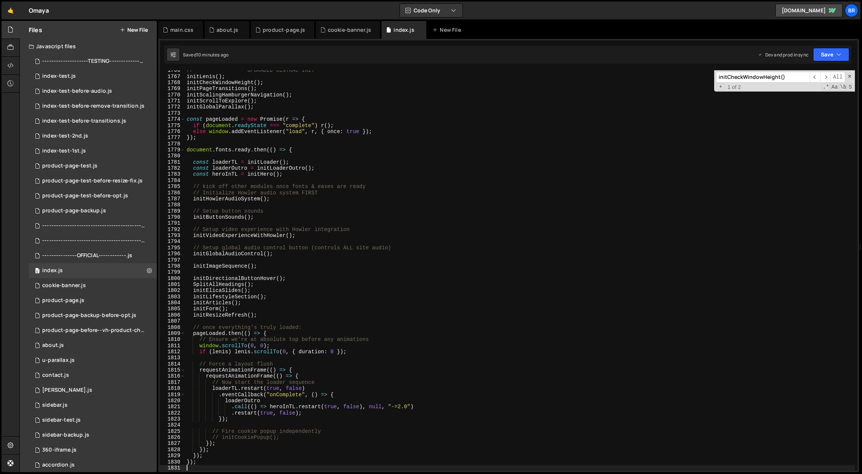
scroll to position [10789, 0]
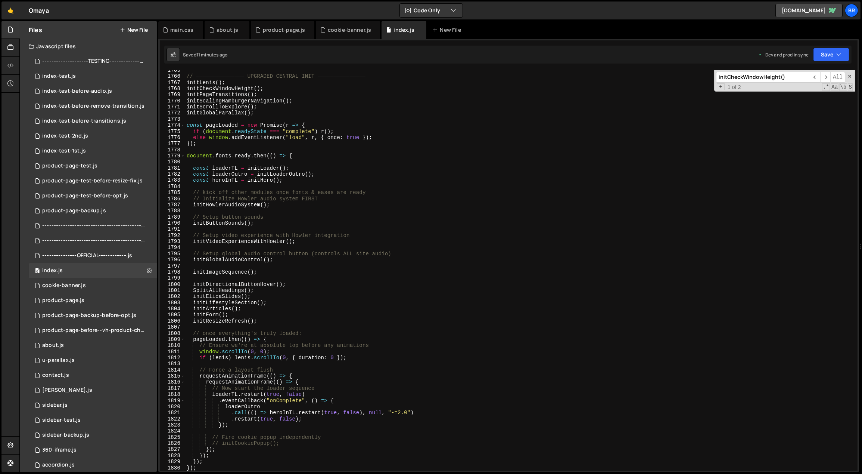
click at [462, 361] on div "// ─────────────── UPGRADED CENTRAL INIT ─────────────── initLenis ( ) ; initCh…" at bounding box center [520, 273] width 670 height 413
click at [100, 297] on div "0 product-page.js 0" at bounding box center [93, 300] width 128 height 15
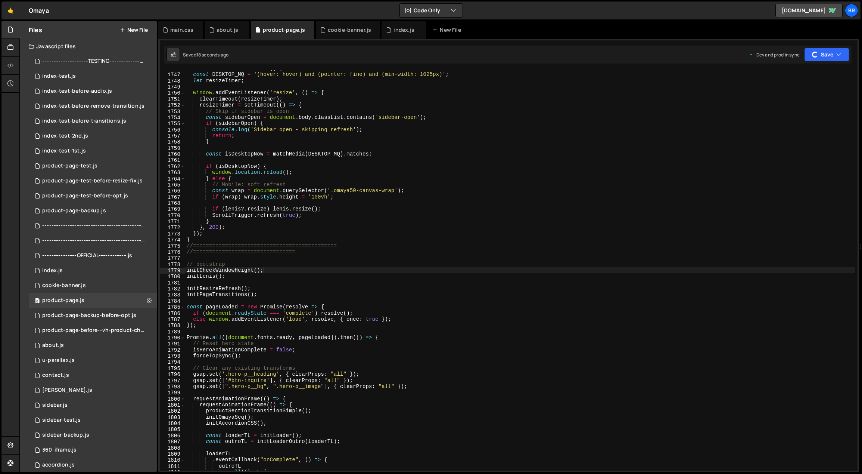
click at [448, 318] on div "function initResizeRefresh ( ) { const DESKTOP_MQ = '(hover: hover) and (pointe…" at bounding box center [520, 271] width 670 height 413
drag, startPoint x: 255, startPoint y: 270, endPoint x: 192, endPoint y: 271, distance: 63.1
click at [186, 270] on div "function initResizeRefresh ( ) { const DESKTOP_MQ = '(hover: hover) and (pointe…" at bounding box center [520, 271] width 670 height 413
type textarea "initCheckWindowHeight();"
click at [240, 275] on div "function initResizeRefresh ( ) { const DESKTOP_MQ = '(hover: hover) and (pointe…" at bounding box center [520, 271] width 670 height 413
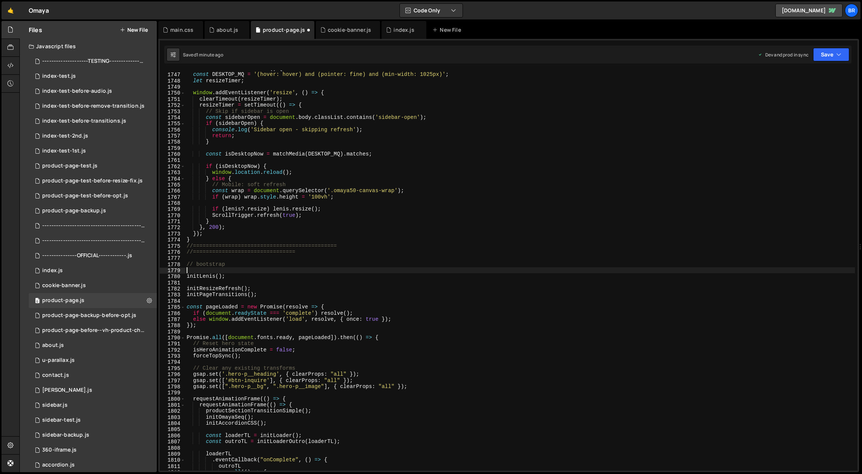
type textarea "initLenis();"
paste textarea "initCheckWindowHeight();"
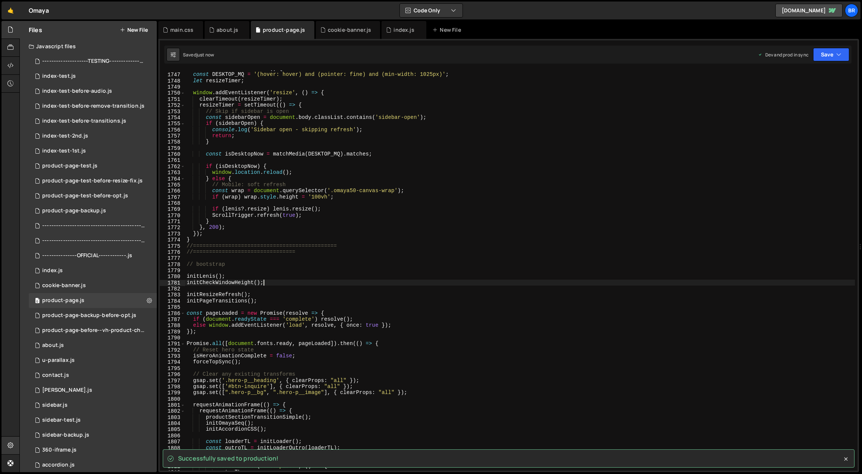
type textarea "initCheckWindowHeight();"
